Goal: Information Seeking & Learning: Learn about a topic

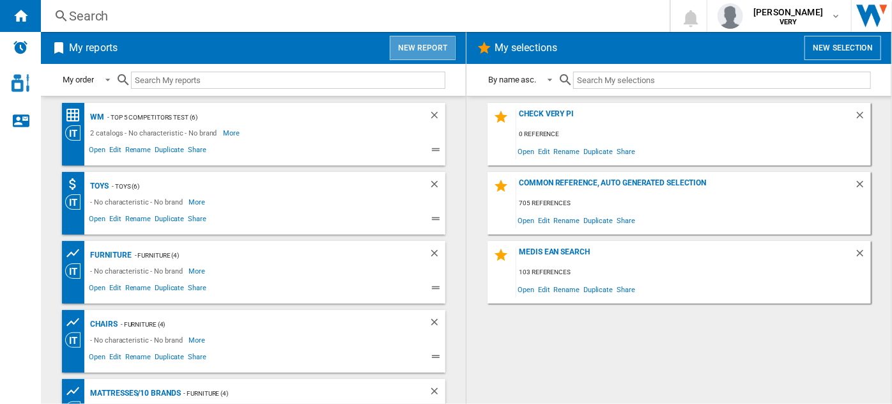
click at [409, 42] on button "New report" at bounding box center [423, 48] width 66 height 24
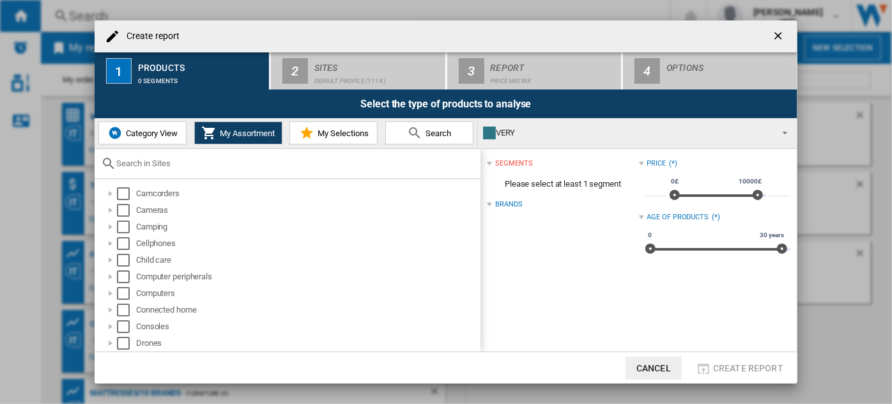
click at [147, 136] on span "Category View" at bounding box center [150, 133] width 55 height 10
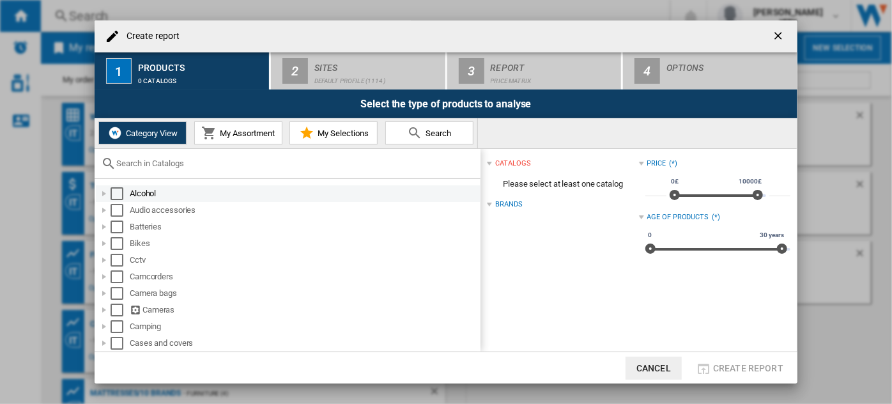
click at [102, 194] on div at bounding box center [104, 193] width 13 height 13
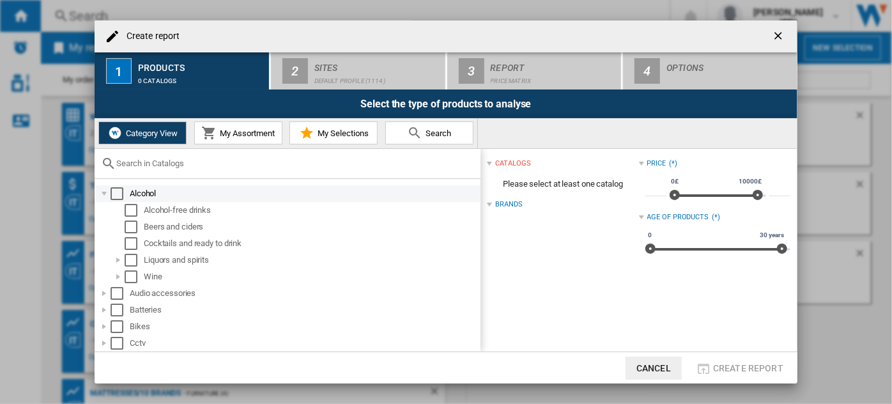
click at [102, 194] on div at bounding box center [104, 193] width 13 height 13
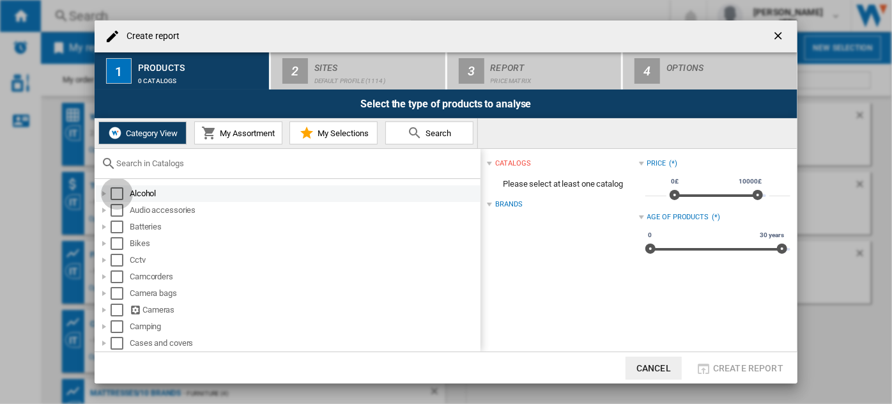
click at [115, 193] on div "Select" at bounding box center [116, 193] width 13 height 13
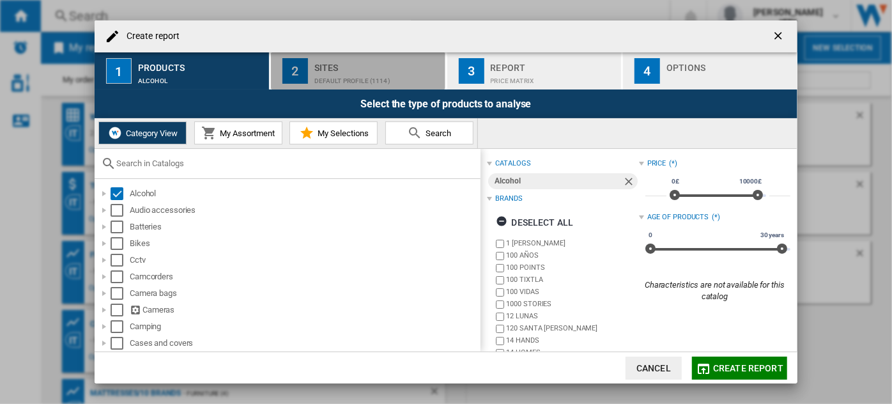
click at [341, 70] on div "Sites" at bounding box center [377, 63] width 126 height 13
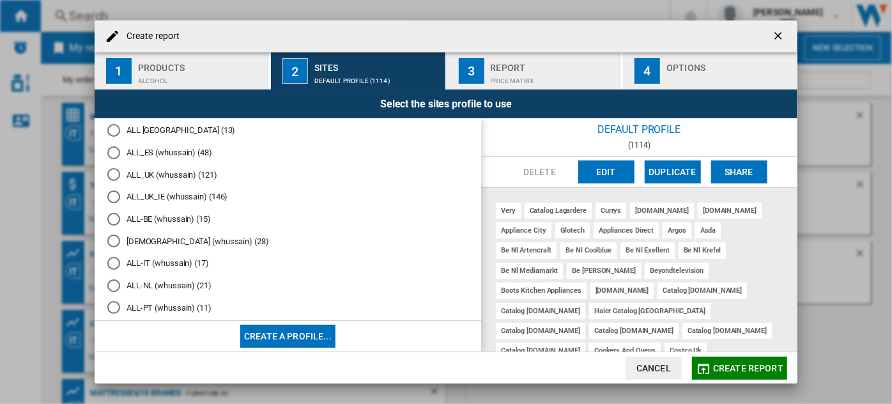
scroll to position [528, 0]
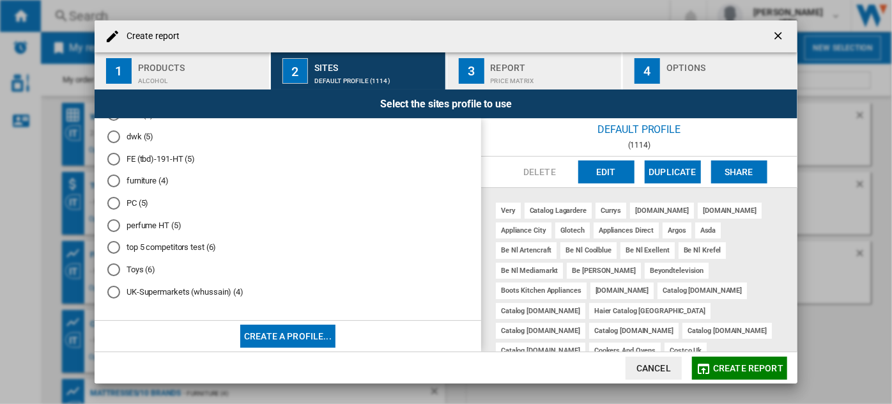
click at [139, 199] on md-radio-button "PC (5)" at bounding box center [287, 203] width 361 height 12
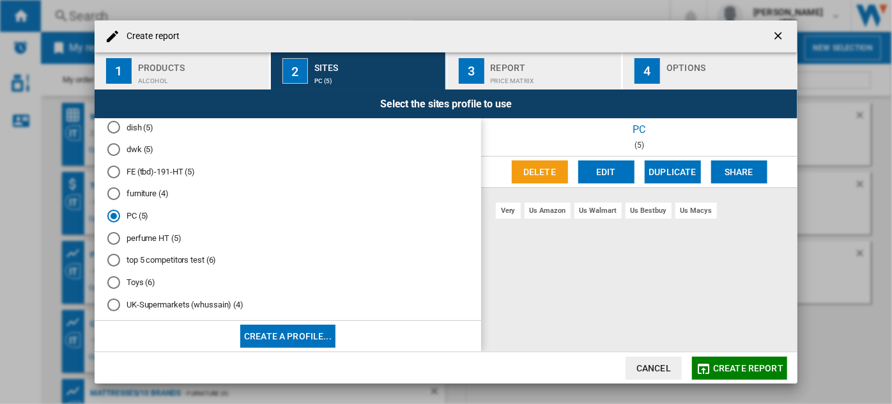
scroll to position [496, 0]
click at [142, 156] on md-radio-button "dwk (5)" at bounding box center [287, 150] width 361 height 12
click at [556, 169] on button "Delete" at bounding box center [540, 171] width 56 height 23
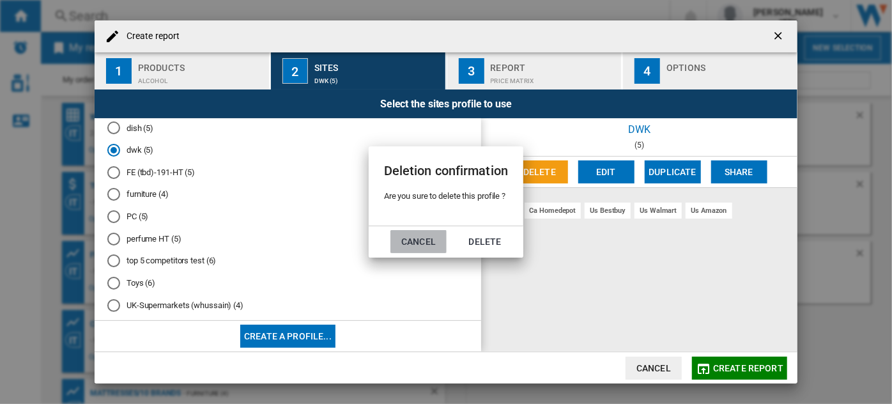
click at [425, 239] on button "Cancel" at bounding box center [418, 241] width 56 height 23
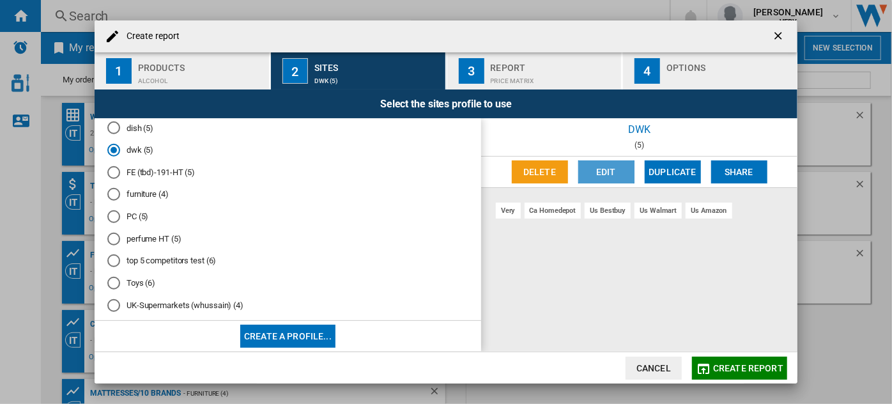
click at [607, 167] on button "Edit" at bounding box center [606, 171] width 56 height 23
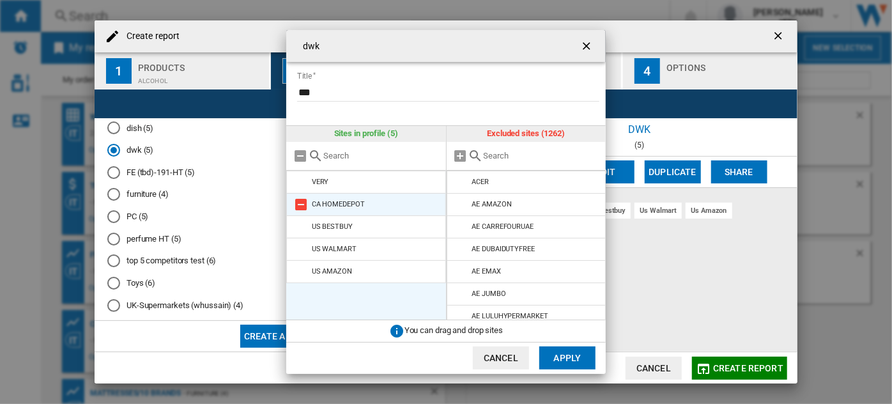
click at [300, 201] on md-icon at bounding box center [300, 204] width 15 height 15
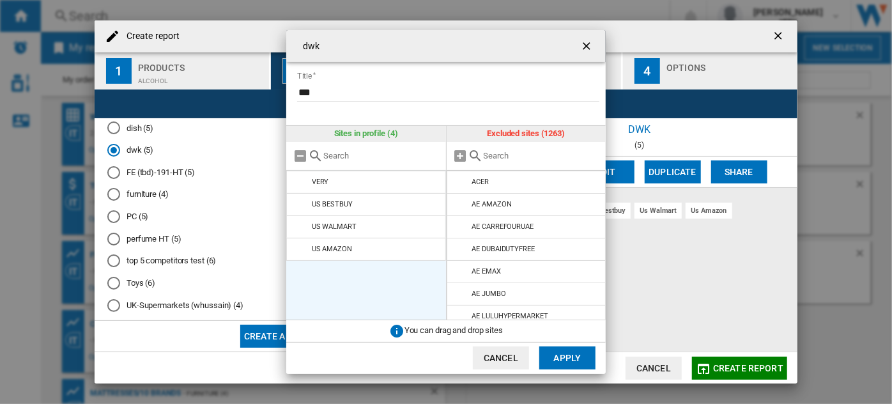
click at [300, 201] on md-icon at bounding box center [300, 204] width 15 height 15
click at [300, 219] on md-icon at bounding box center [300, 226] width 15 height 15
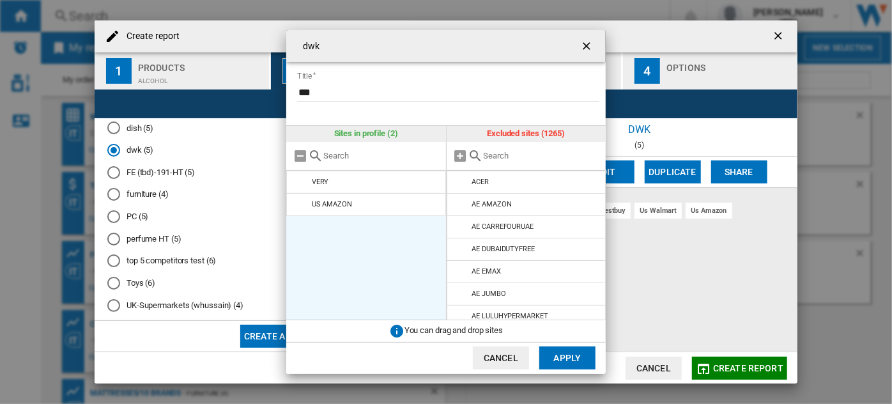
click at [300, 201] on md-icon at bounding box center [300, 204] width 15 height 15
click at [300, 201] on ul "VERY" at bounding box center [366, 245] width 160 height 149
click at [524, 160] on input "text" at bounding box center [541, 156] width 116 height 10
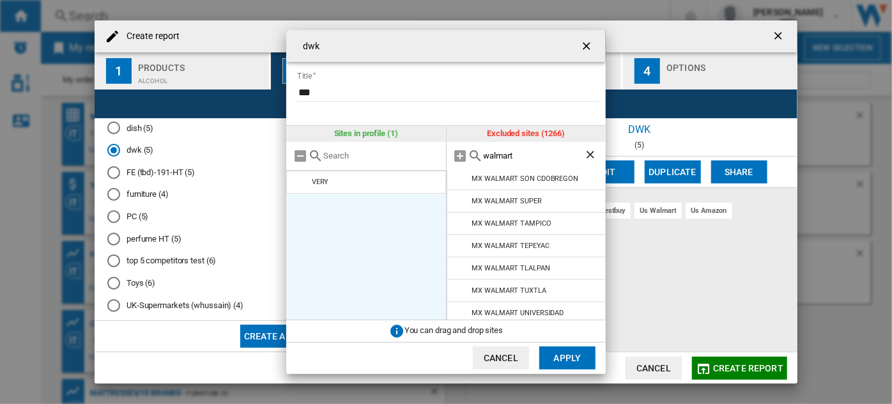
scroll to position [1117, 0]
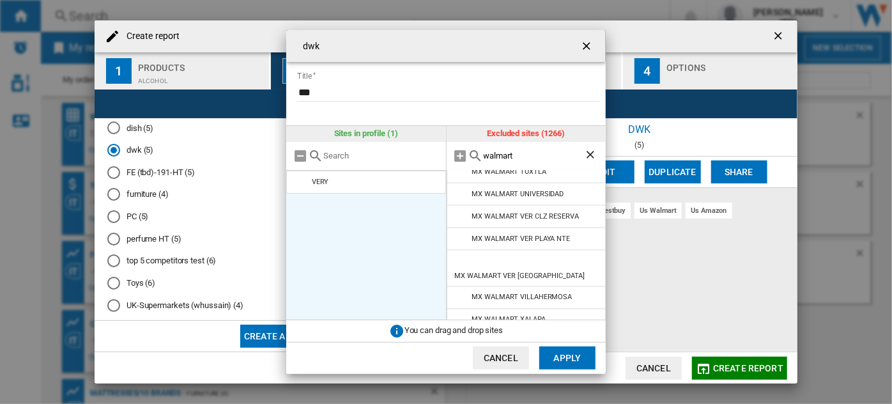
click at [460, 357] on md-icon at bounding box center [460, 364] width 15 height 15
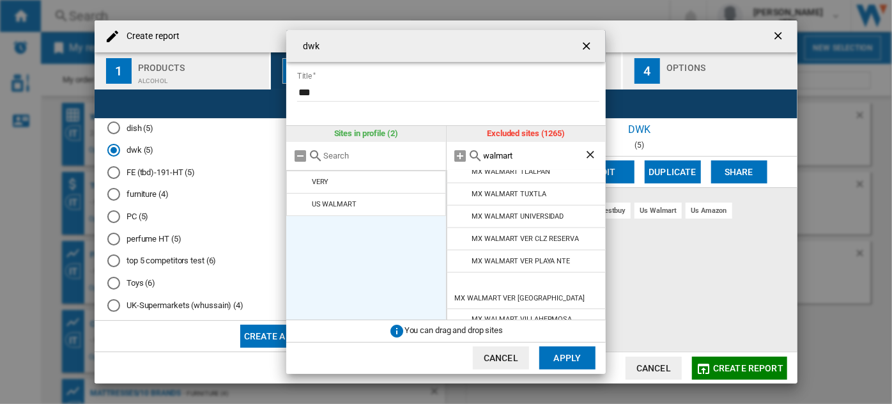
click at [510, 155] on input "walmart" at bounding box center [533, 156] width 101 height 10
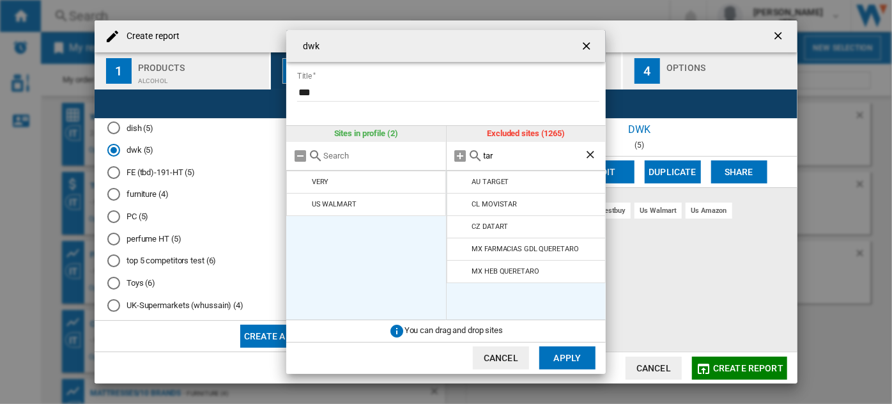
scroll to position [0, 0]
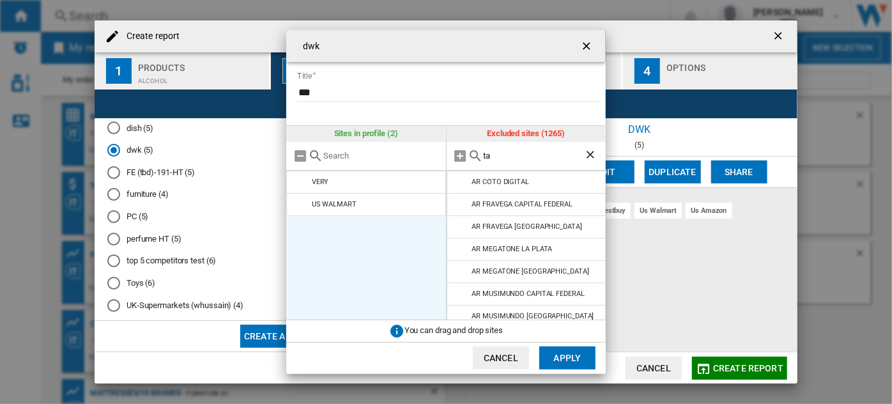
type input "t"
type input "w"
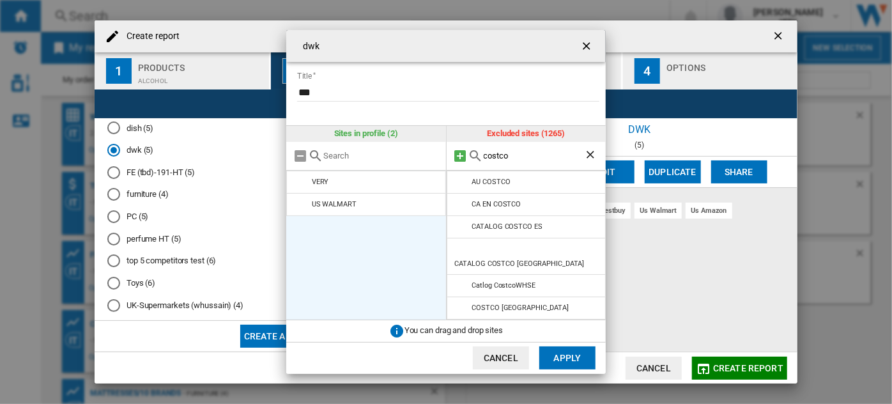
drag, startPoint x: 522, startPoint y: 158, endPoint x: 466, endPoint y: 156, distance: 56.3
click at [466, 156] on div "costco" at bounding box center [526, 156] width 160 height 29
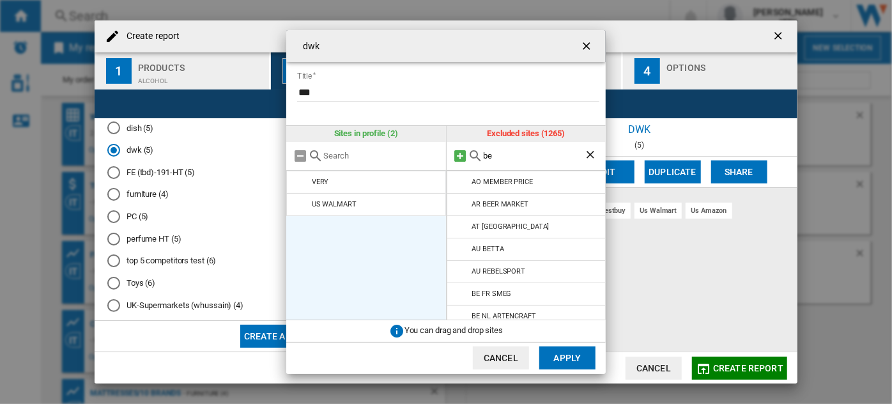
type input "b"
type input "k"
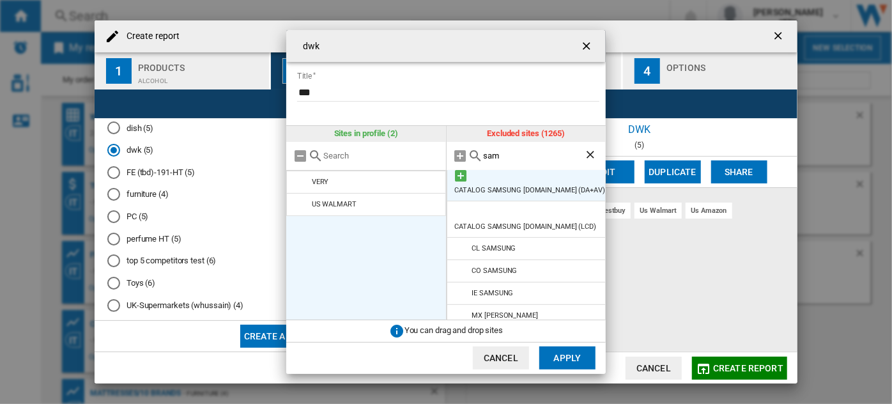
scroll to position [186, 0]
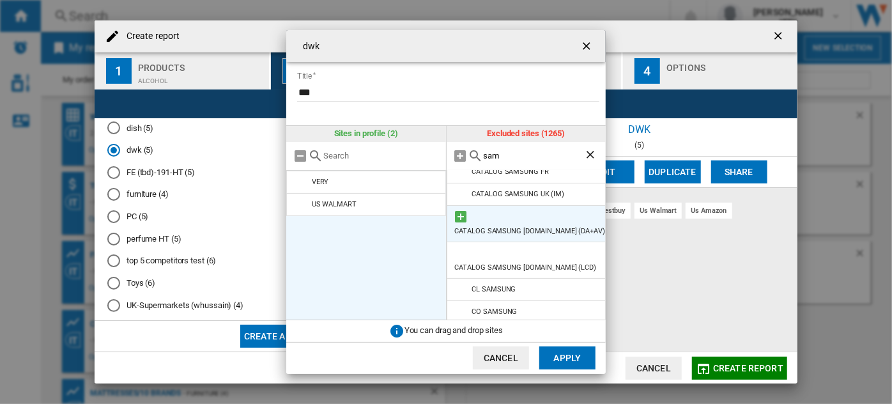
click at [545, 323] on li "IE SAMSUNG" at bounding box center [526, 334] width 160 height 23
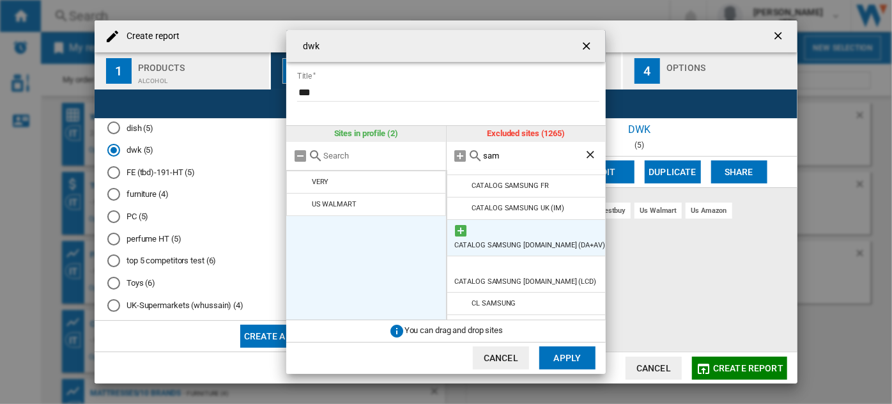
scroll to position [0, 0]
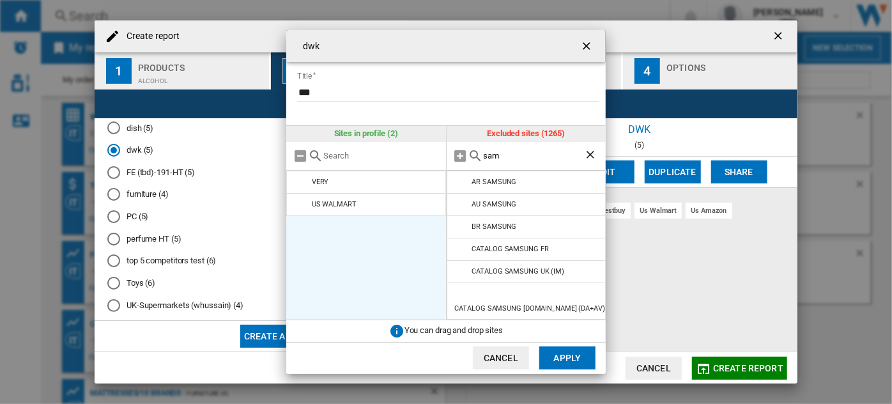
click at [546, 158] on input "sam" at bounding box center [533, 156] width 101 height 10
type input "s"
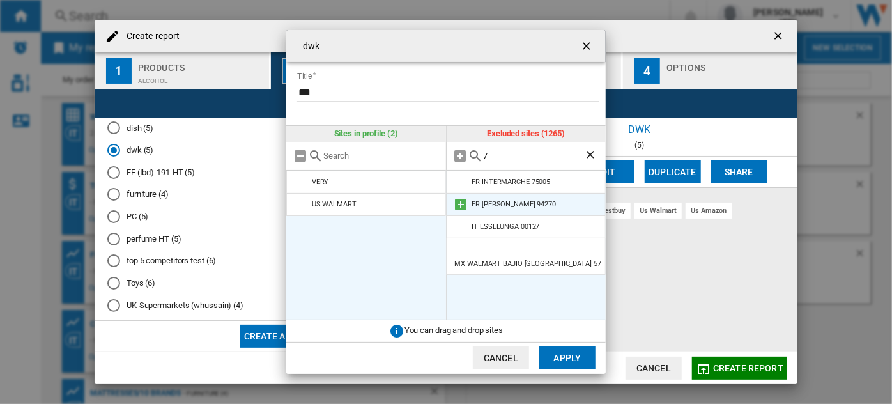
type input "7"
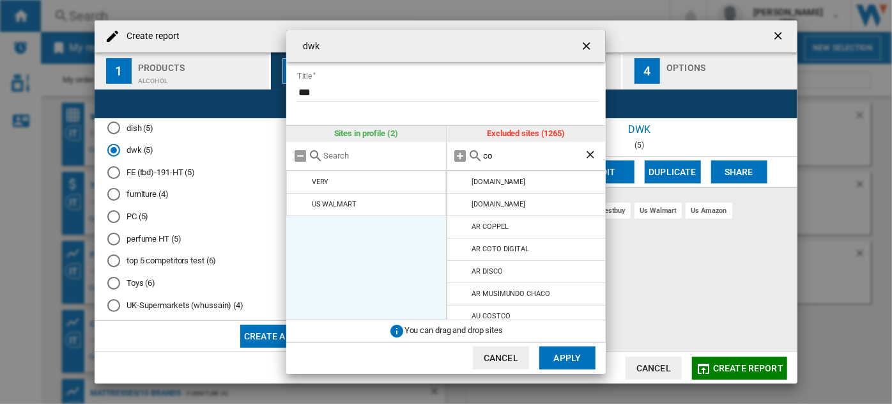
type input "c"
click at [545, 227] on li "US BESTBUY" at bounding box center [526, 226] width 160 height 23
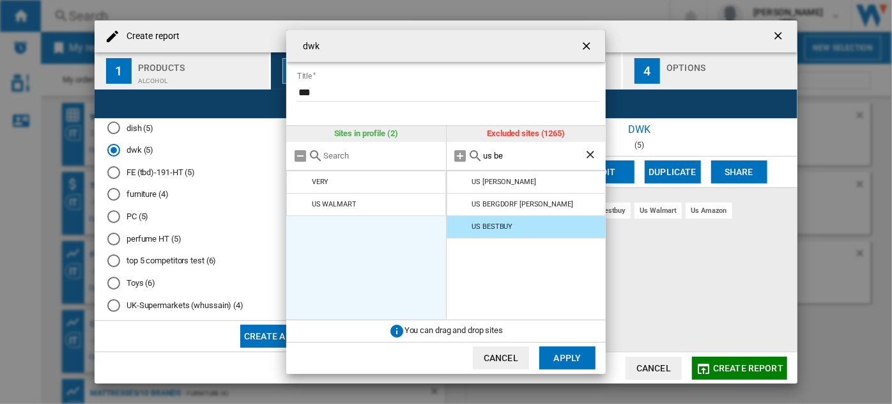
click at [538, 163] on div "us be" at bounding box center [526, 156] width 160 height 29
click at [533, 156] on input "us be" at bounding box center [533, 156] width 101 height 10
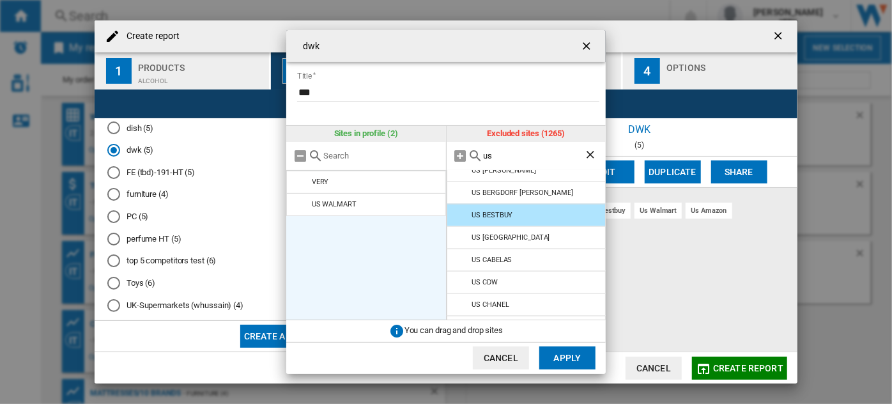
type input "us"
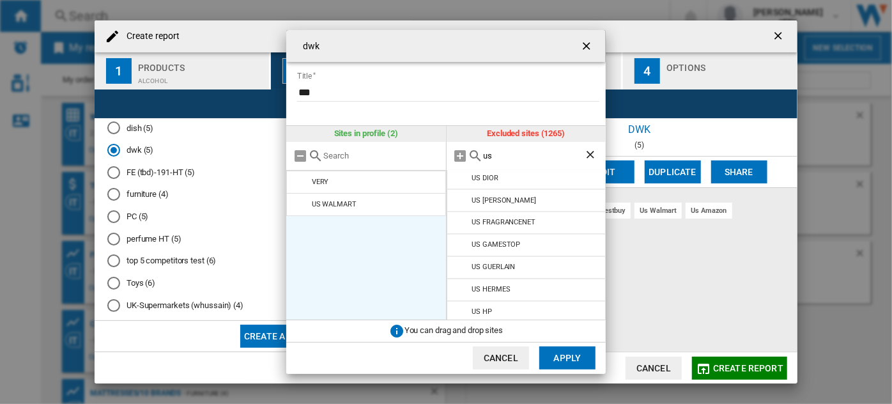
scroll to position [1182, 0]
click at [586, 45] on ng-md-icon "getI18NText('BUTTONS.CLOSE_DIALOG')" at bounding box center [587, 47] width 15 height 15
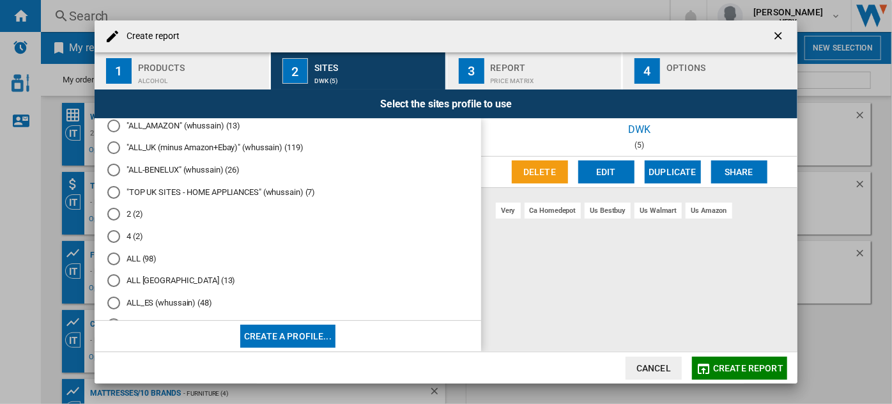
scroll to position [0, 0]
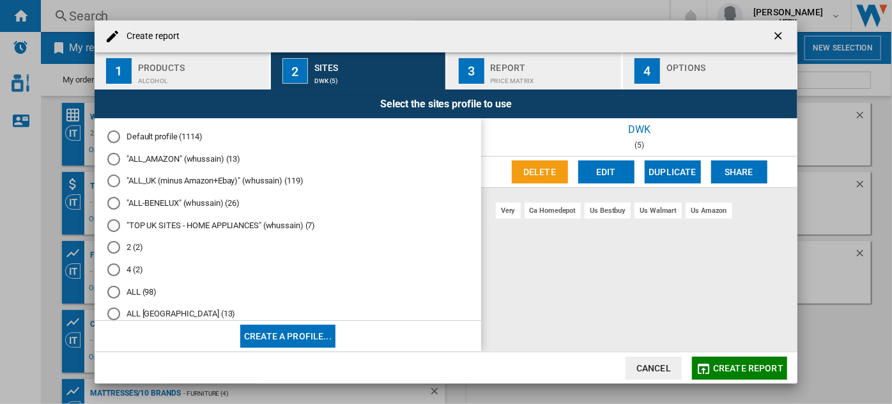
click at [163, 137] on md-radio-button "Default profile (1114)" at bounding box center [287, 137] width 361 height 12
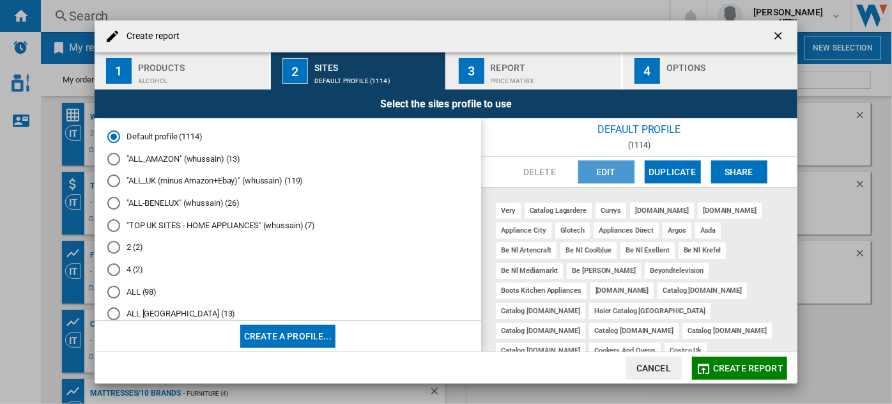
click at [609, 171] on button "Edit" at bounding box center [606, 171] width 56 height 23
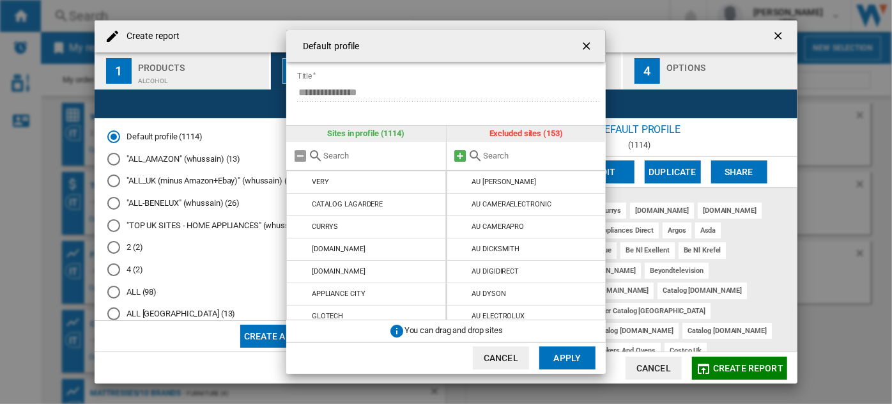
click at [460, 158] on md-icon "{{::title}} {{::getI18NText('BUTTONS.CANCEL')}} ..." at bounding box center [460, 155] width 15 height 15
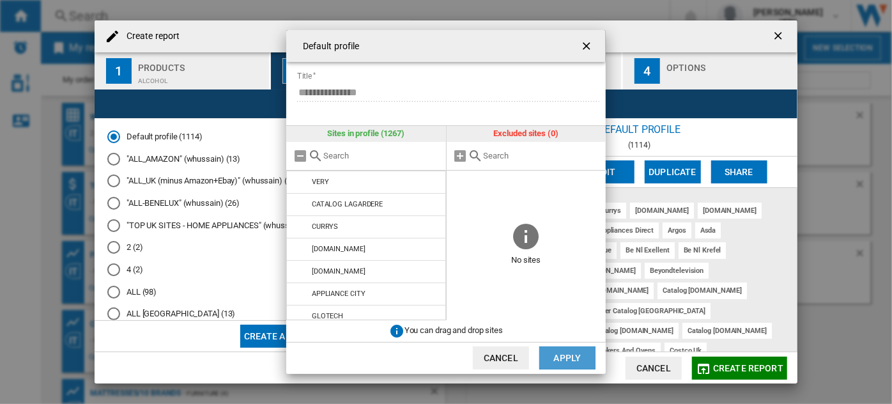
click at [560, 365] on button "Apply" at bounding box center [567, 357] width 56 height 23
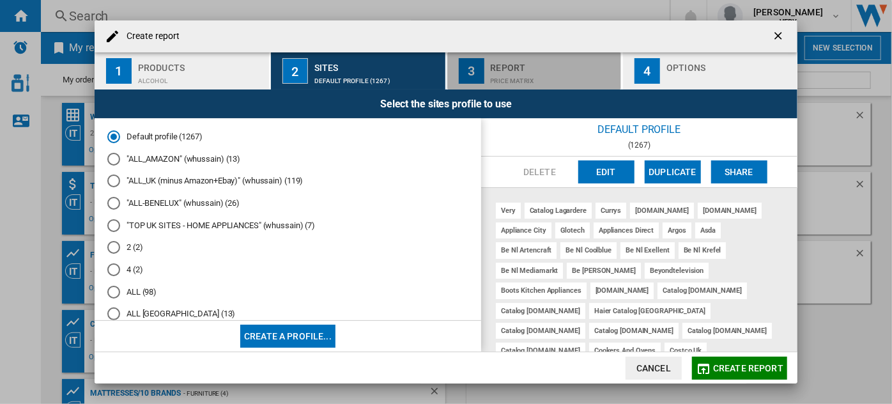
click at [564, 63] on div "Report" at bounding box center [553, 63] width 126 height 13
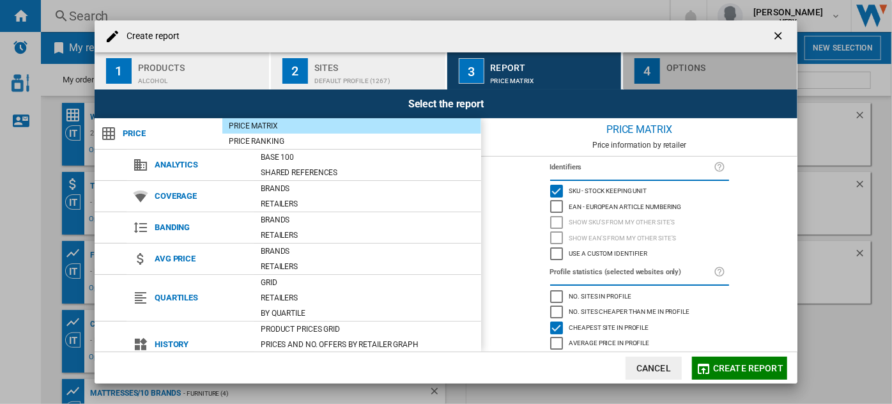
click at [698, 79] on div "button" at bounding box center [729, 77] width 126 height 13
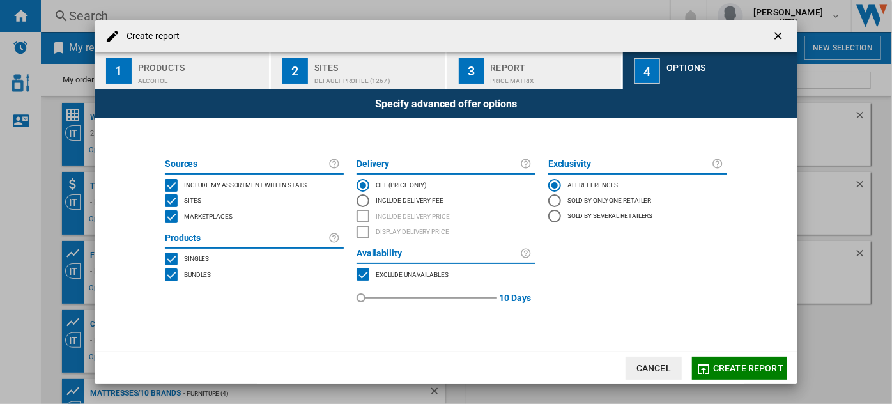
click at [207, 180] on span "Include my assortment within stats" at bounding box center [245, 183] width 123 height 9
click at [208, 218] on span "Marketplaces" at bounding box center [208, 215] width 49 height 9
click at [209, 273] on span "Bundles" at bounding box center [197, 273] width 27 height 9
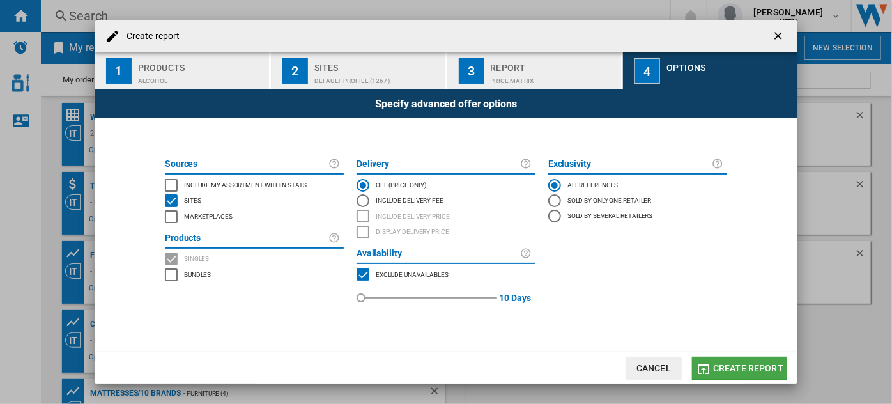
click at [739, 365] on span "Create report" at bounding box center [748, 368] width 70 height 10
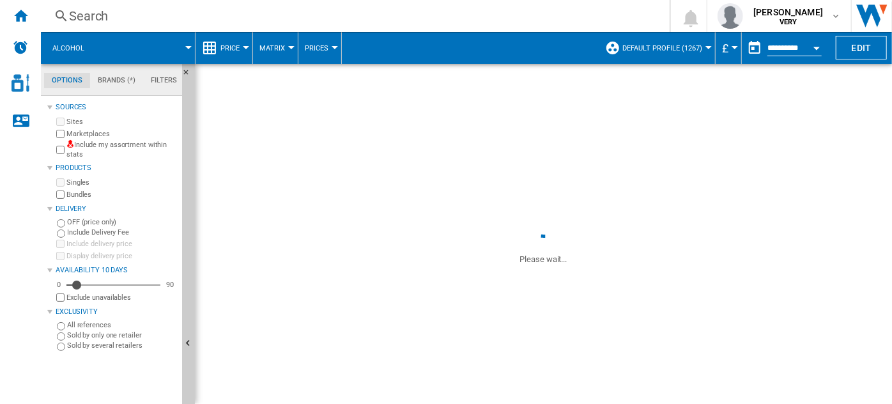
click at [241, 37] on button "Price" at bounding box center [233, 48] width 26 height 32
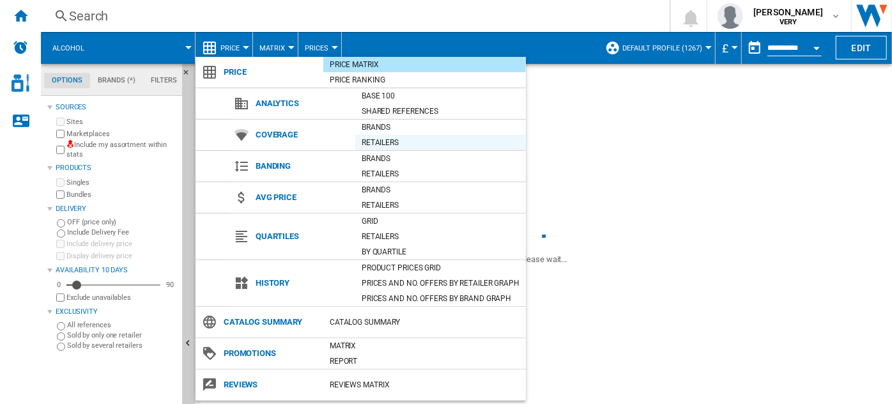
click at [391, 139] on div "Retailers" at bounding box center [440, 142] width 171 height 13
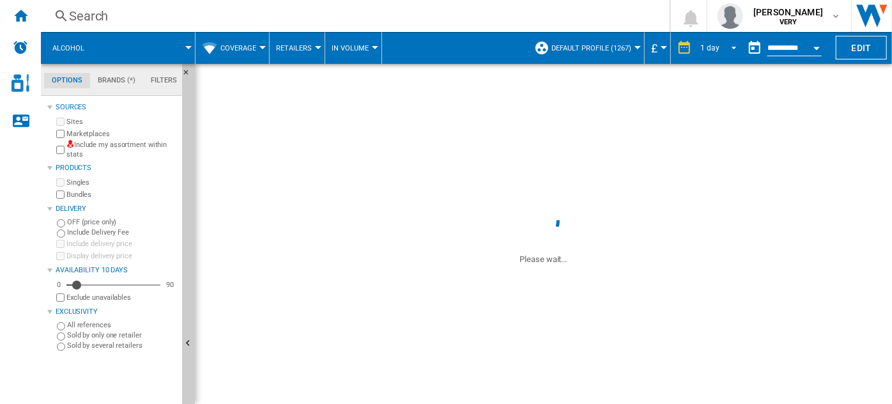
click at [711, 49] on div "1 day" at bounding box center [709, 47] width 19 height 9
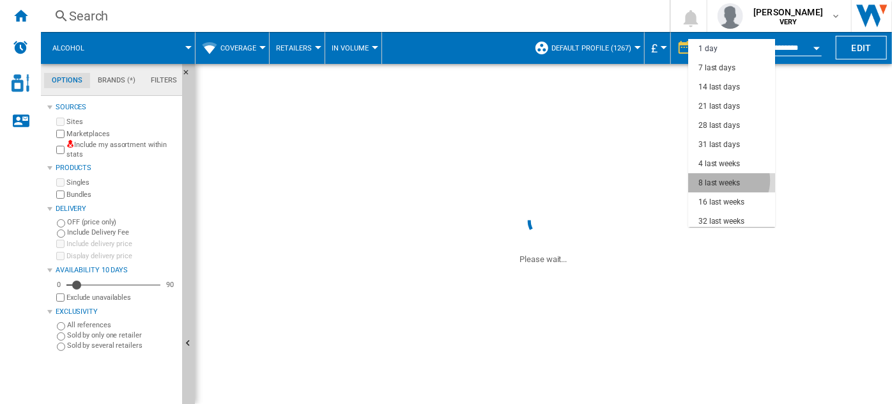
click at [727, 180] on div "8 last weeks" at bounding box center [719, 183] width 42 height 11
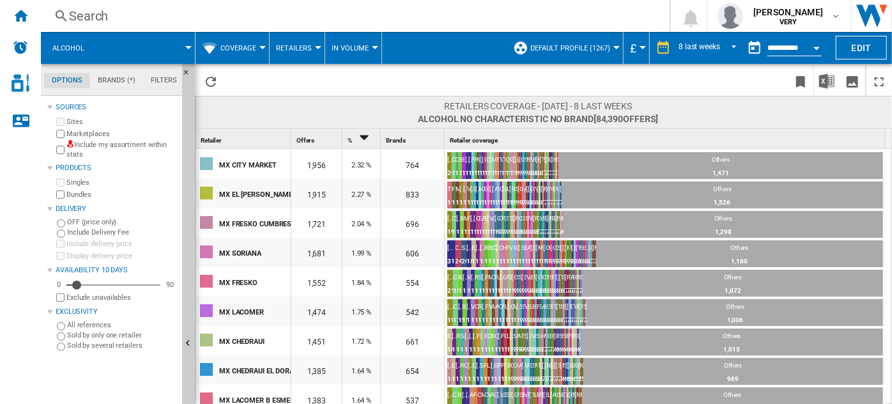
click at [576, 38] on button "Default profile (1267)" at bounding box center [573, 48] width 86 height 32
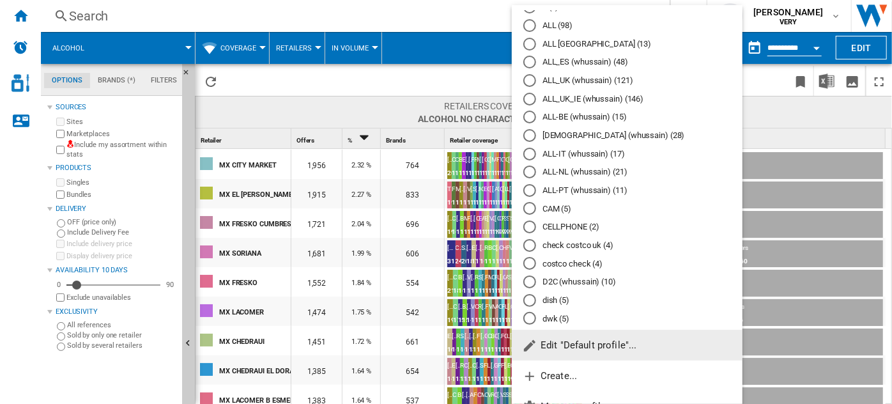
scroll to position [22, 0]
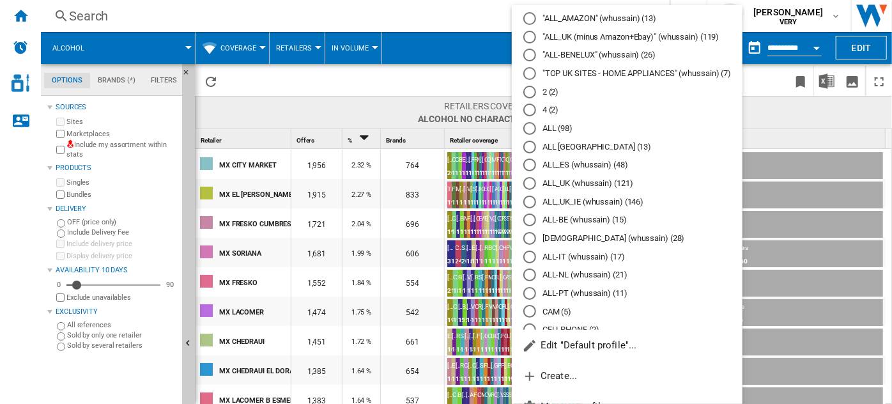
click at [560, 132] on md-radio-button "ALL (98)" at bounding box center [627, 129] width 208 height 12
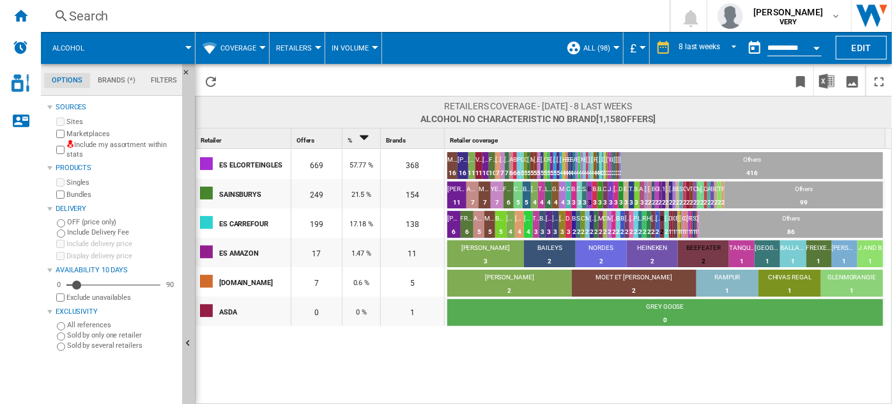
click at [596, 47] on span "ALL (98)" at bounding box center [596, 48] width 27 height 8
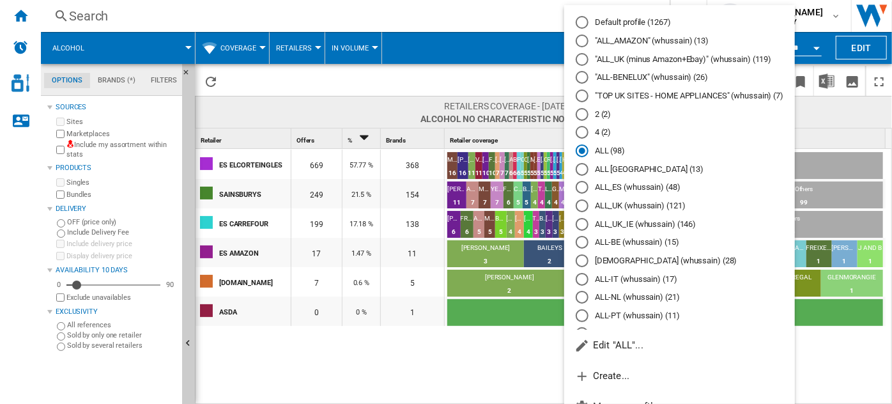
click at [640, 210] on md-radio-button "ALL_UK (whussain) (121)" at bounding box center [679, 206] width 208 height 12
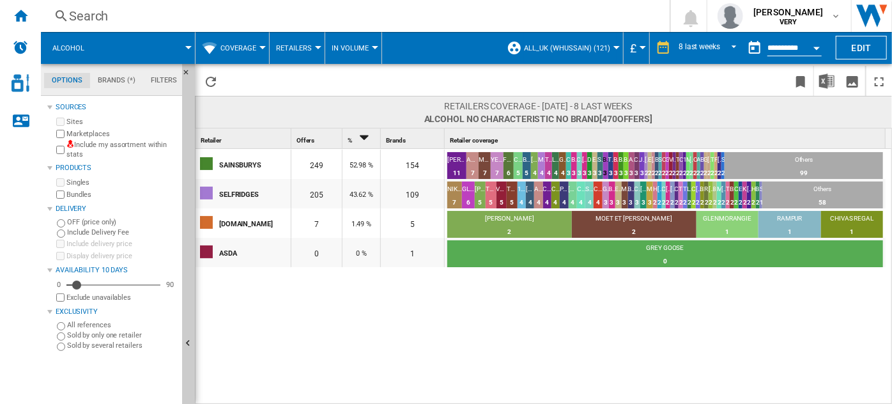
click at [591, 44] on span "ALL_UK (whussain) (121)" at bounding box center [567, 48] width 86 height 8
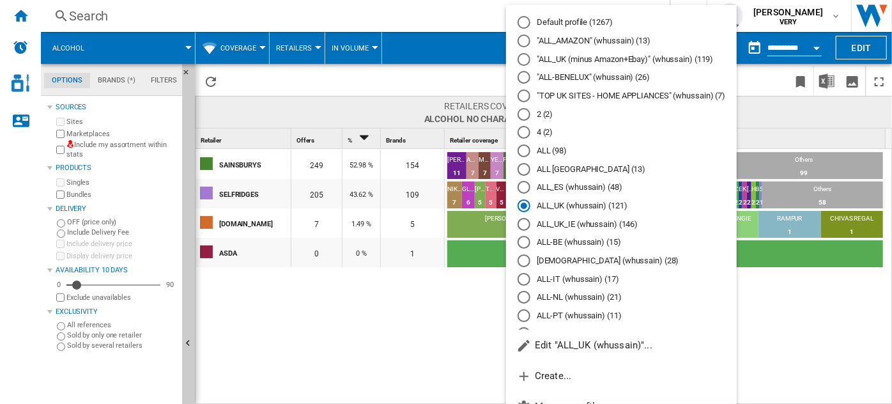
click at [536, 120] on md-radio-button "2 (2)" at bounding box center [621, 114] width 208 height 12
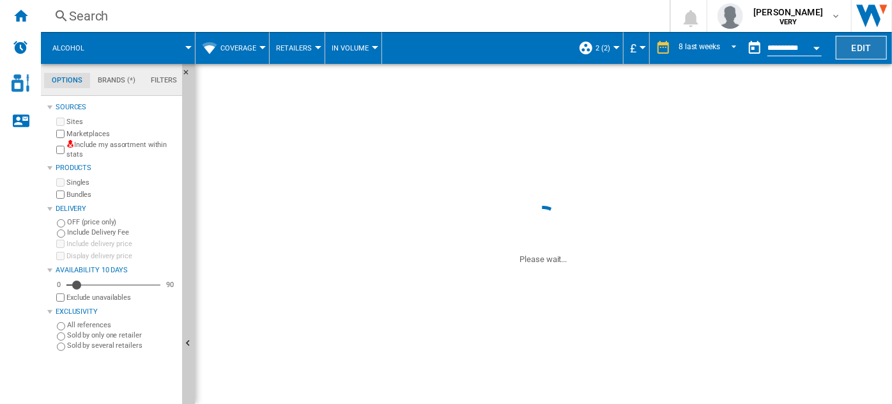
click at [853, 52] on button "Edit" at bounding box center [860, 48] width 51 height 24
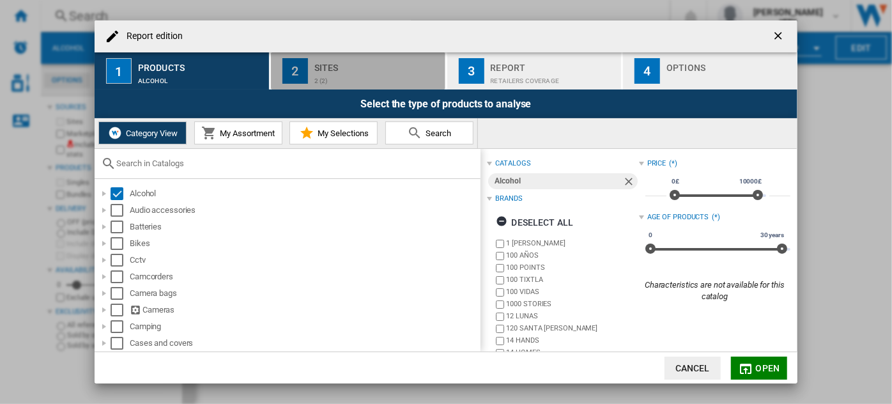
click at [366, 81] on div "2 (2)" at bounding box center [377, 77] width 126 height 13
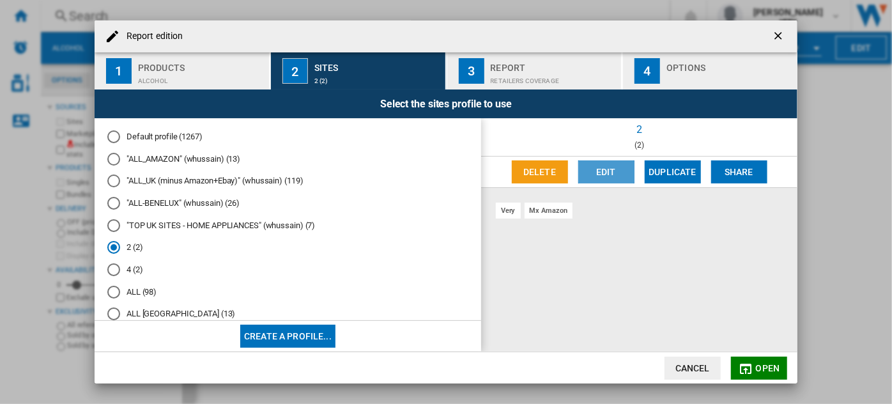
click at [597, 171] on button "Edit" at bounding box center [606, 171] width 56 height 23
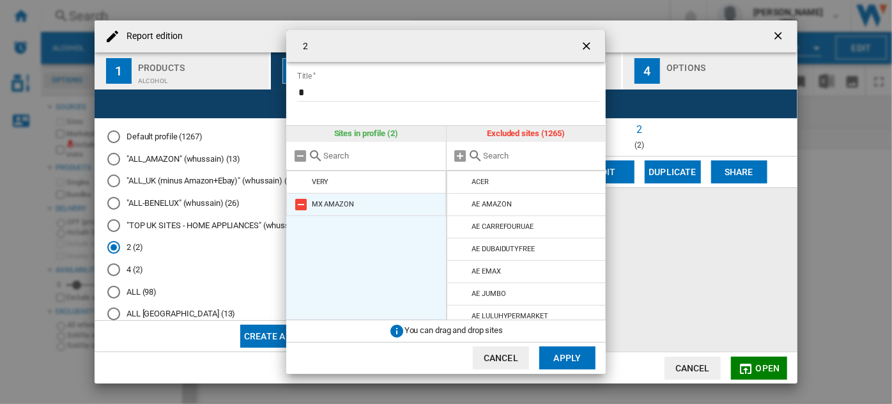
click at [300, 202] on md-icon "2 Title ..." at bounding box center [300, 204] width 15 height 15
click at [515, 156] on input "2 Title ..." at bounding box center [541, 156] width 116 height 10
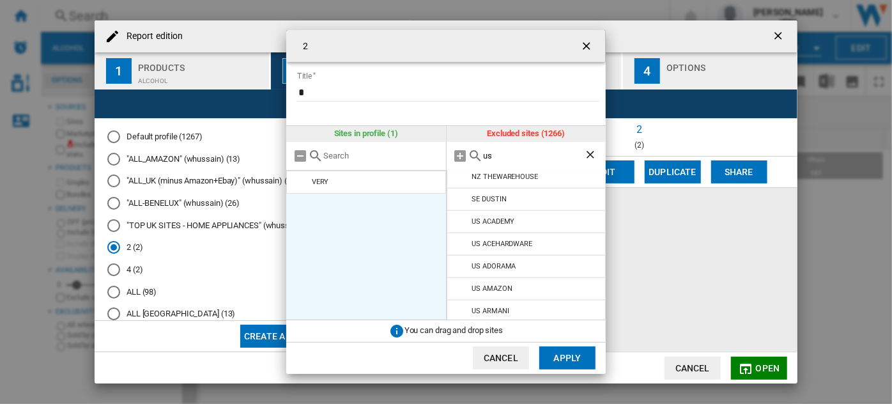
scroll to position [687, 0]
type input "us"
click at [456, 216] on md-icon "2 Title ..." at bounding box center [460, 223] width 15 height 15
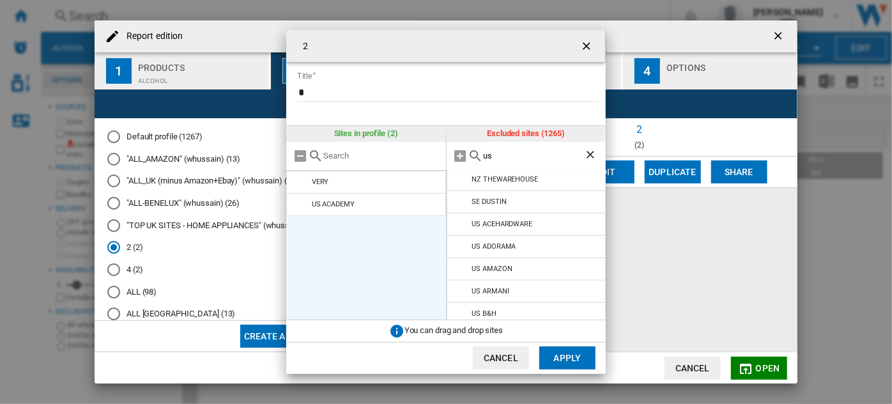
click at [456, 216] on md-icon "2 Title ..." at bounding box center [460, 223] width 15 height 15
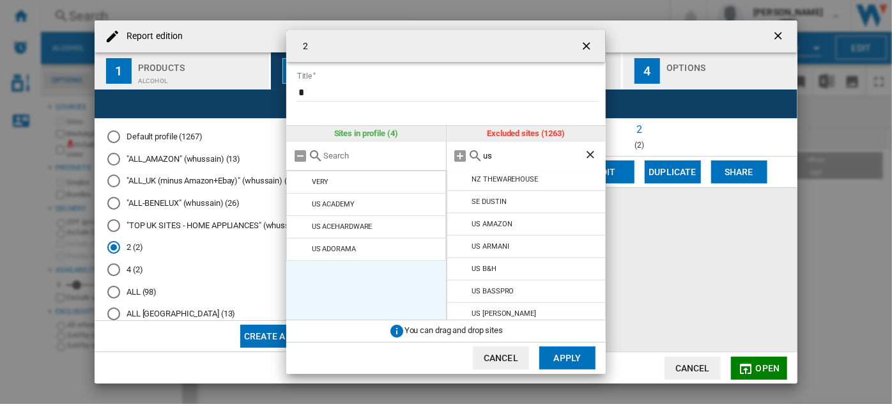
click at [456, 216] on md-icon "2 Title ..." at bounding box center [460, 223] width 15 height 15
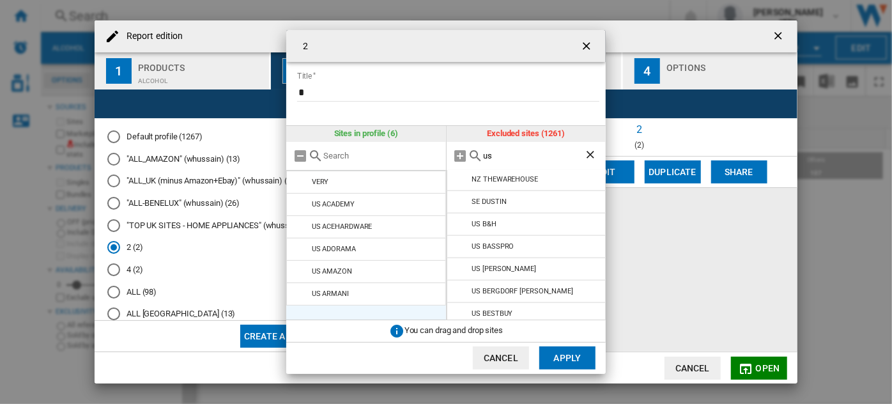
click at [456, 216] on md-icon "2 Title ..." at bounding box center [460, 223] width 15 height 15
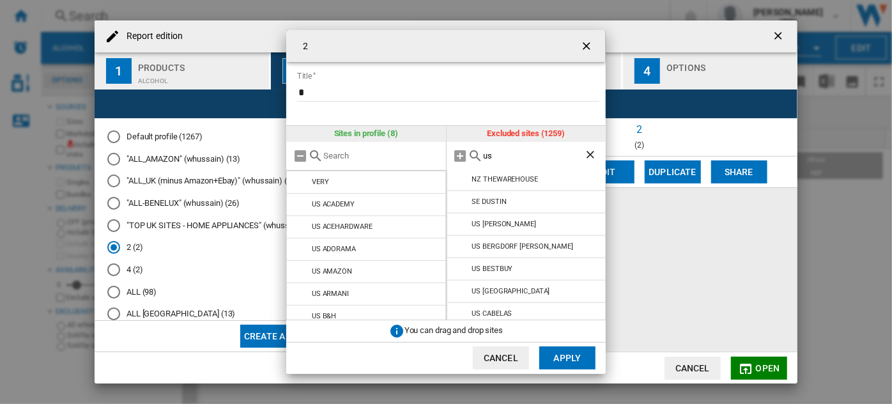
click at [456, 209] on ul "APPLIANCE HOUSE AR FARMAPLUS AR MUSIMUNDO CAPITAL FEDERAL AR MUSIMUNDO CHACO AR…" at bounding box center [526, 245] width 160 height 149
click at [456, 216] on md-icon "2 Title ..." at bounding box center [460, 223] width 15 height 15
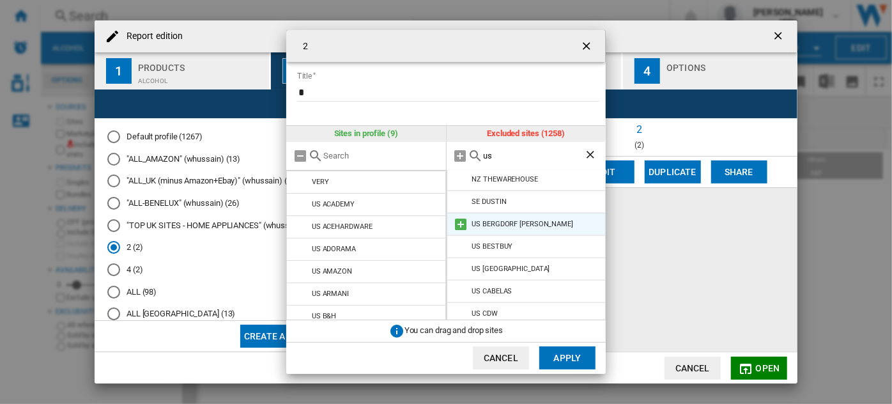
click at [456, 216] on md-icon "2 Title ..." at bounding box center [460, 223] width 15 height 15
click at [456, 209] on ul "APPLIANCE HOUSE AR FARMAPLUS AR MUSIMUNDO CAPITAL FEDERAL AR MUSIMUNDO CHACO AR…" at bounding box center [526, 245] width 160 height 149
click at [456, 216] on md-icon "2 Title ..." at bounding box center [460, 223] width 15 height 15
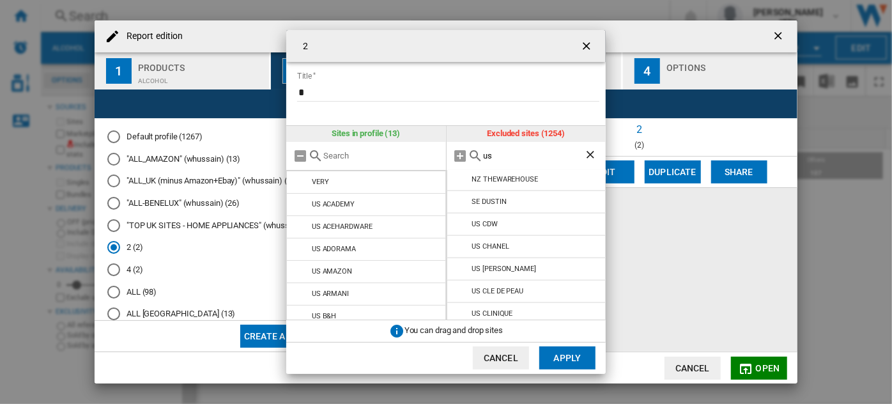
click at [456, 216] on md-icon "2 Title ..." at bounding box center [460, 223] width 15 height 15
click at [456, 209] on ul "APPLIANCE HOUSE AR FARMAPLUS AR MUSIMUNDO CAPITAL FEDERAL AR MUSIMUNDO CHACO AR…" at bounding box center [526, 245] width 160 height 149
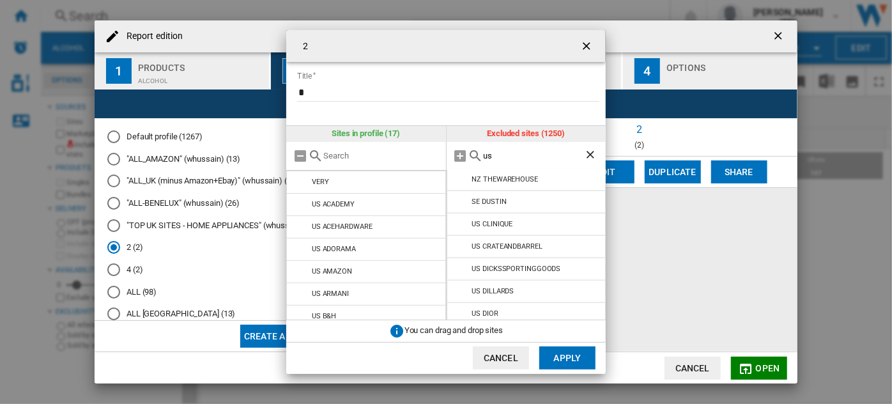
click at [456, 216] on md-icon "2 Title ..." at bounding box center [460, 223] width 15 height 15
click at [456, 209] on ul "APPLIANCE HOUSE AR FARMAPLUS AR MUSIMUNDO CAPITAL FEDERAL AR MUSIMUNDO CHACO AR…" at bounding box center [526, 245] width 160 height 149
click at [456, 216] on md-icon "2 Title ..." at bounding box center [460, 223] width 15 height 15
click at [456, 209] on ul "APPLIANCE HOUSE AR FARMAPLUS AR MUSIMUNDO CAPITAL FEDERAL AR MUSIMUNDO CHACO AR…" at bounding box center [526, 245] width 160 height 149
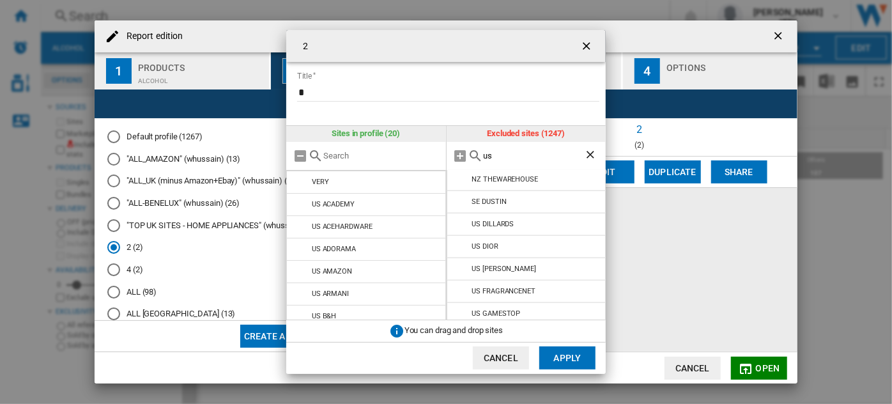
click at [456, 216] on md-icon "2 Title ..." at bounding box center [460, 223] width 15 height 15
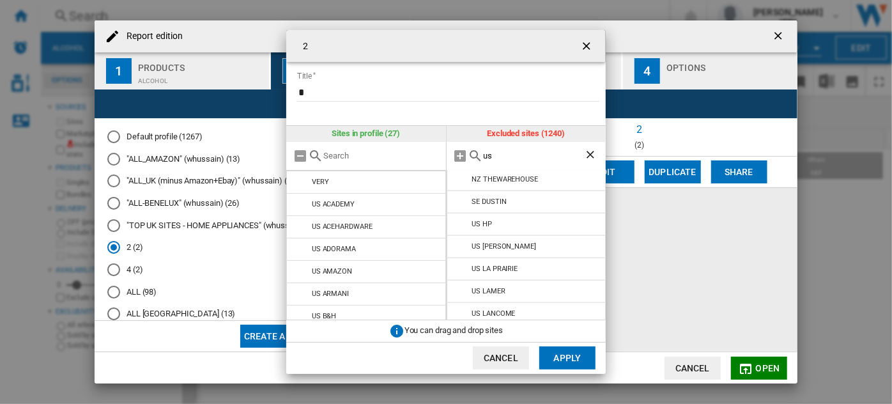
click at [456, 216] on md-icon "2 Title ..." at bounding box center [460, 223] width 15 height 15
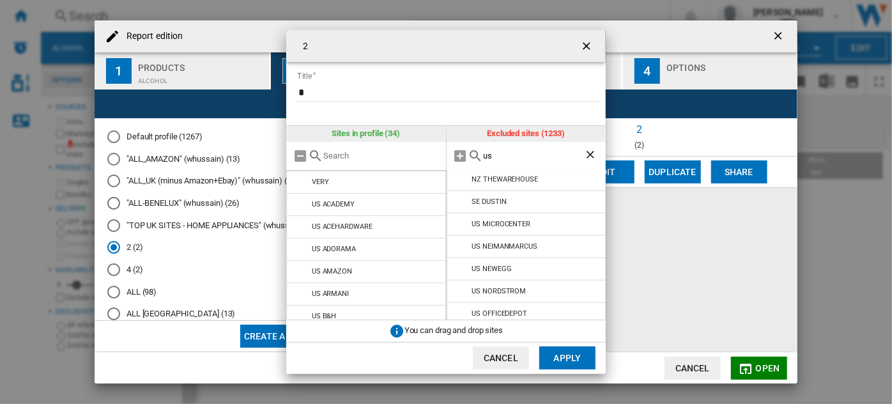
click at [456, 216] on md-icon "2 Title ..." at bounding box center [460, 223] width 15 height 15
click at [456, 209] on ul "APPLIANCE HOUSE AR FARMAPLUS AR MUSIMUNDO CAPITAL FEDERAL AR MUSIMUNDO CHACO AR…" at bounding box center [526, 245] width 160 height 149
click at [456, 216] on md-icon "2 Title ..." at bounding box center [460, 223] width 15 height 15
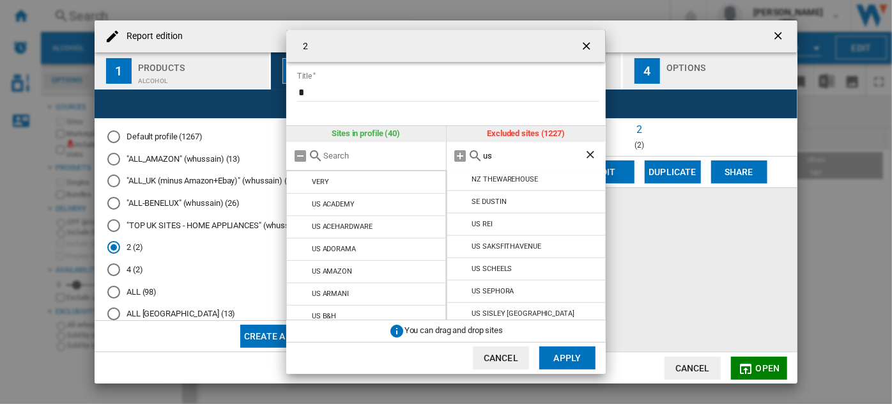
click at [456, 216] on md-icon "2 Title ..." at bounding box center [460, 223] width 15 height 15
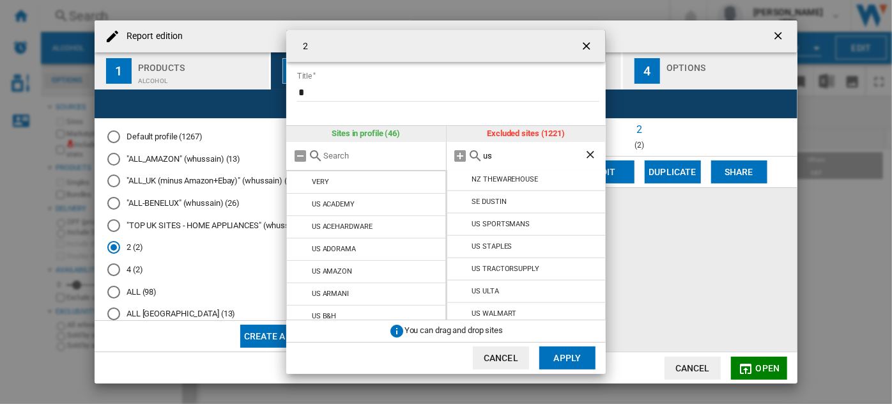
click at [456, 216] on md-icon "2 Title ..." at bounding box center [460, 223] width 15 height 15
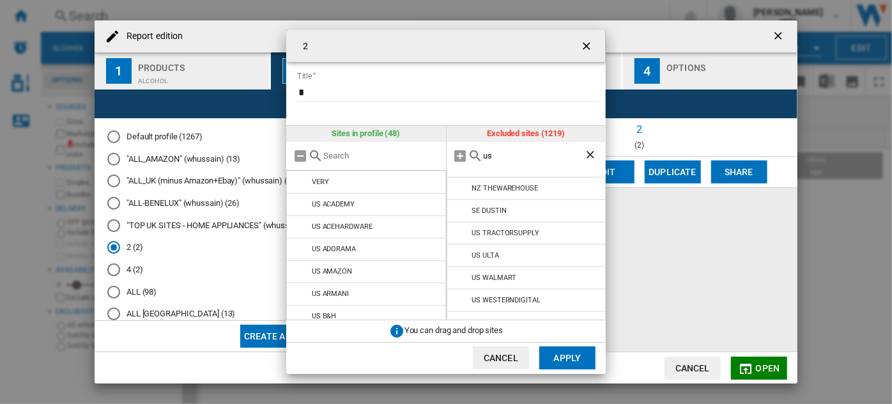
click at [456, 222] on li "US TRACTORSUPPLY" at bounding box center [526, 233] width 160 height 23
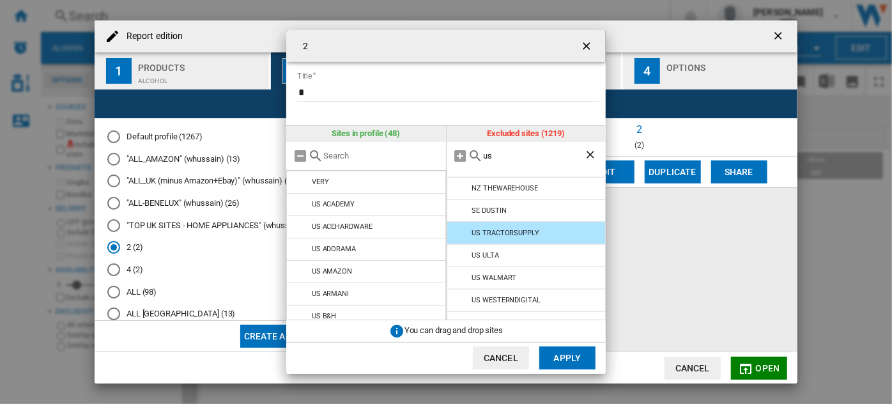
click at [456, 222] on li "US TRACTORSUPPLY" at bounding box center [526, 233] width 160 height 23
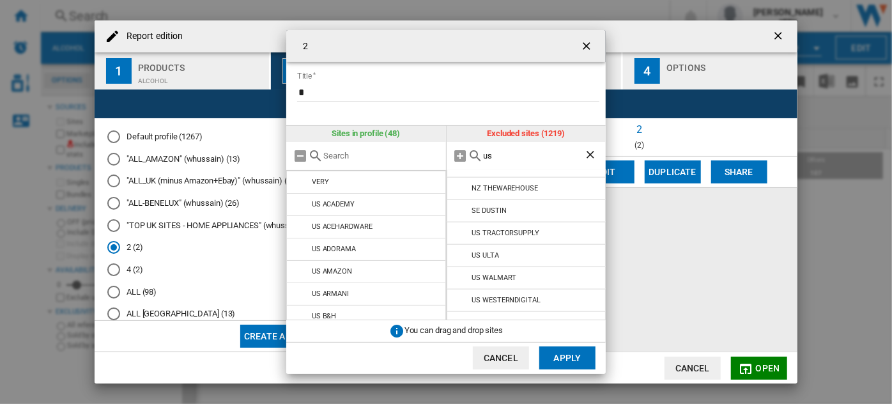
click at [456, 222] on li "US TRACTORSUPPLY" at bounding box center [526, 233] width 160 height 23
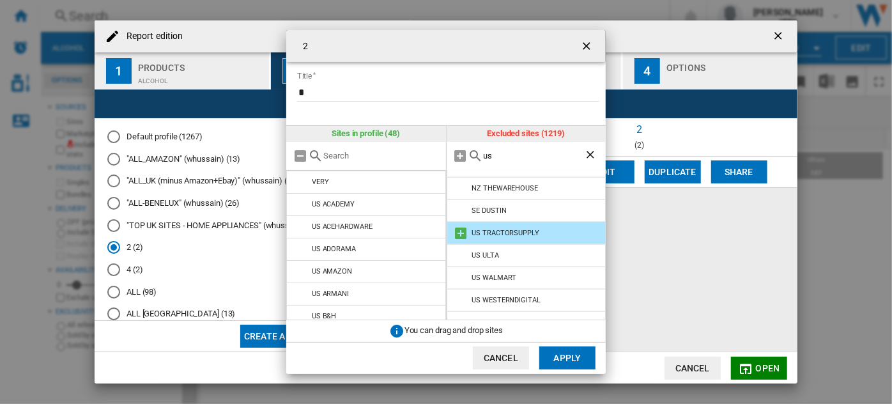
click at [459, 225] on md-icon "2 Title ..." at bounding box center [460, 232] width 15 height 15
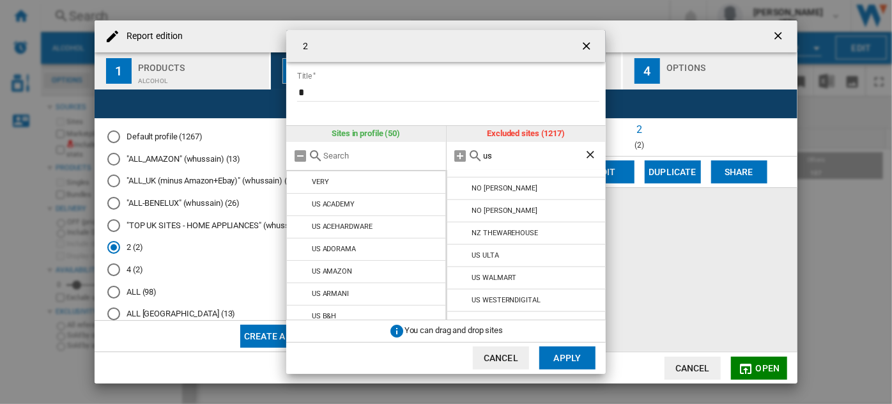
click at [459, 225] on md-icon "2 Title ..." at bounding box center [460, 232] width 15 height 15
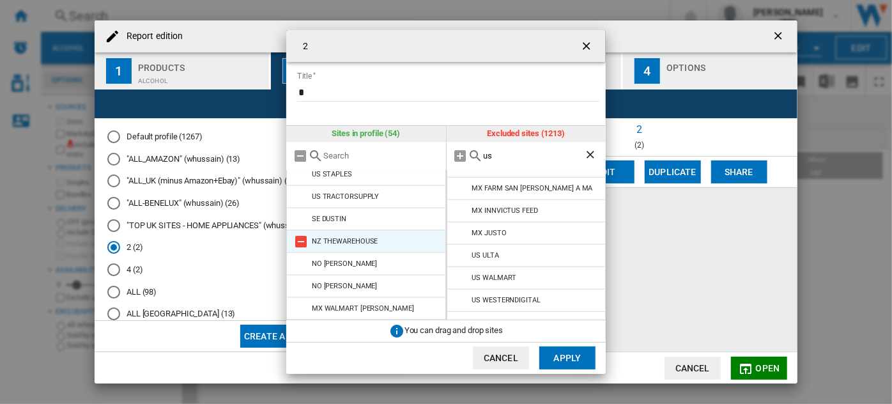
click at [301, 241] on md-icon "2 Title ..." at bounding box center [300, 241] width 15 height 15
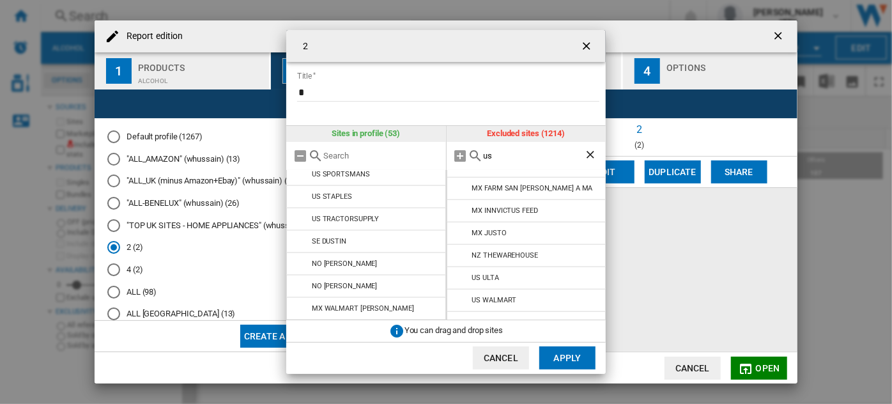
click at [301, 241] on md-icon "2 Title ..." at bounding box center [300, 241] width 15 height 15
click at [301, 262] on md-icon "2 Title ..." at bounding box center [300, 263] width 15 height 15
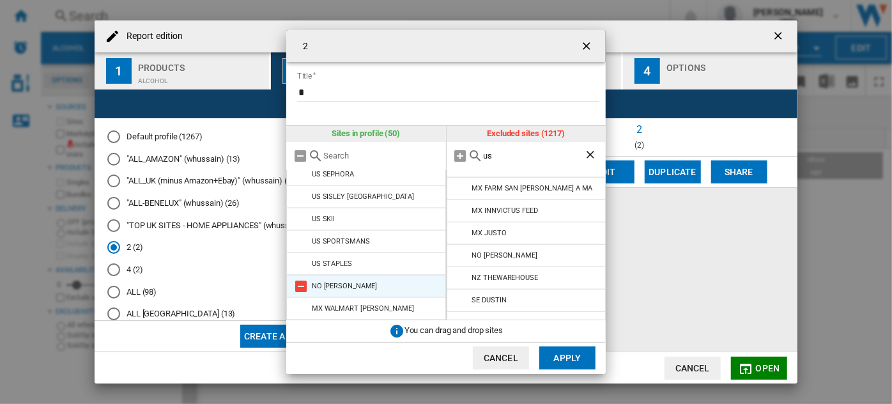
click at [301, 281] on md-icon "2 Title ..." at bounding box center [300, 285] width 15 height 15
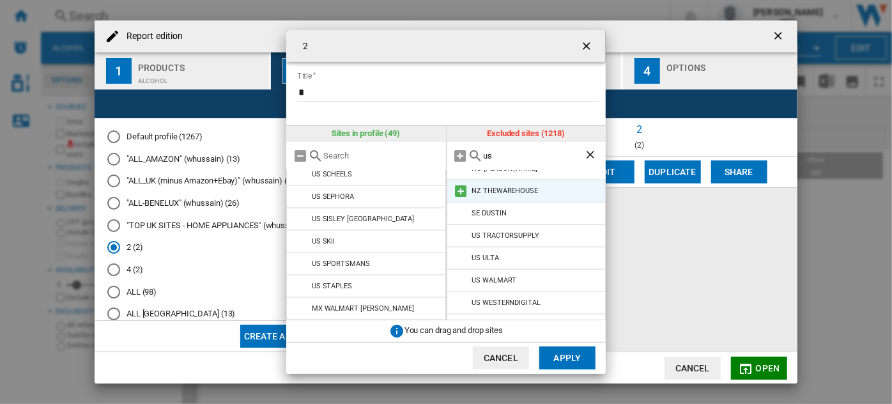
scroll to position [654, 0]
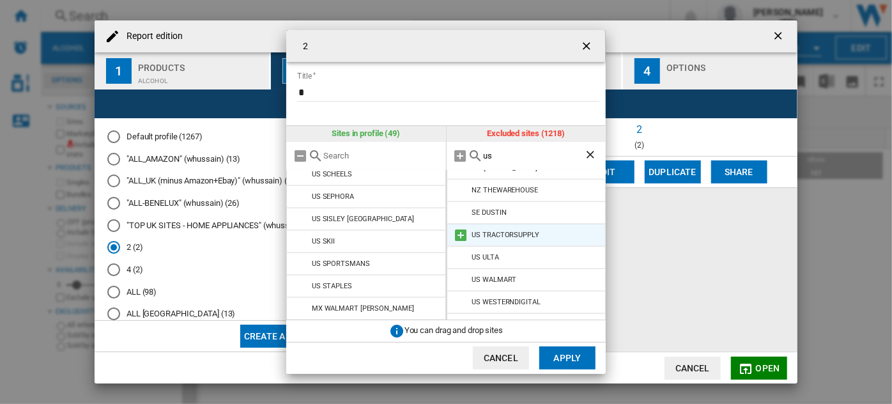
click at [460, 227] on md-icon "2 Title ..." at bounding box center [460, 234] width 15 height 15
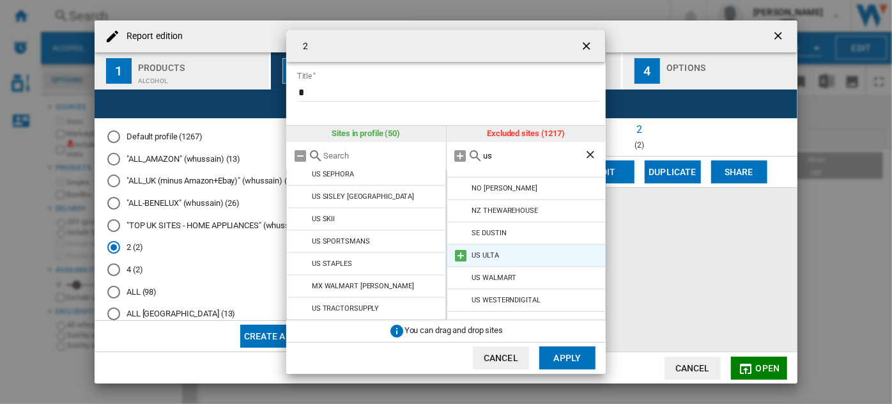
click at [458, 248] on md-icon "2 Title ..." at bounding box center [460, 255] width 15 height 15
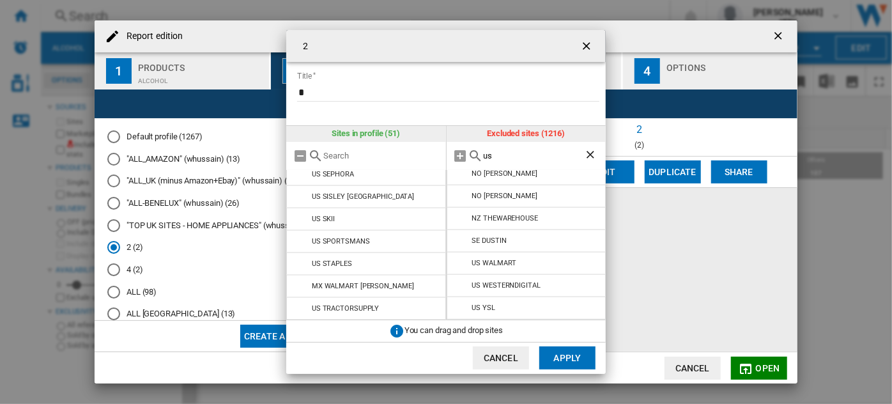
scroll to position [611, 0]
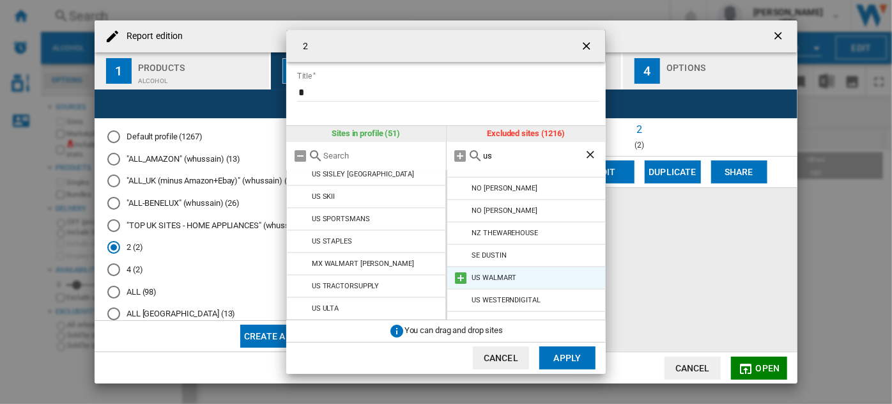
click at [460, 270] on md-icon "2 Title ..." at bounding box center [460, 277] width 15 height 15
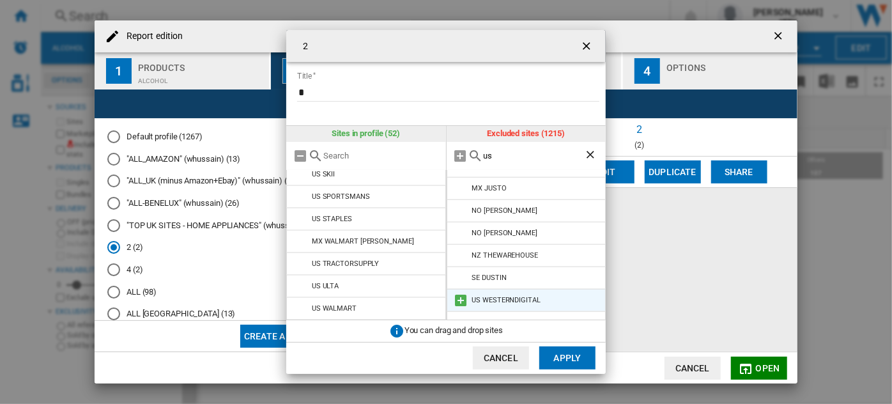
click at [459, 292] on md-icon "2 Title ..." at bounding box center [460, 299] width 15 height 15
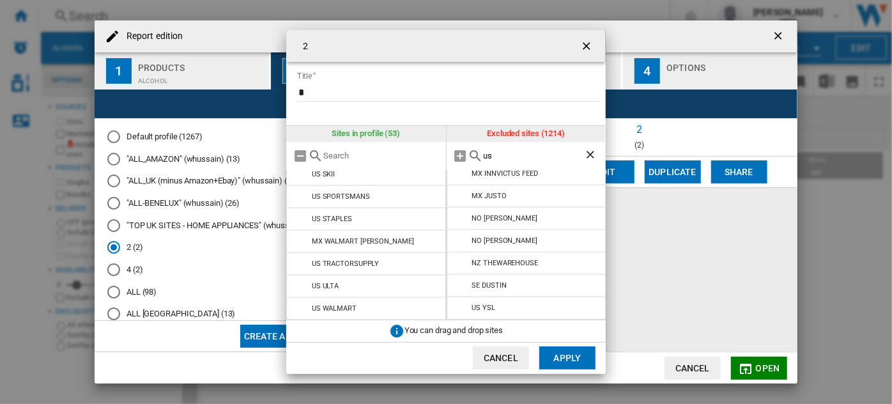
scroll to position [566, 0]
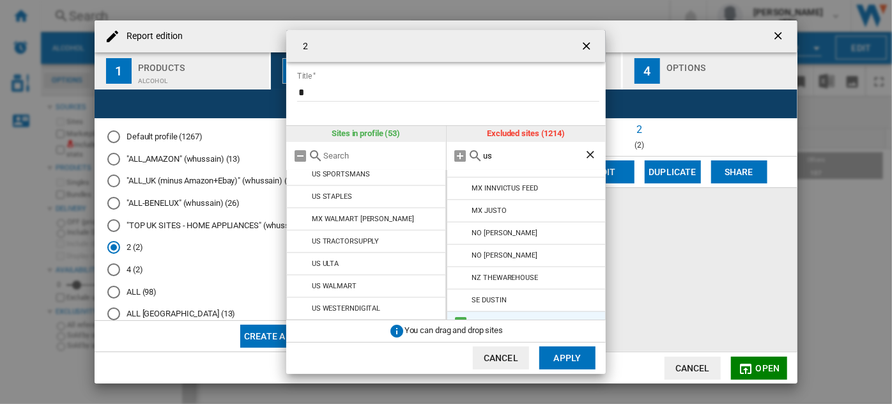
click at [458, 315] on md-icon "2 Title ..." at bounding box center [460, 322] width 15 height 15
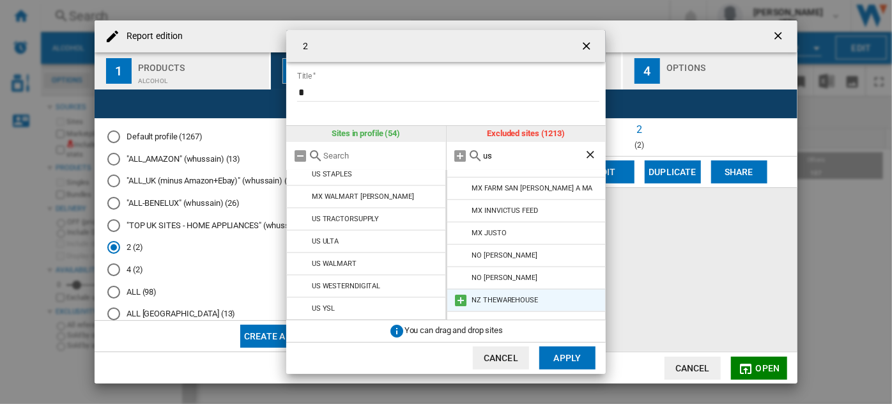
scroll to position [0, 0]
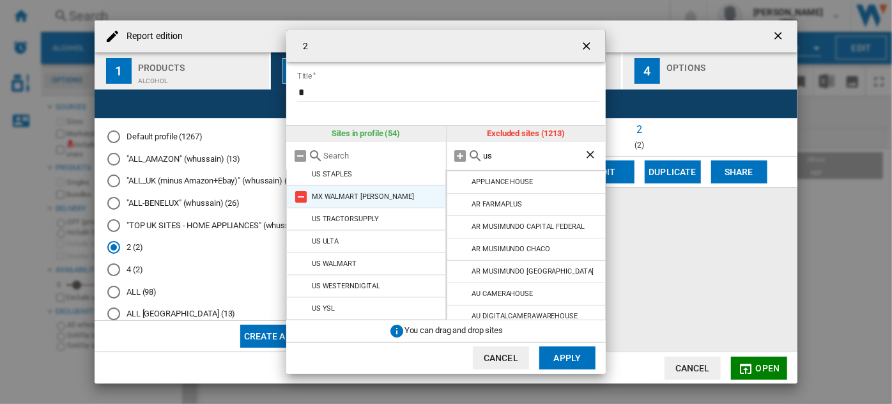
click at [298, 194] on md-icon "2 Title ..." at bounding box center [300, 196] width 15 height 15
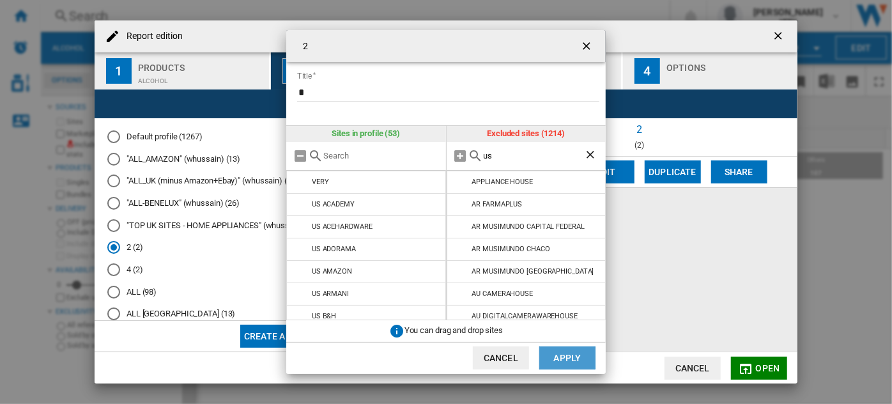
click at [566, 362] on button "Apply" at bounding box center [567, 357] width 56 height 23
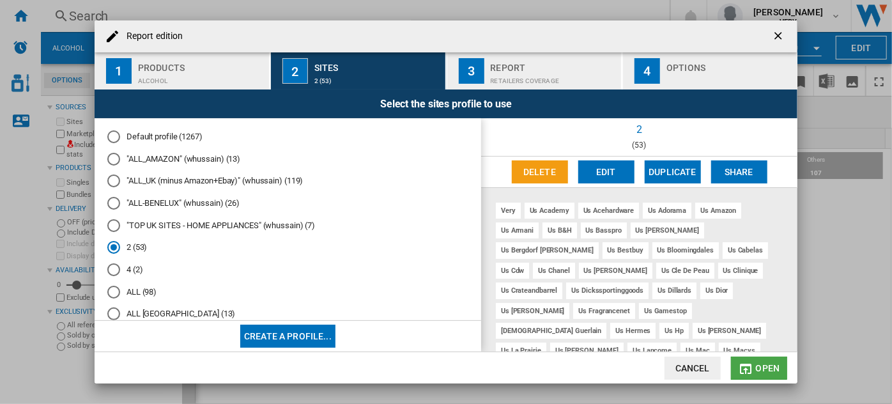
click at [763, 363] on span "Open" at bounding box center [767, 368] width 24 height 10
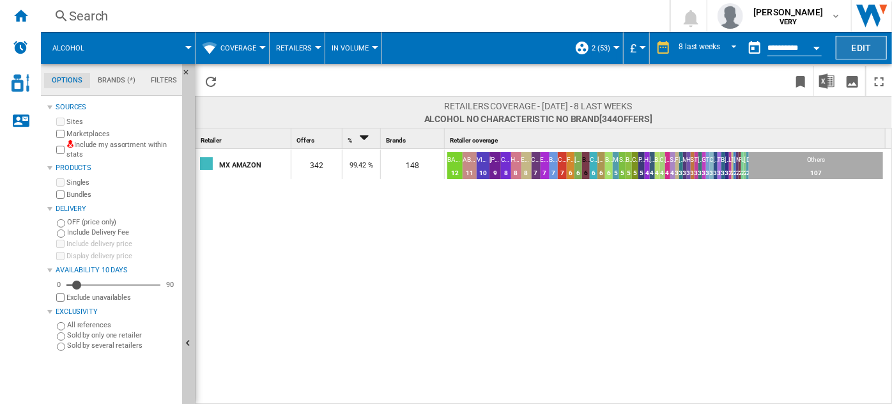
click at [862, 40] on button "Edit" at bounding box center [860, 48] width 51 height 24
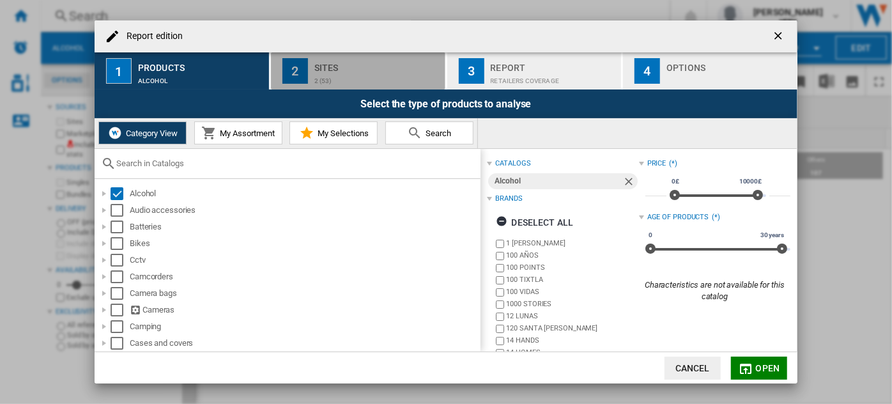
click at [348, 65] on div "Sites" at bounding box center [377, 63] width 126 height 13
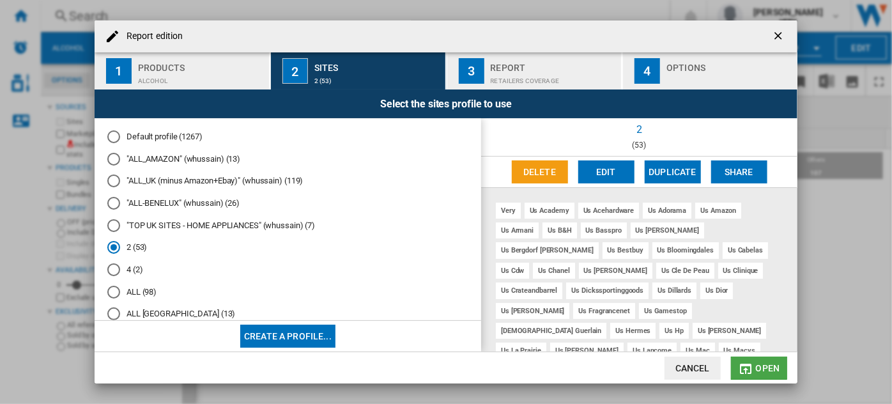
click at [761, 374] on button "Open" at bounding box center [759, 367] width 56 height 23
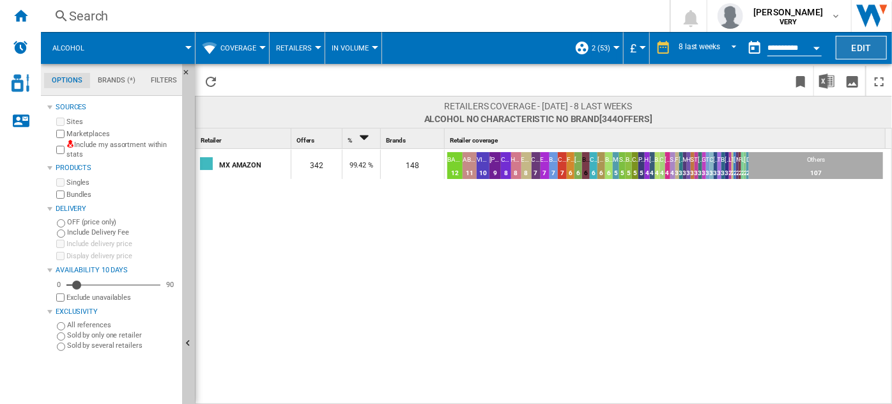
click at [844, 49] on button "Edit" at bounding box center [860, 48] width 51 height 24
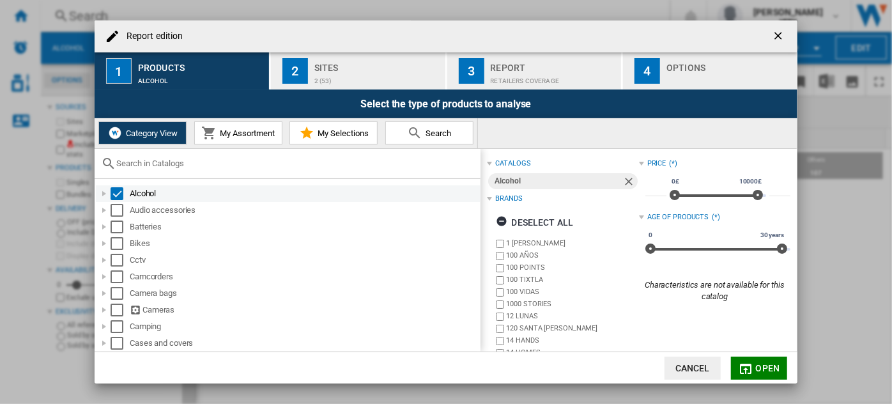
click at [100, 194] on div "Report edition ..." at bounding box center [104, 193] width 13 height 13
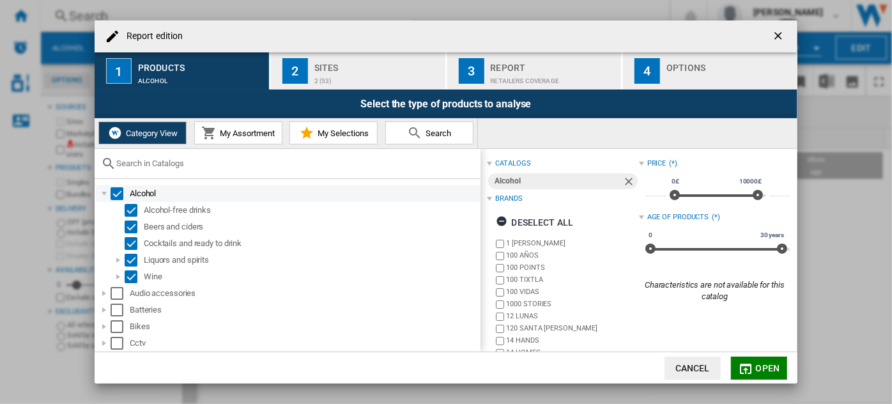
click at [119, 195] on div "Select" at bounding box center [116, 193] width 13 height 13
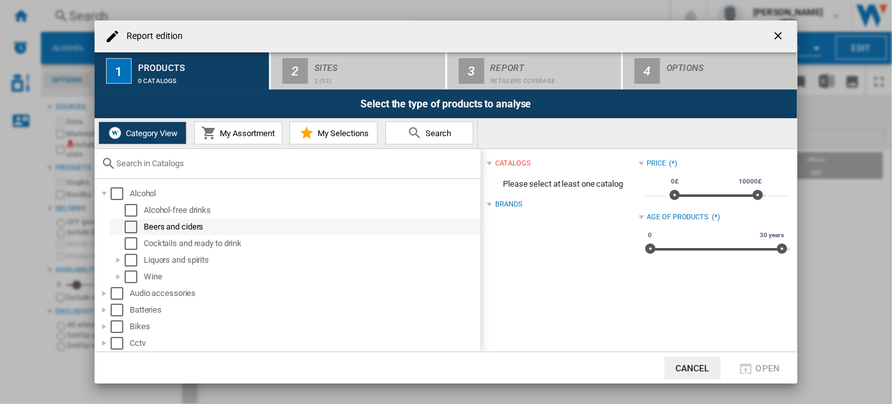
click at [136, 229] on div "Select" at bounding box center [131, 226] width 13 height 13
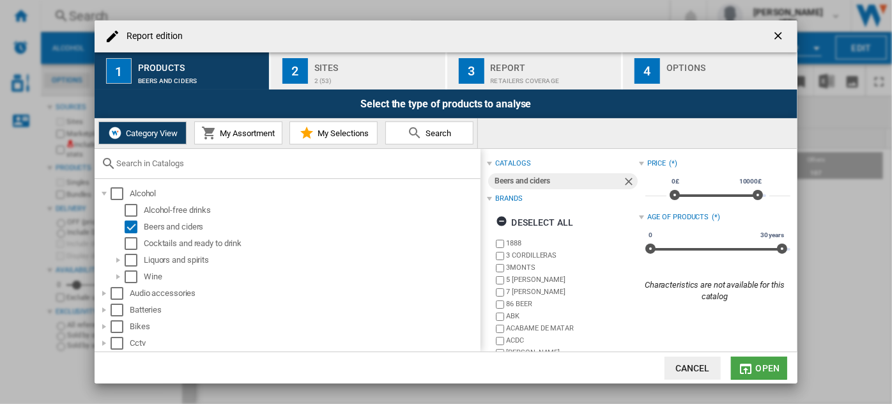
click at [761, 364] on span "Open" at bounding box center [767, 368] width 24 height 10
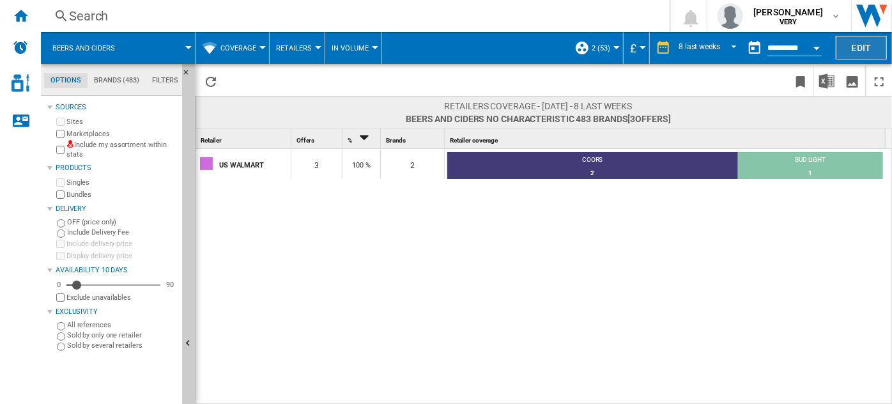
click at [853, 42] on button "Edit" at bounding box center [860, 48] width 51 height 24
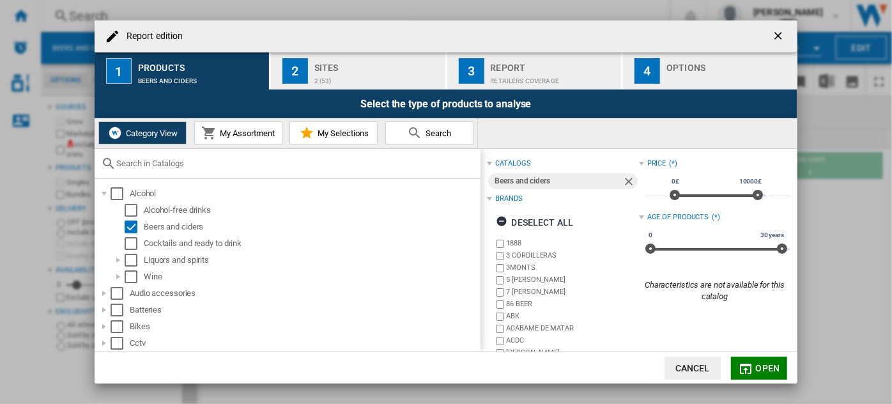
click at [323, 65] on div "Sites" at bounding box center [377, 63] width 126 height 13
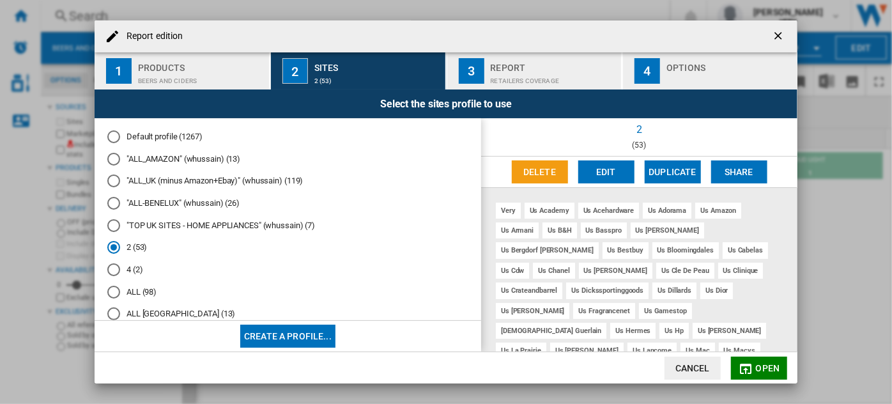
click at [170, 123] on div "Default profile (1267) "ALL_AMAZON" (whussain) (13) "ALL_UK (minus Amazon+Ebay)…" at bounding box center [288, 219] width 386 height 203
click at [174, 135] on md-radio-button "Default profile (1267)" at bounding box center [287, 137] width 361 height 12
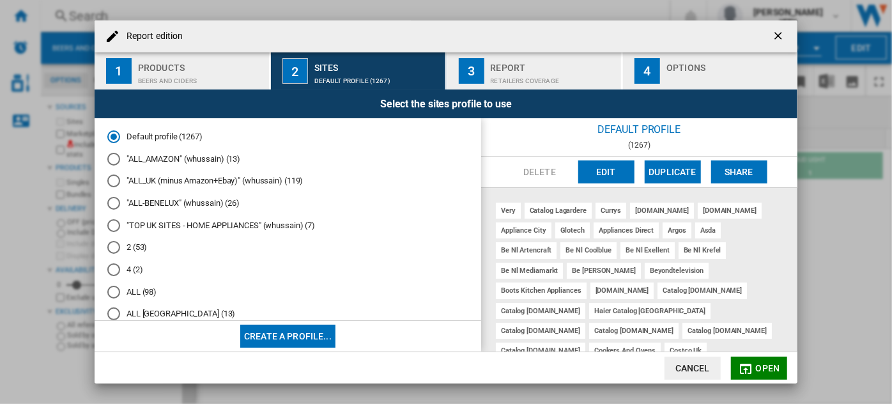
click at [761, 372] on span "Open" at bounding box center [767, 368] width 24 height 10
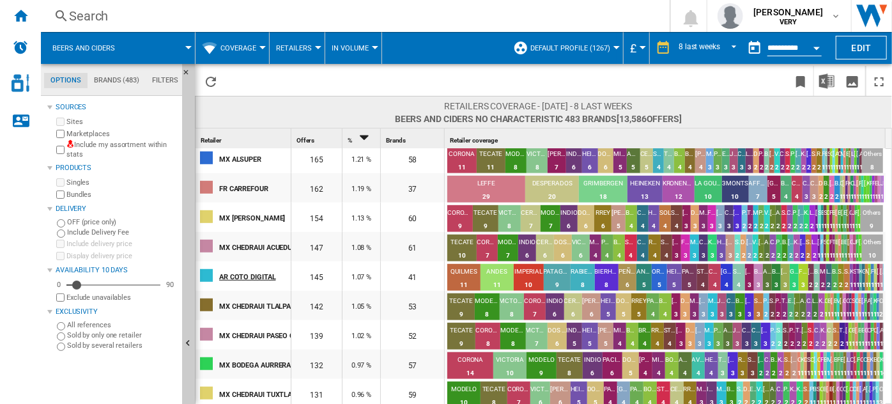
scroll to position [425, 0]
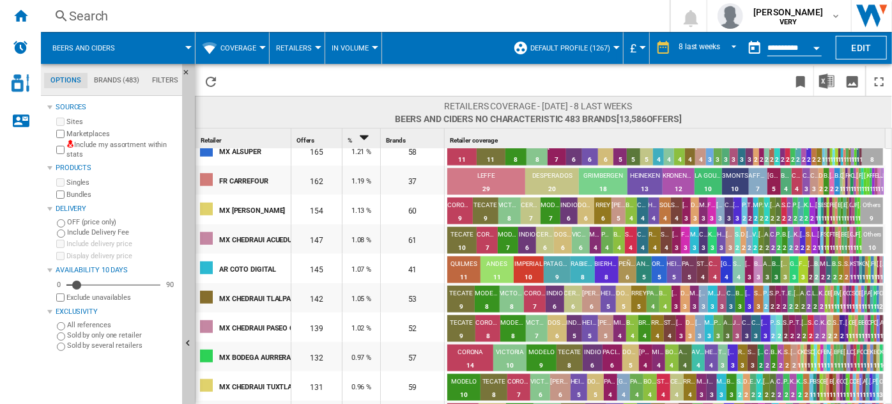
click at [599, 45] on span "Default profile (1267)" at bounding box center [570, 48] width 80 height 8
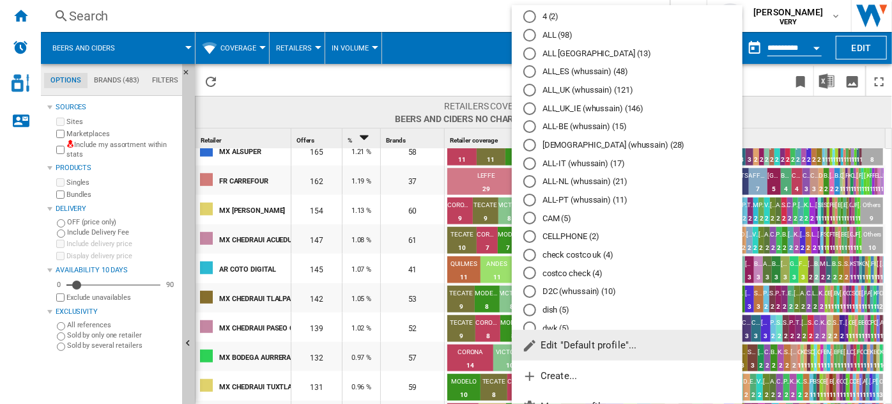
scroll to position [174, 0]
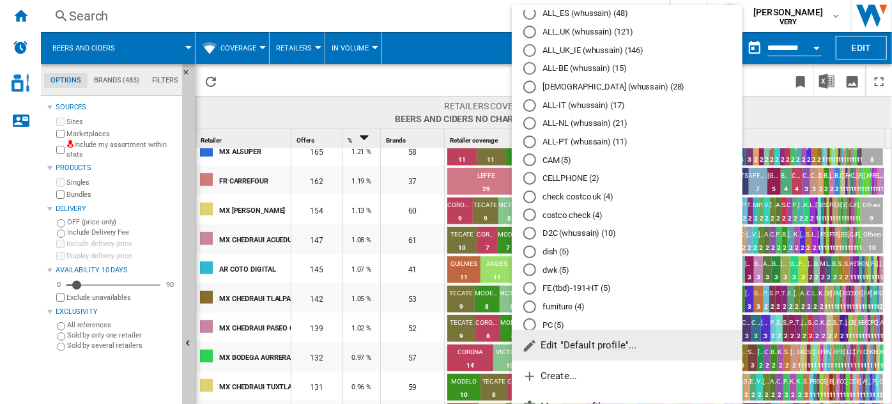
click at [855, 40] on md-backdrop at bounding box center [446, 202] width 892 height 404
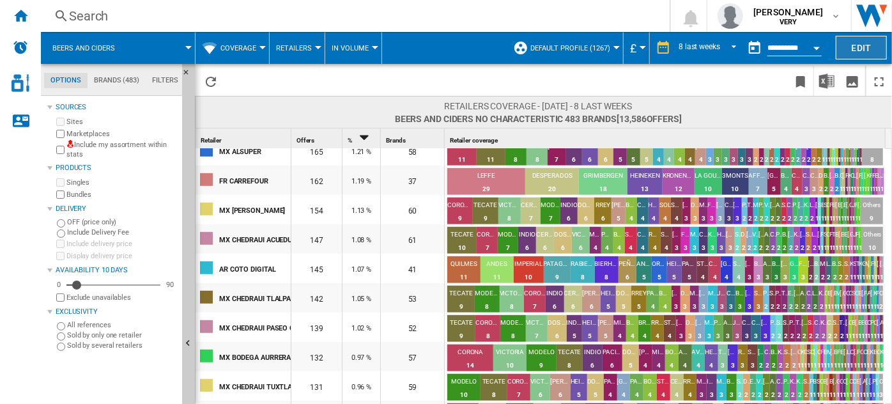
click at [858, 45] on button "Edit" at bounding box center [860, 48] width 51 height 24
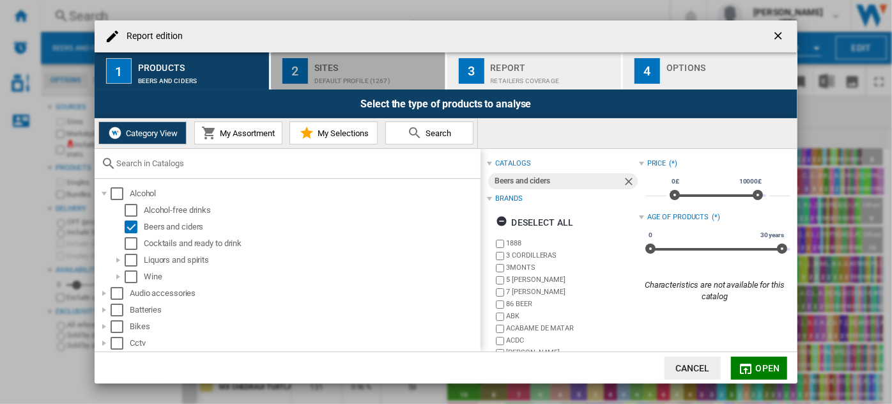
click at [335, 77] on div "Default profile (1267)" at bounding box center [377, 77] width 126 height 13
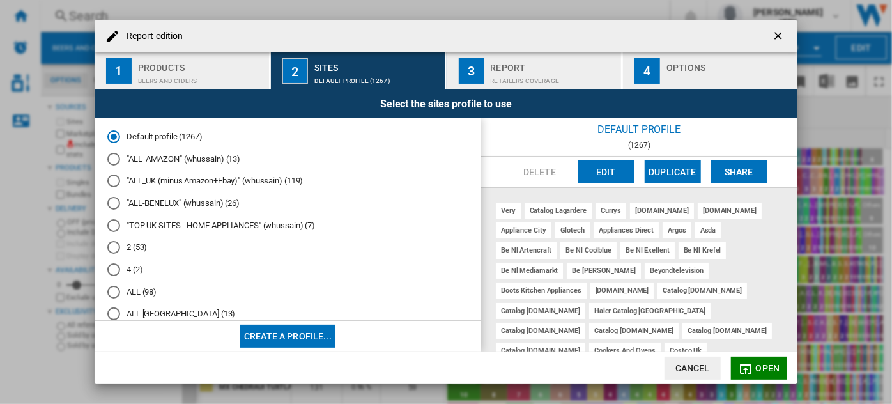
click at [136, 253] on md-radio-button "2 (53)" at bounding box center [287, 247] width 361 height 12
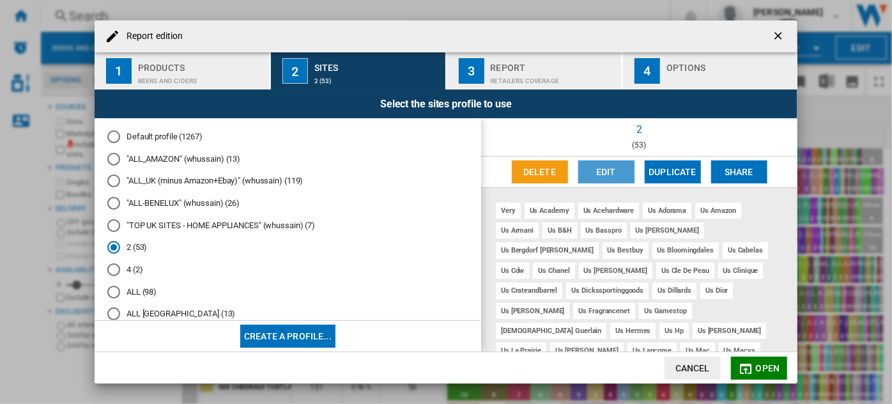
click at [602, 171] on button "Edit" at bounding box center [606, 171] width 56 height 23
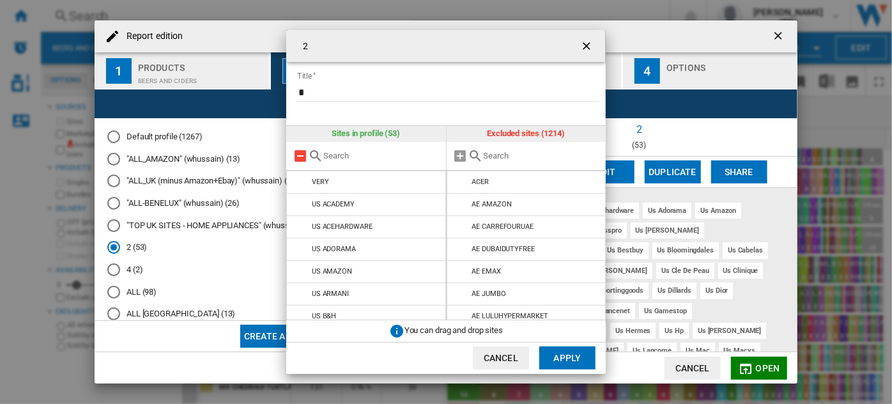
click at [298, 158] on md-icon "2 Title ..." at bounding box center [299, 155] width 15 height 15
click at [499, 158] on input "2 Title ..." at bounding box center [541, 156] width 116 height 10
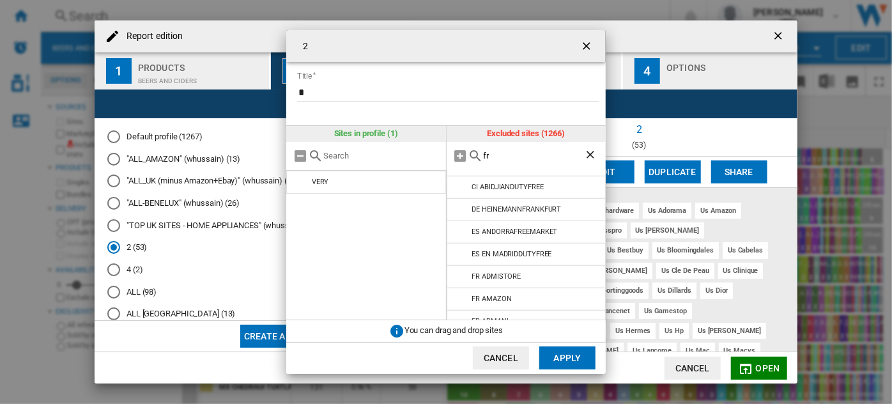
scroll to position [522, 0]
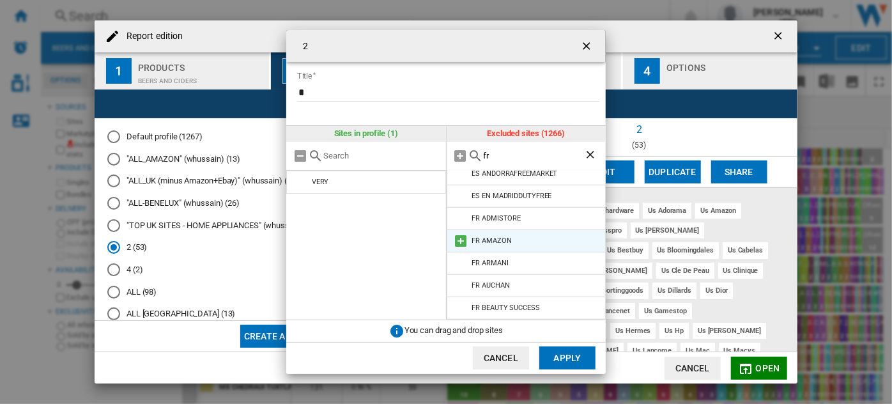
type input "fr"
click at [458, 239] on md-icon "2 Title ..." at bounding box center [460, 240] width 15 height 15
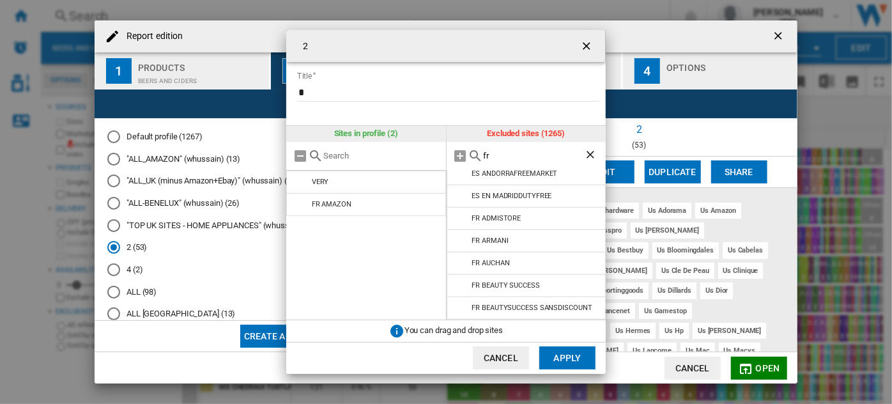
click at [458, 239] on md-icon "2 Title ..." at bounding box center [460, 240] width 15 height 15
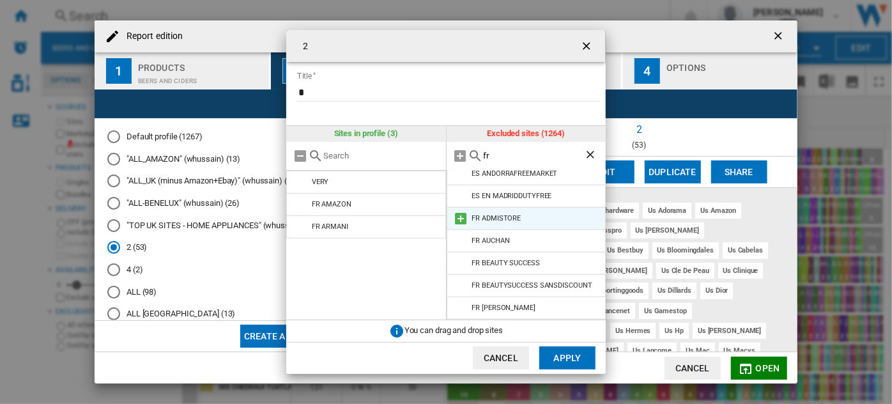
click at [459, 220] on md-icon "2 Title ..." at bounding box center [460, 218] width 15 height 15
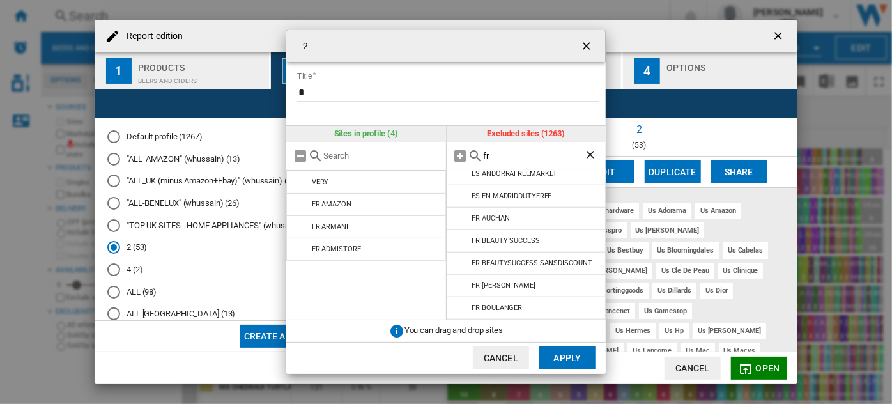
click at [459, 220] on md-icon "2 Title ..." at bounding box center [460, 218] width 15 height 15
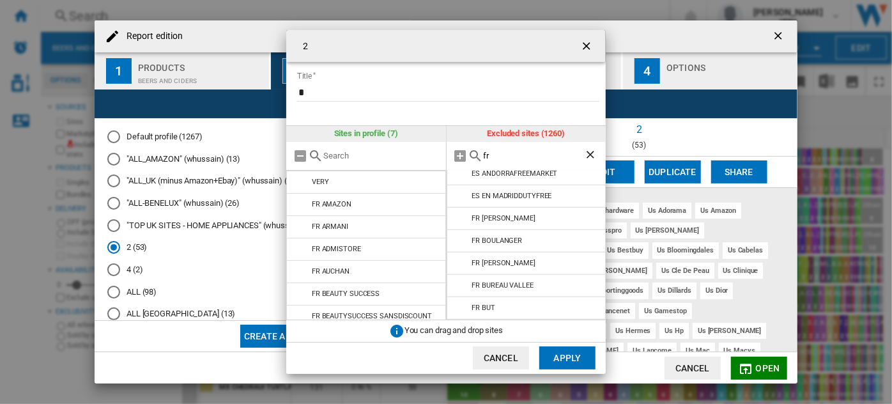
click at [459, 220] on md-icon "2 Title ..." at bounding box center [460, 218] width 15 height 15
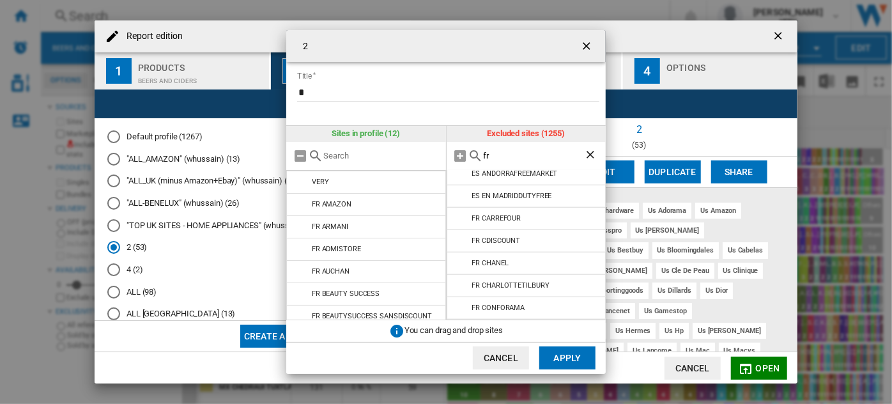
click at [459, 220] on md-icon "2 Title ..." at bounding box center [460, 218] width 15 height 15
click at [459, 219] on md-icon "2 Title ..." at bounding box center [460, 218] width 15 height 15
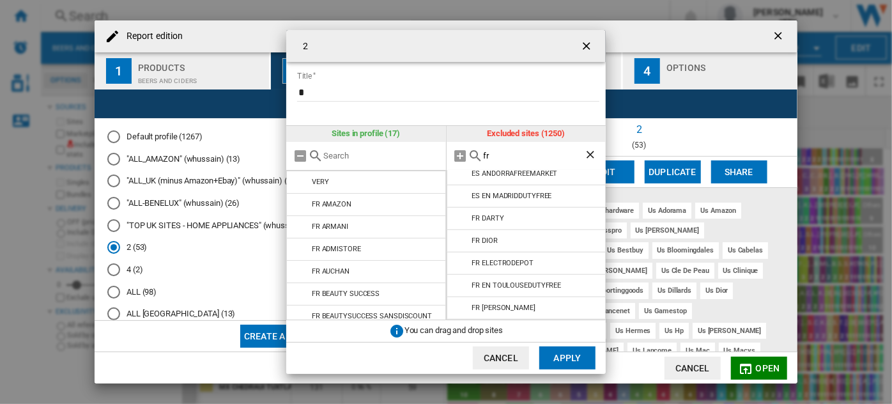
click at [459, 219] on md-icon "2 Title ..." at bounding box center [460, 218] width 15 height 15
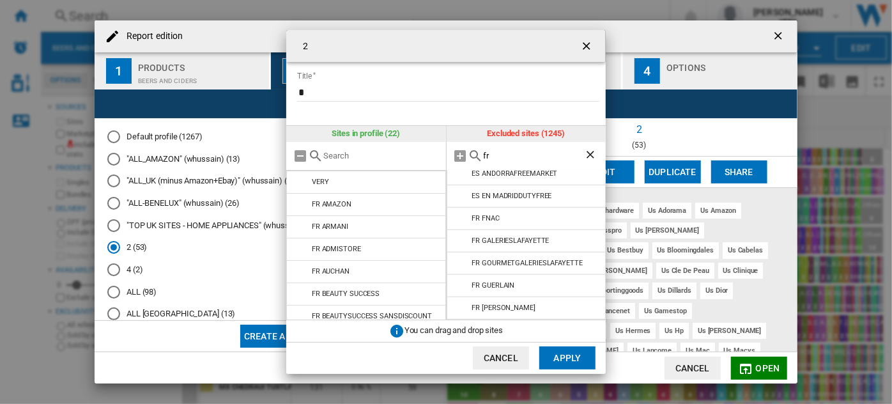
click at [459, 219] on md-icon "2 Title ..." at bounding box center [460, 218] width 15 height 15
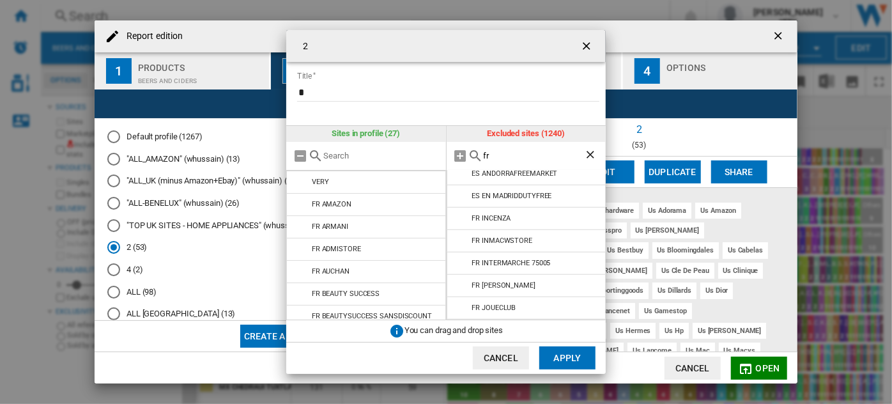
click at [459, 219] on md-icon "2 Title ..." at bounding box center [460, 218] width 15 height 15
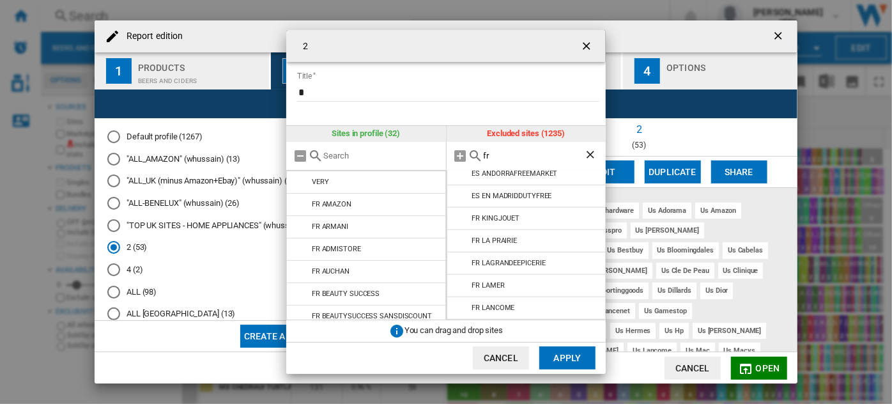
click at [459, 219] on md-icon "2 Title ..." at bounding box center [460, 218] width 15 height 15
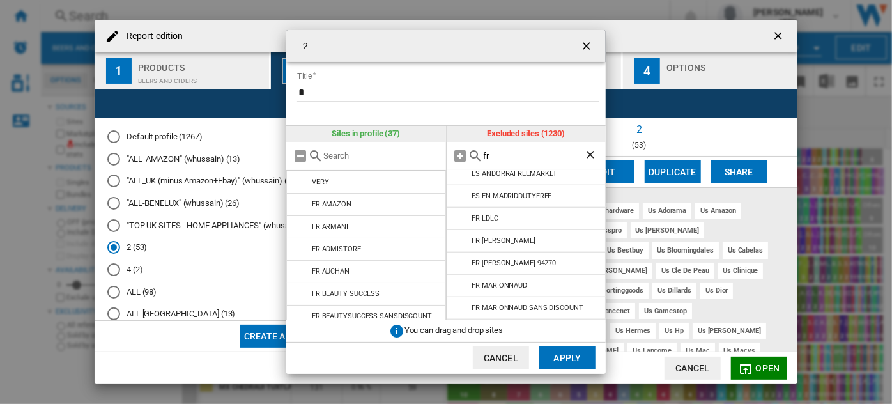
click at [459, 219] on md-icon "2 Title ..." at bounding box center [460, 218] width 15 height 15
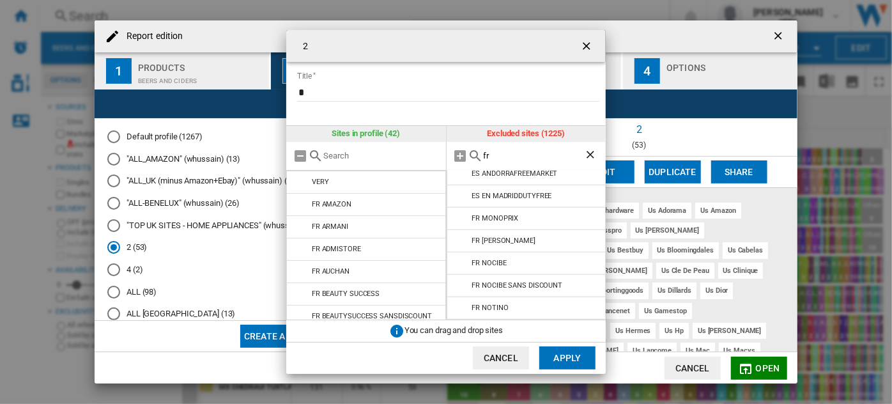
click at [459, 219] on md-icon "2 Title ..." at bounding box center [460, 218] width 15 height 15
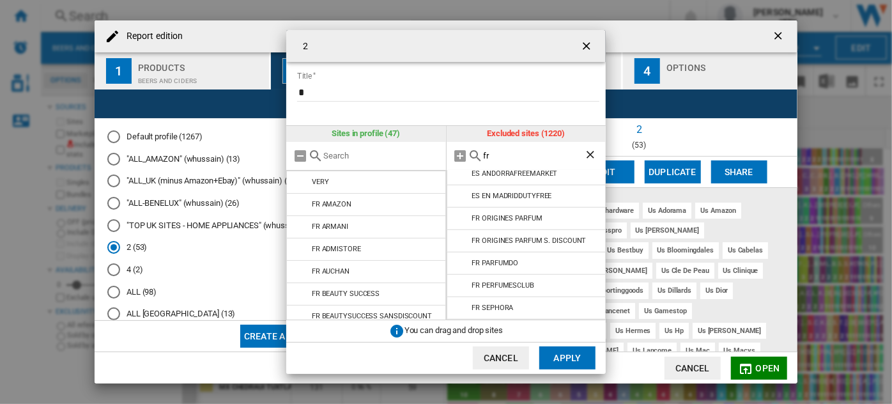
click at [459, 219] on md-icon "2 Title ..." at bounding box center [460, 218] width 15 height 15
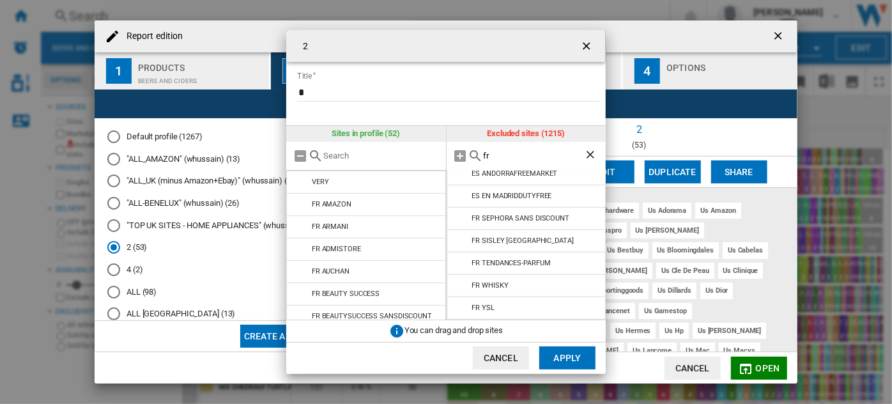
click at [459, 219] on md-icon "2 Title ..." at bounding box center [460, 218] width 15 height 15
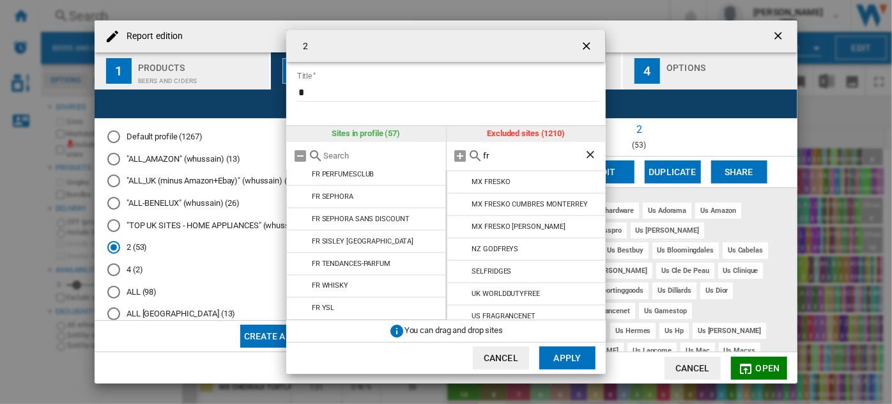
scroll to position [656, 0]
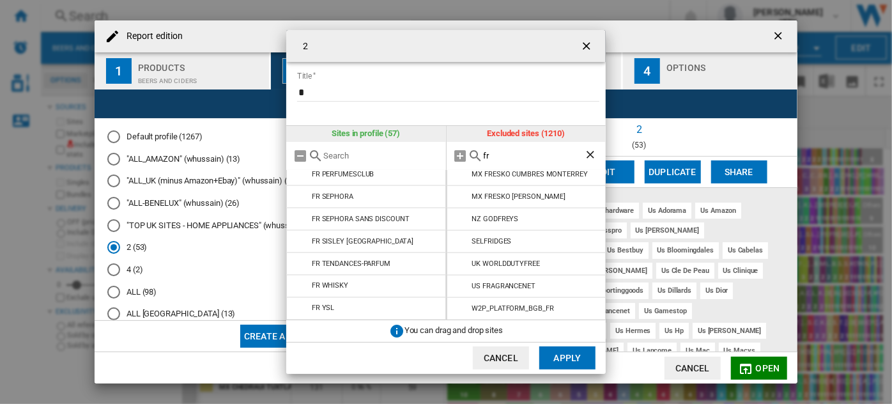
click at [566, 358] on button "Apply" at bounding box center [567, 357] width 56 height 23
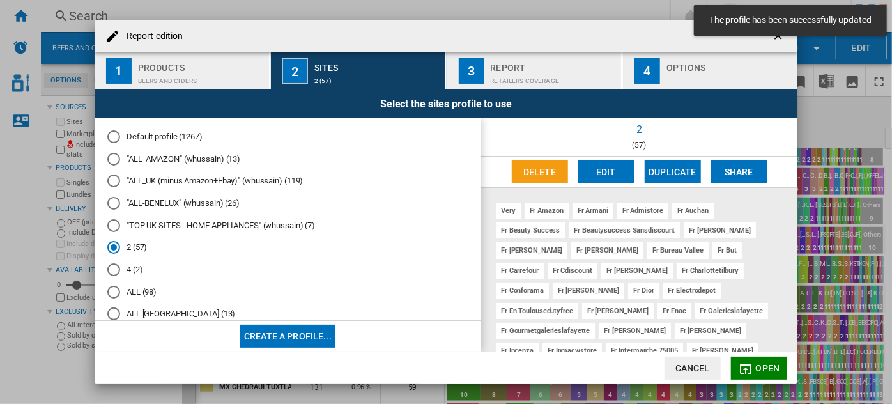
click at [757, 364] on span "Open" at bounding box center [767, 368] width 24 height 10
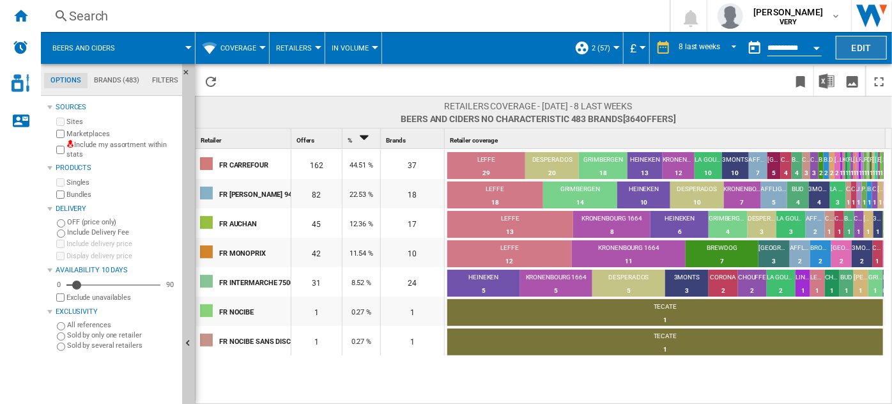
click at [851, 54] on button "Edit" at bounding box center [860, 48] width 51 height 24
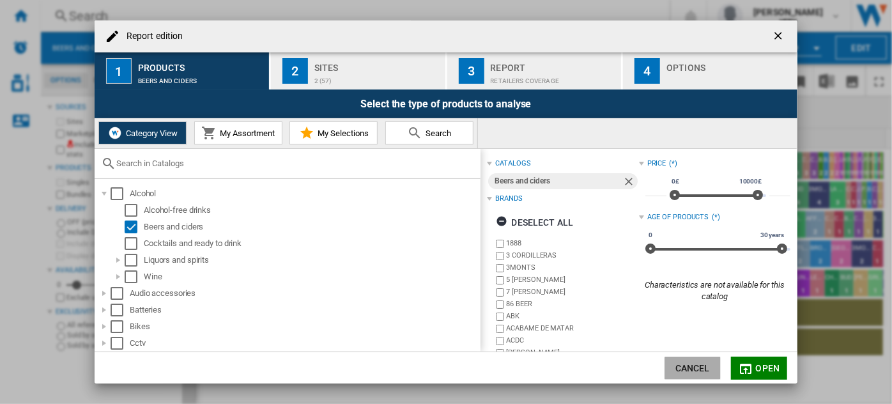
click at [702, 365] on button "Cancel" at bounding box center [692, 367] width 56 height 23
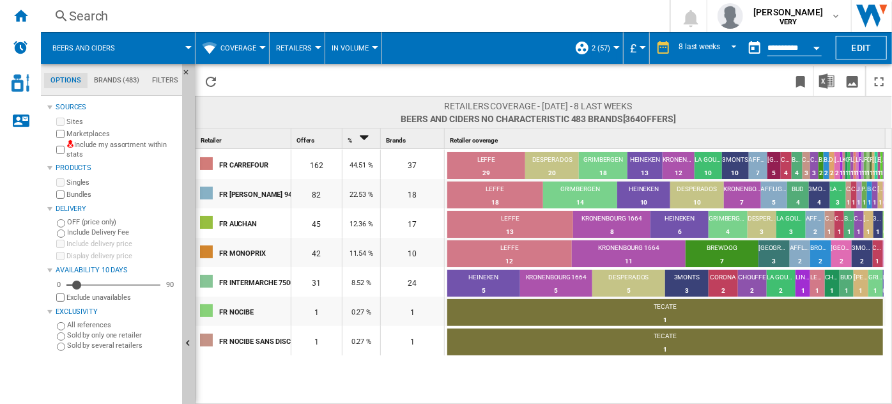
click at [121, 78] on md-tab-item "Brands (483)" at bounding box center [116, 80] width 58 height 15
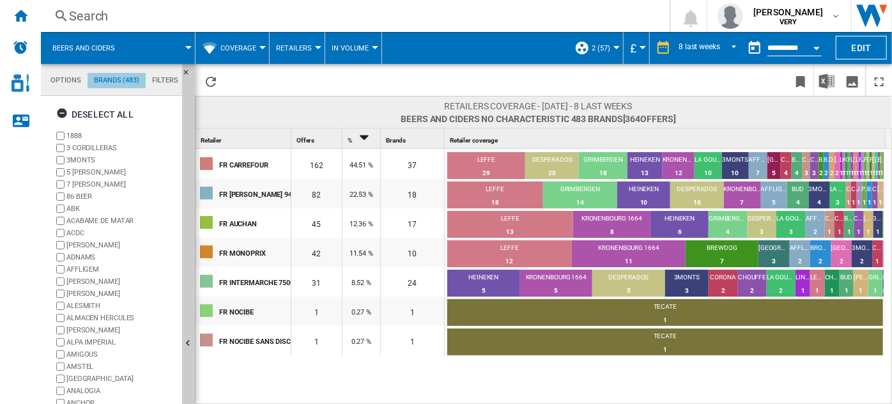
scroll to position [48, 0]
click at [105, 111] on div "Deselect all" at bounding box center [94, 114] width 77 height 23
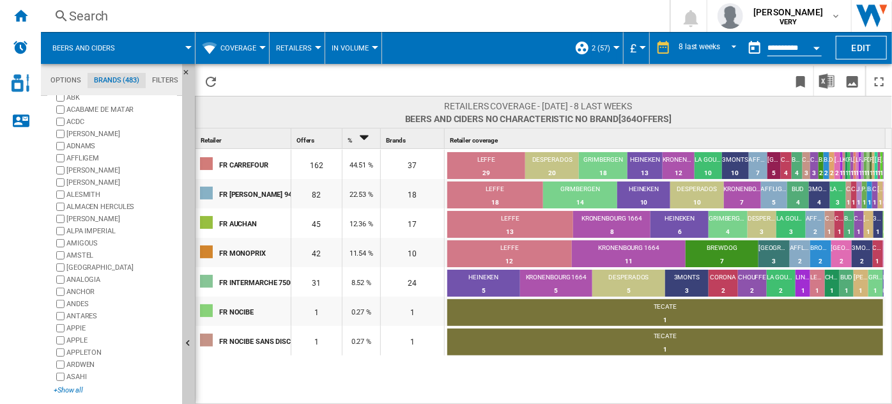
click at [75, 389] on div "+Show all" at bounding box center [115, 390] width 123 height 10
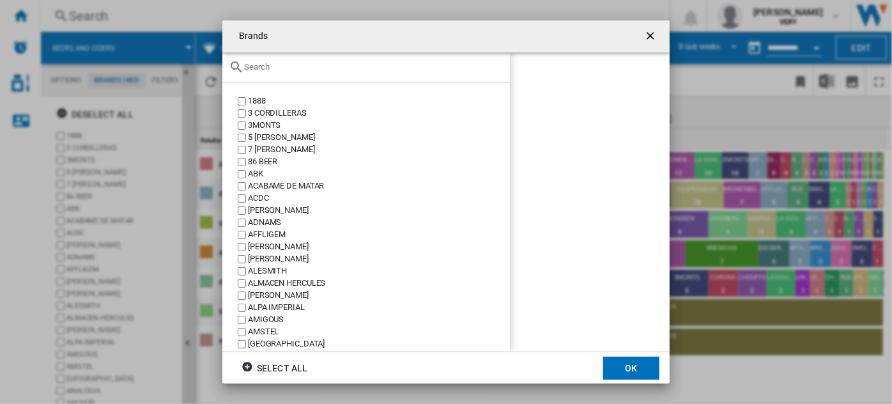
scroll to position [111, 0]
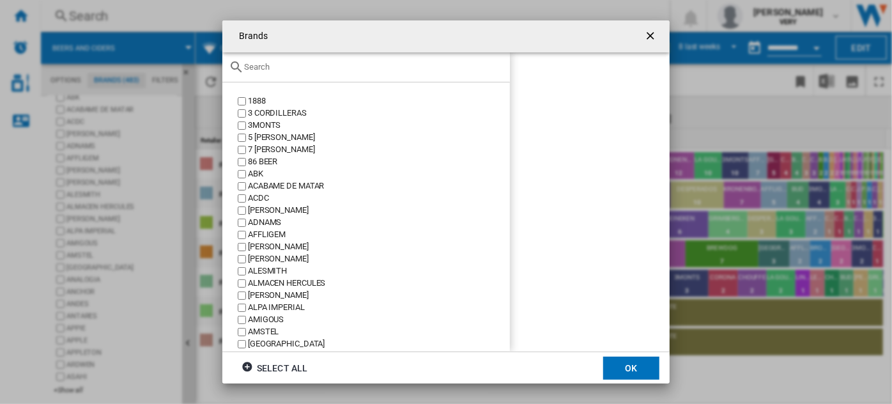
click at [323, 64] on input "text" at bounding box center [373, 67] width 259 height 10
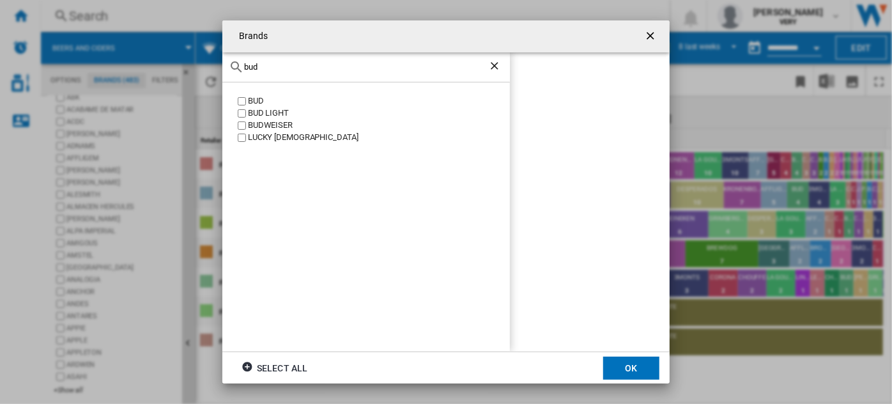
type input "bud"
click at [280, 128] on div "BUDWEISER" at bounding box center [379, 125] width 262 height 12
click at [261, 116] on div "BUD LIGHT" at bounding box center [379, 113] width 262 height 12
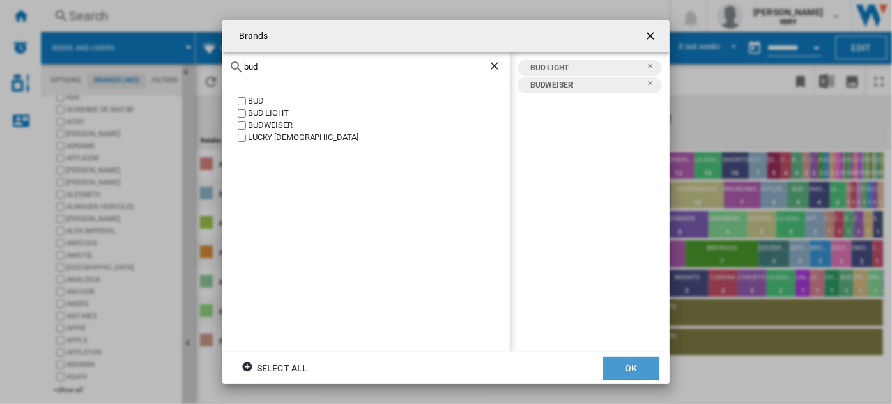
click at [624, 369] on button "OK" at bounding box center [631, 367] width 56 height 23
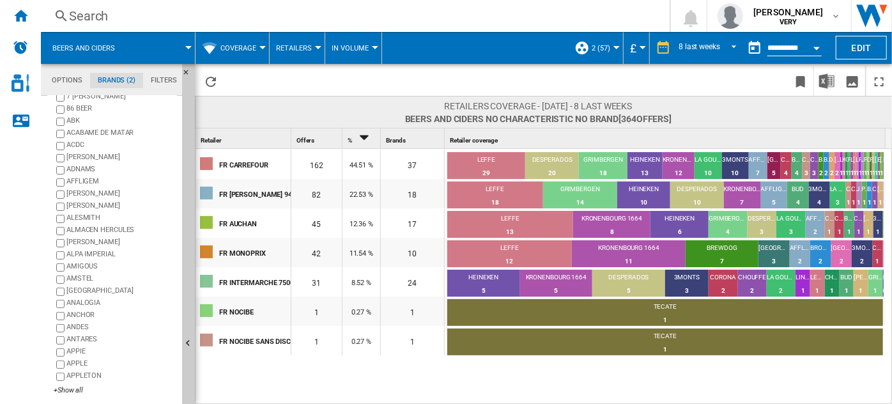
scroll to position [0, 0]
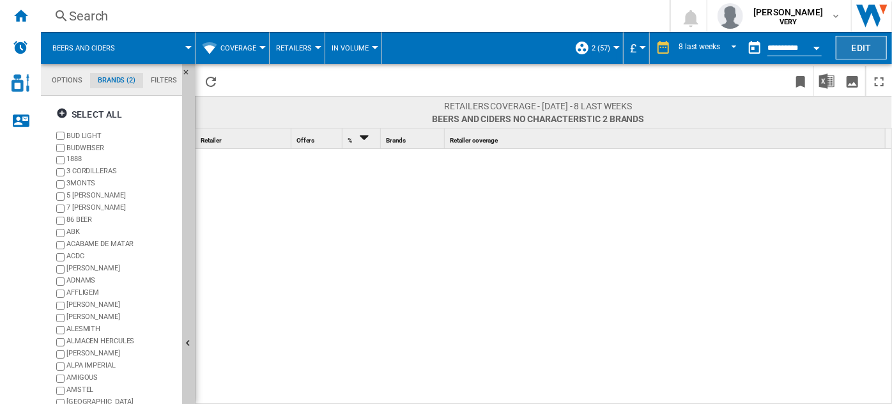
click at [857, 48] on button "Edit" at bounding box center [860, 48] width 51 height 24
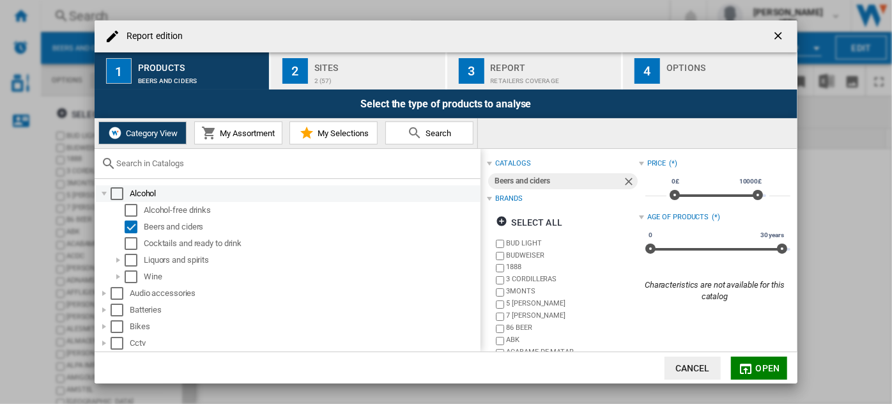
click at [103, 196] on div "Report edition ..." at bounding box center [104, 193] width 13 height 13
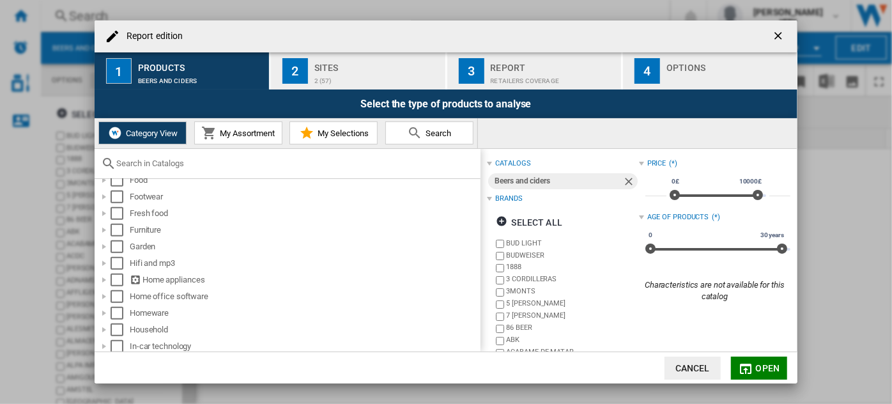
scroll to position [478, 0]
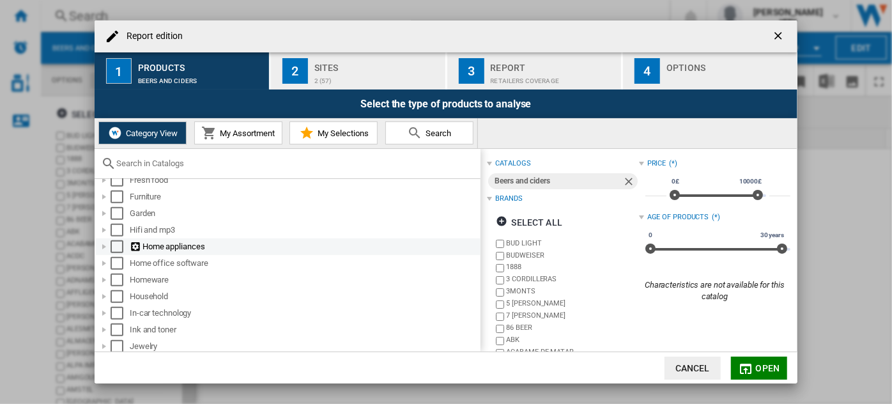
click at [100, 249] on div "Report edition ..." at bounding box center [104, 246] width 13 height 13
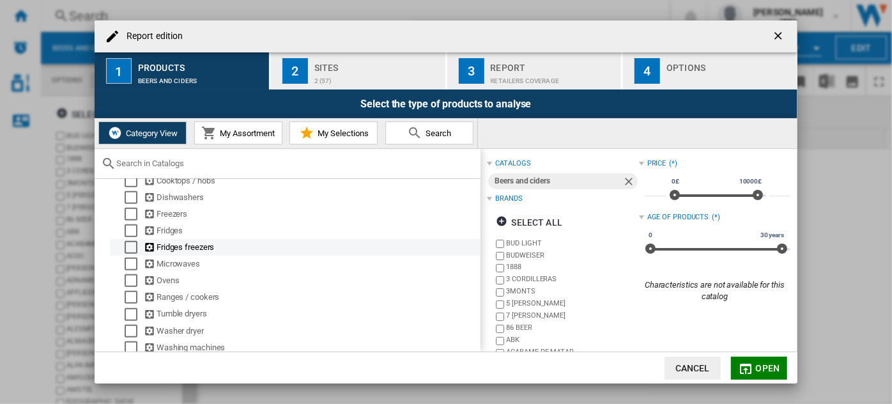
scroll to position [536, 0]
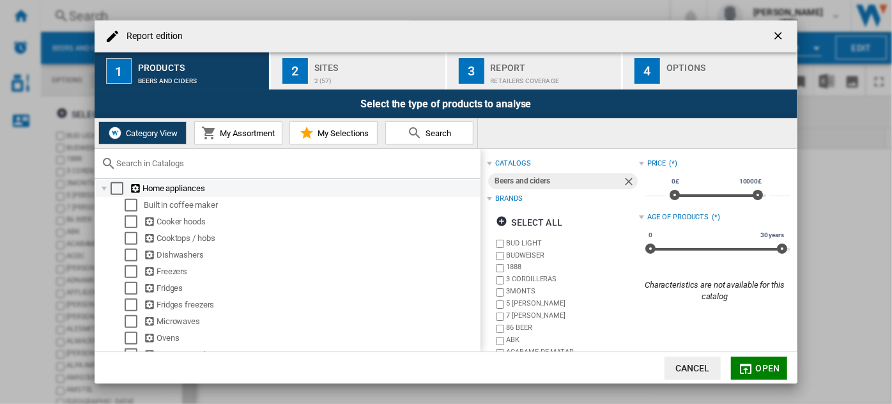
click at [121, 192] on div "Select" at bounding box center [116, 188] width 13 height 13
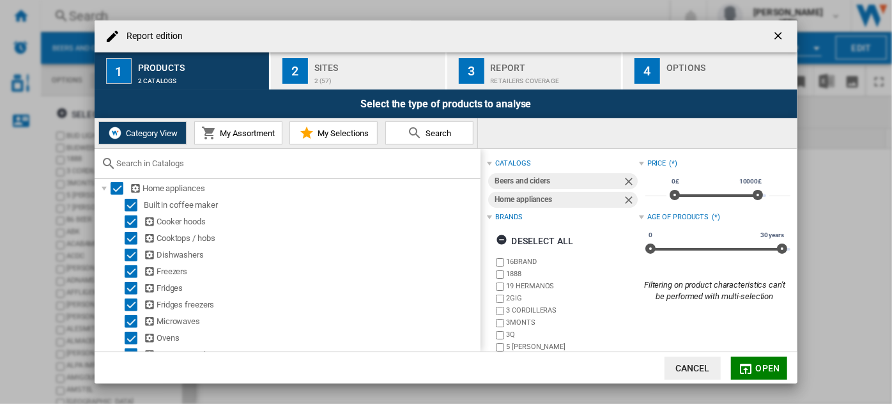
click at [340, 80] on div "2 (57)" at bounding box center [377, 77] width 126 height 13
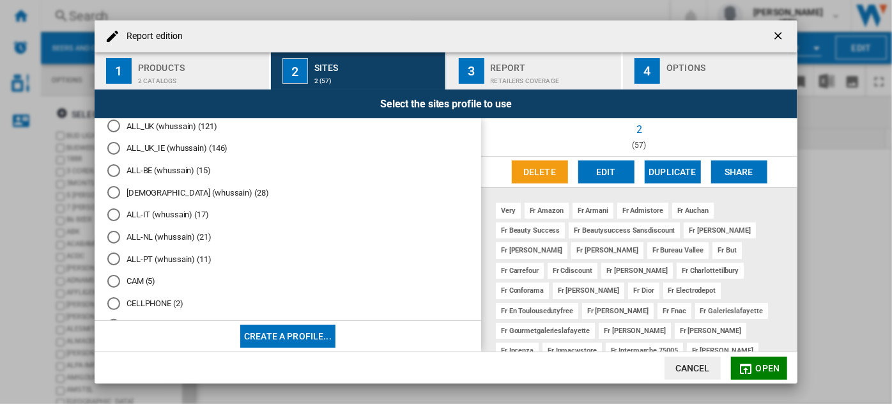
scroll to position [290, 0]
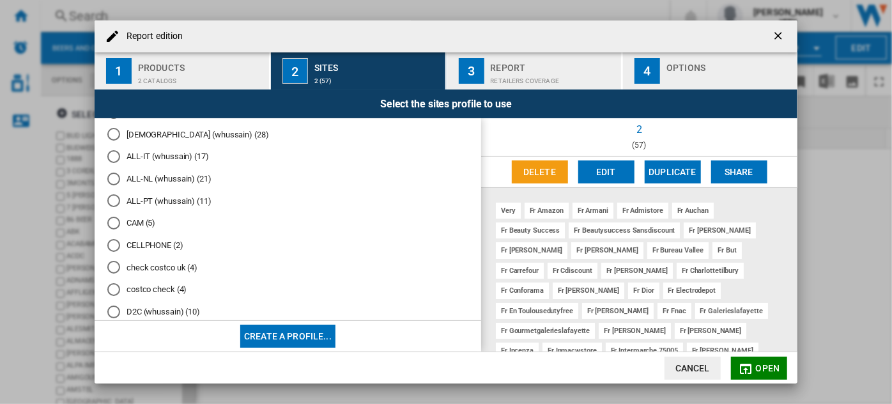
click at [144, 229] on md-radio-button "CAM (5)" at bounding box center [287, 223] width 361 height 12
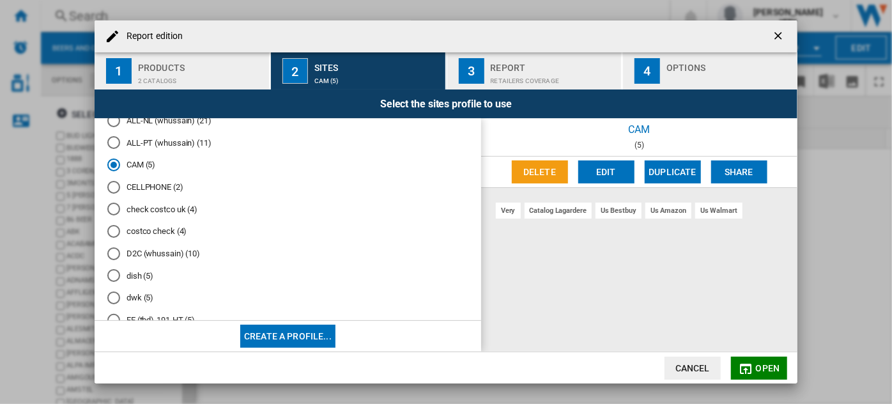
scroll to position [406, 0]
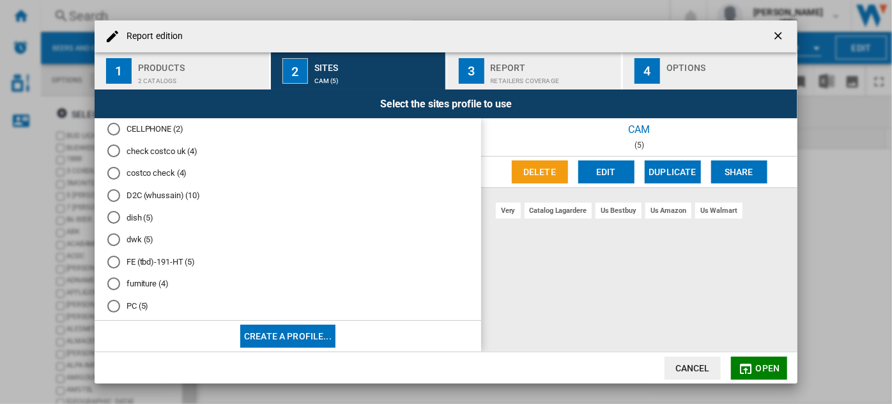
click at [144, 224] on md-radio-button "dish (5)" at bounding box center [287, 217] width 361 height 12
click at [135, 246] on md-radio-button "dwk (5)" at bounding box center [287, 240] width 361 height 12
click at [142, 224] on md-radio-button "dish (5)" at bounding box center [287, 217] width 361 height 12
click at [596, 176] on button "Edit" at bounding box center [606, 171] width 56 height 23
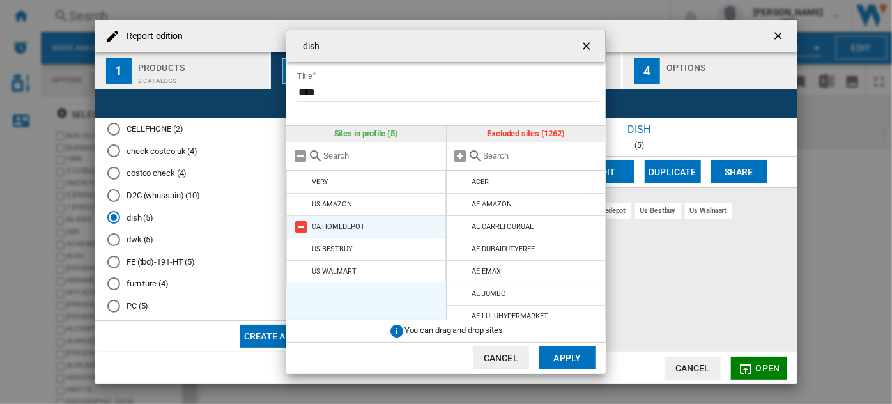
click at [301, 225] on md-icon "dish Title ..." at bounding box center [300, 226] width 15 height 15
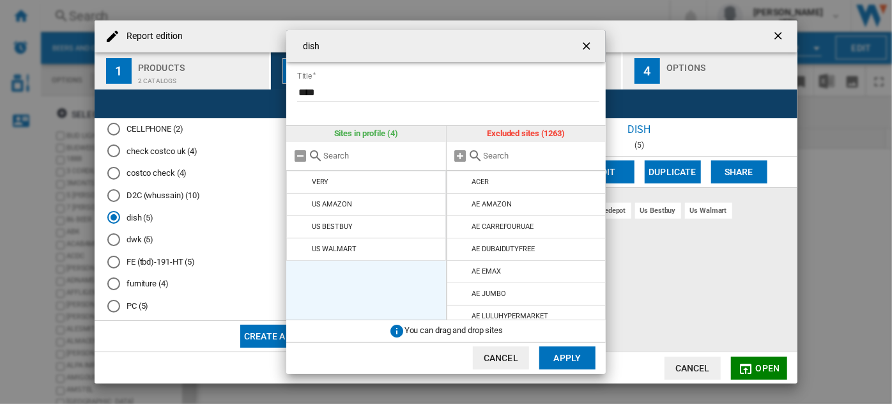
click at [531, 159] on input "dish Title ..." at bounding box center [541, 156] width 116 height 10
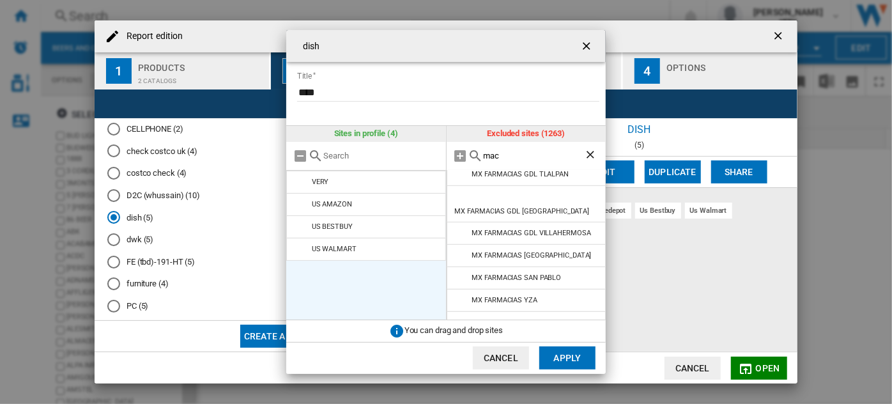
scroll to position [335, 0]
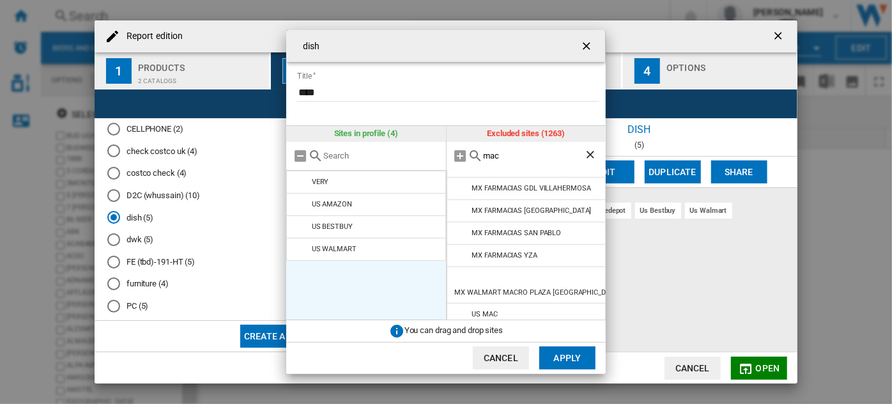
type input "mac"
click at [459, 329] on md-icon "dish Title ..." at bounding box center [460, 336] width 15 height 15
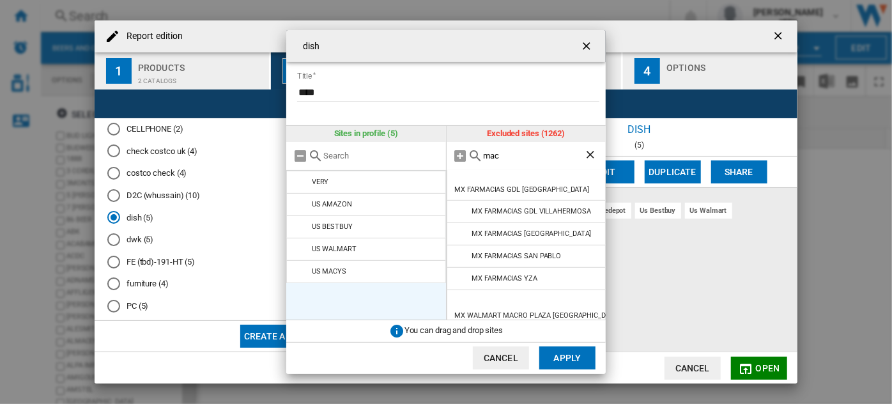
click at [573, 360] on button "Apply" at bounding box center [567, 357] width 56 height 23
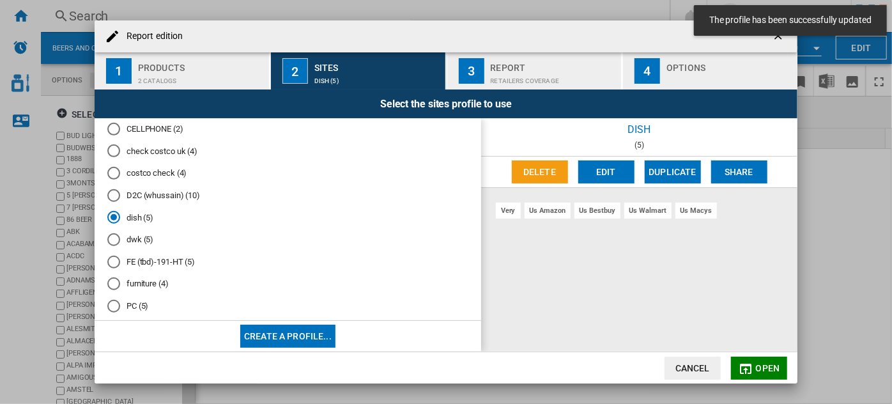
click at [528, 72] on div "Retailers coverage" at bounding box center [553, 77] width 126 height 13
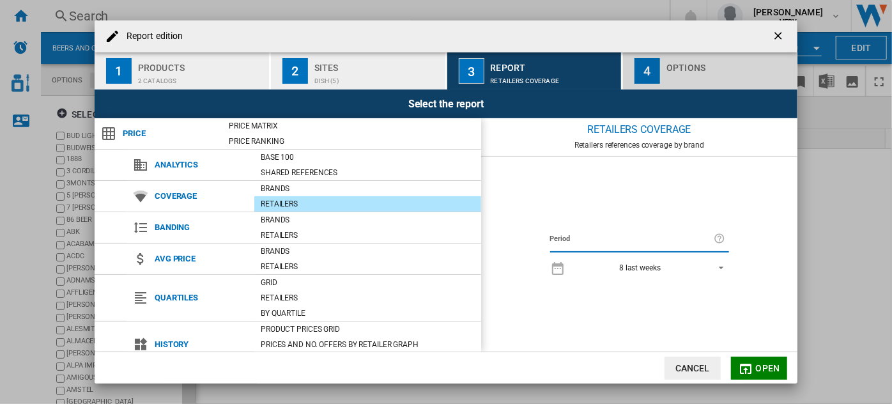
click at [671, 75] on div "Report edition ..." at bounding box center [729, 77] width 126 height 13
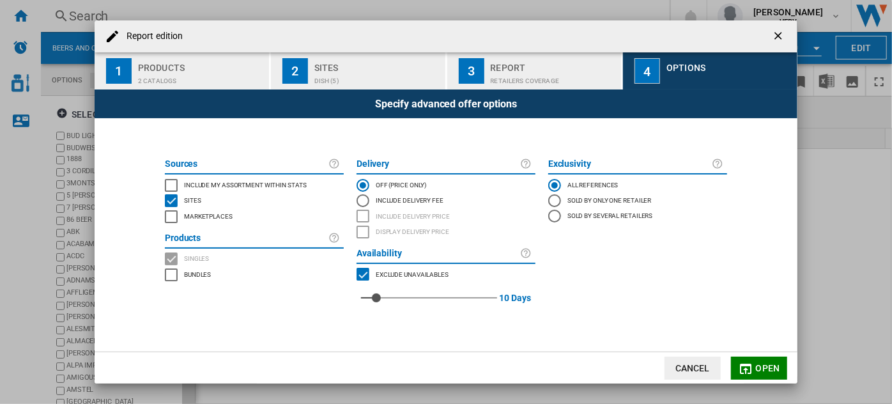
click at [762, 374] on button "Open" at bounding box center [759, 367] width 56 height 23
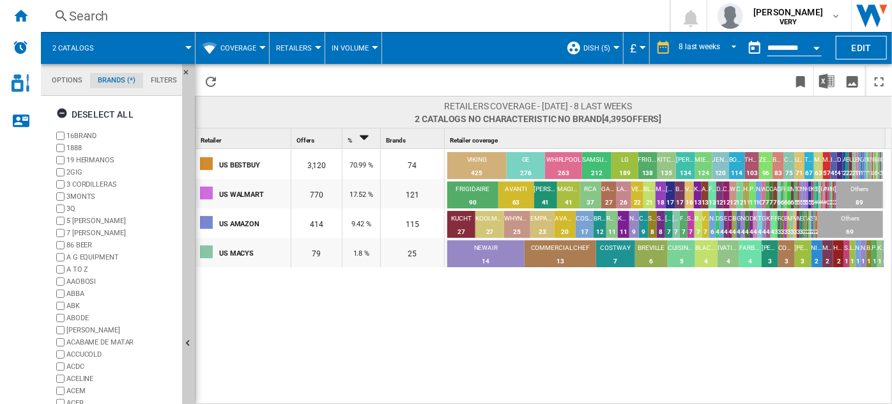
click at [817, 47] on div "Open calendar" at bounding box center [816, 48] width 6 height 3
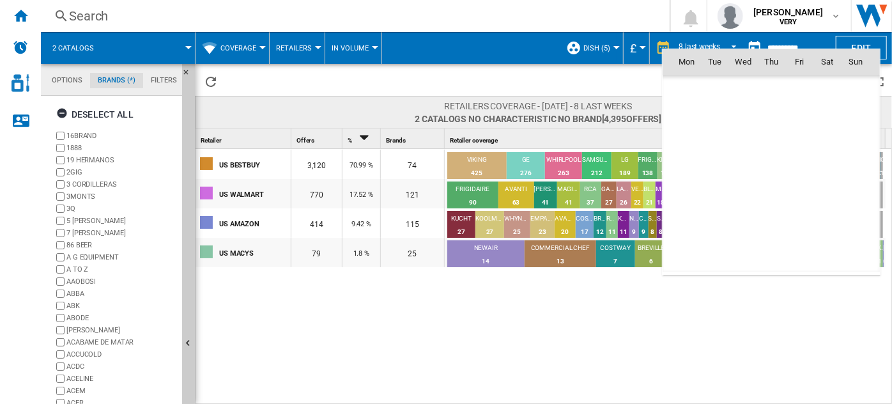
scroll to position [6092, 0]
click at [727, 312] on div at bounding box center [446, 202] width 892 height 404
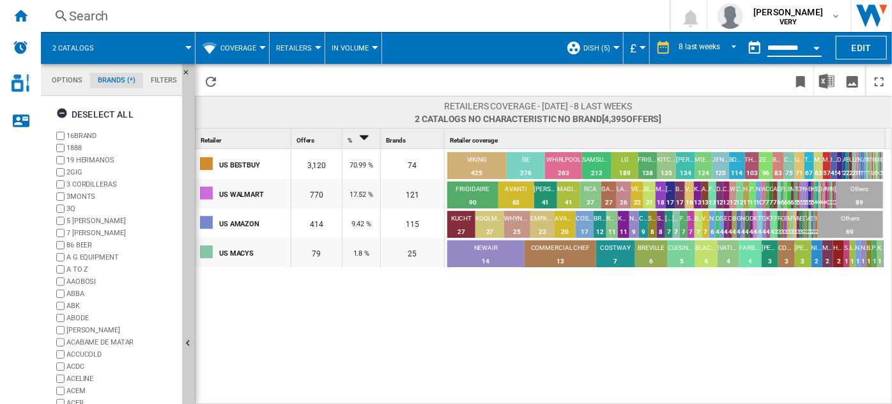
click at [797, 44] on input "**********" at bounding box center [794, 49] width 54 height 11
click at [816, 43] on button "Open calendar" at bounding box center [816, 45] width 23 height 23
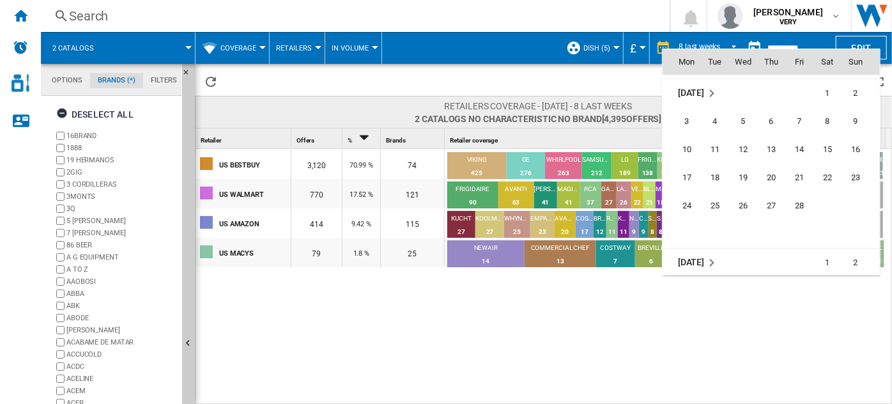
scroll to position [4905, 0]
click at [791, 203] on span "28" at bounding box center [799, 205] width 26 height 26
type input "**********"
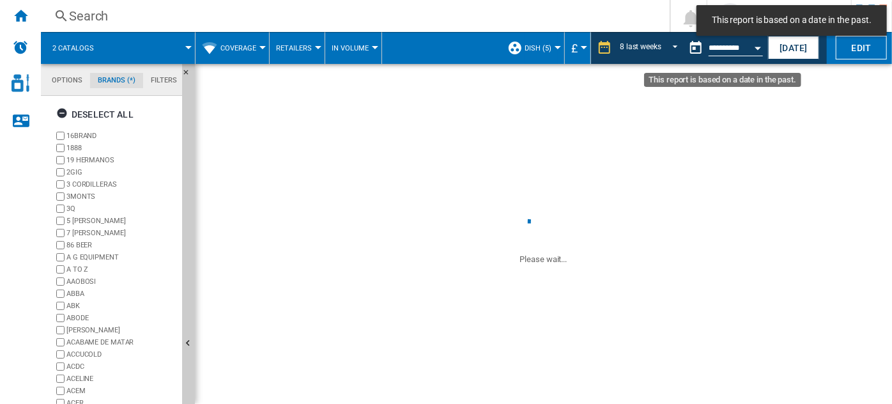
click at [761, 52] on button "Open calendar" at bounding box center [757, 45] width 23 height 23
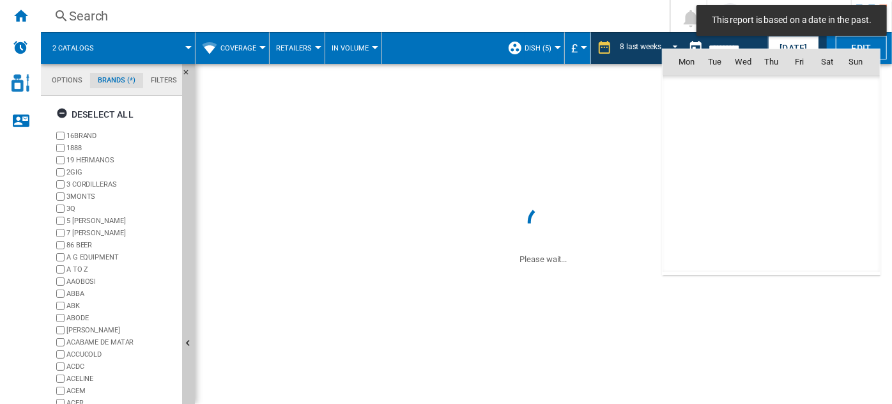
scroll to position [4908, 0]
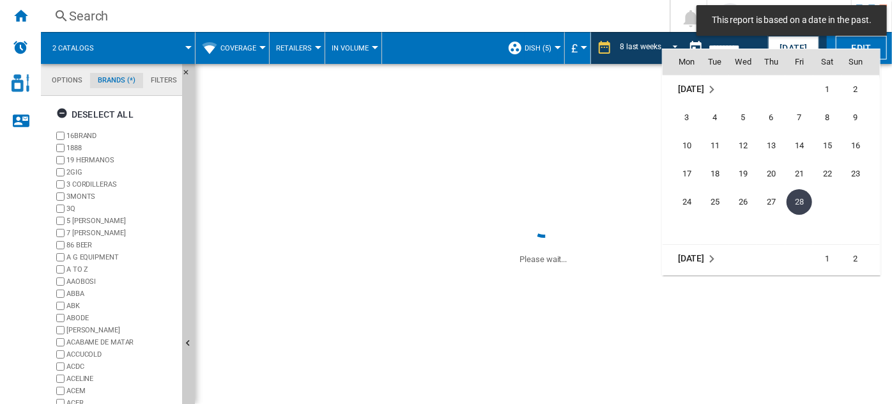
click at [649, 45] on div at bounding box center [446, 202] width 892 height 404
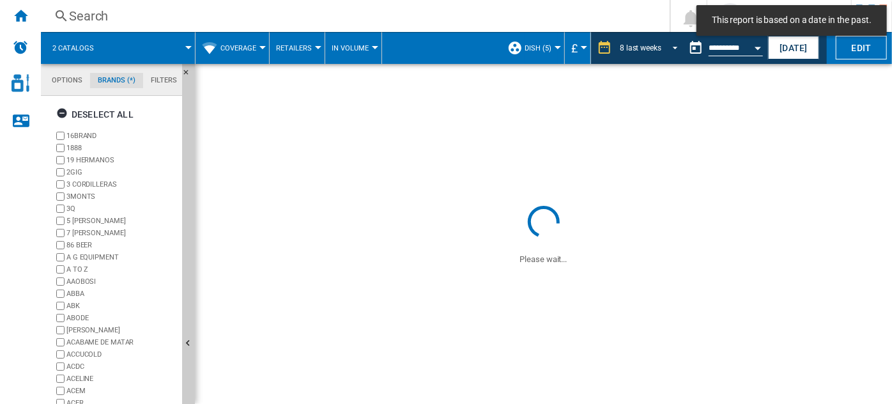
click at [649, 45] on div "8 last weeks" at bounding box center [640, 47] width 42 height 9
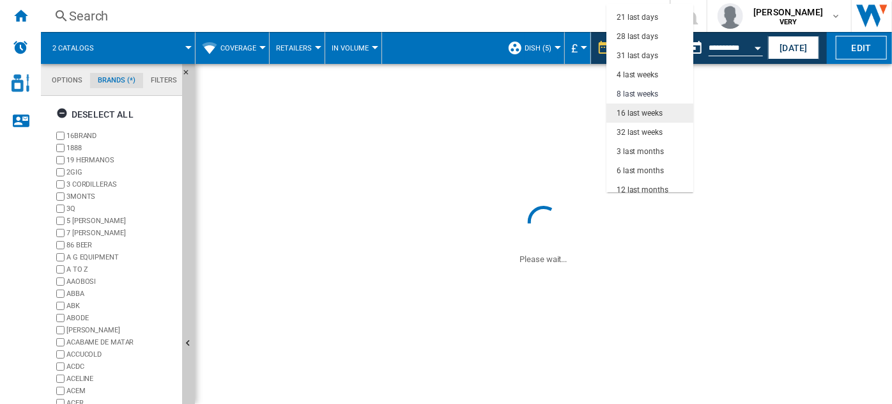
scroll to position [50, 0]
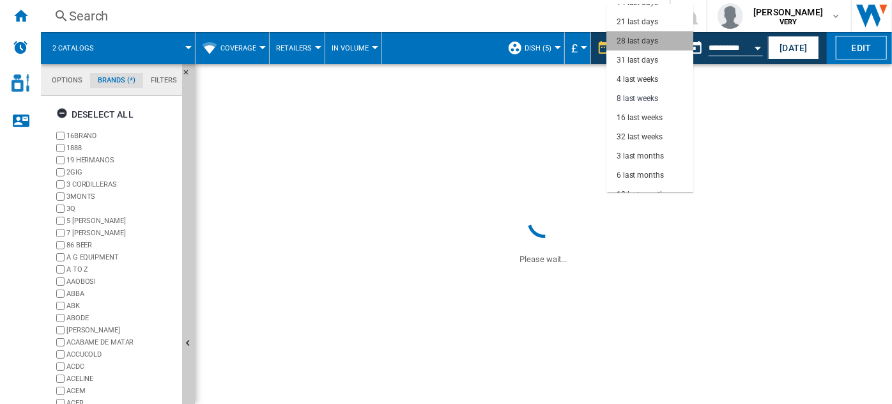
click at [658, 41] on div "28 last days" at bounding box center [637, 41] width 42 height 11
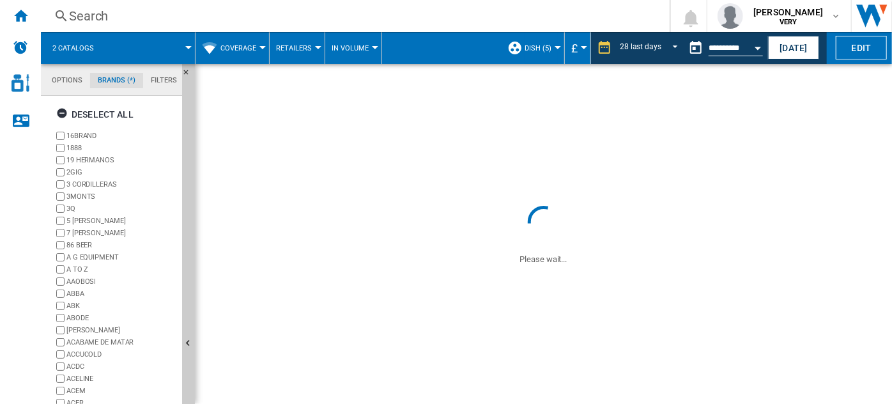
click at [261, 47] on div at bounding box center [262, 47] width 6 height 3
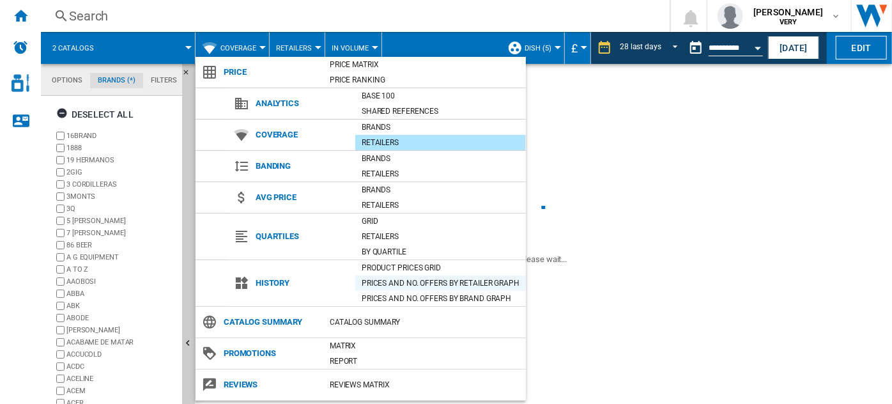
click at [409, 287] on div "Prices and No. offers by retailer graph" at bounding box center [440, 283] width 171 height 13
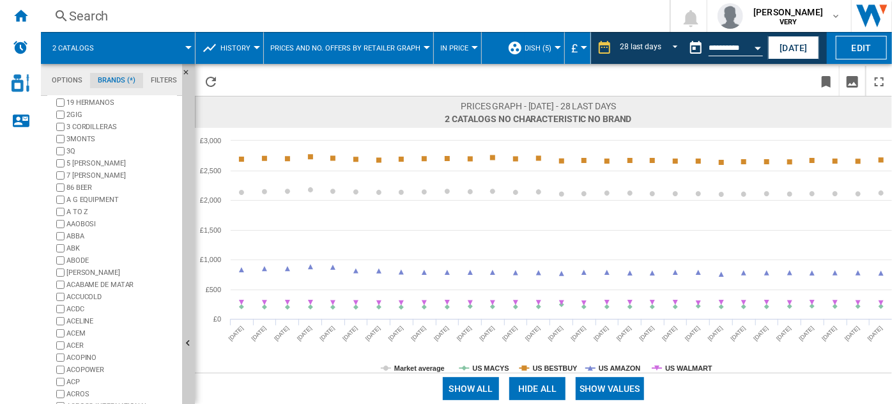
scroll to position [111, 0]
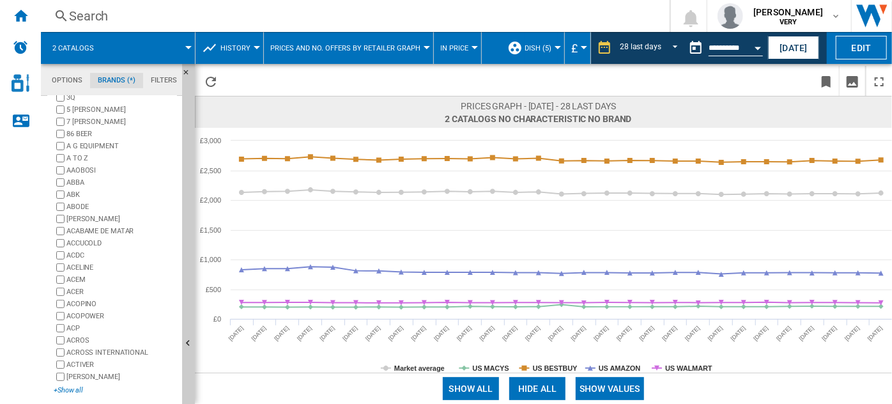
click at [73, 388] on div "+Show all" at bounding box center [115, 390] width 123 height 10
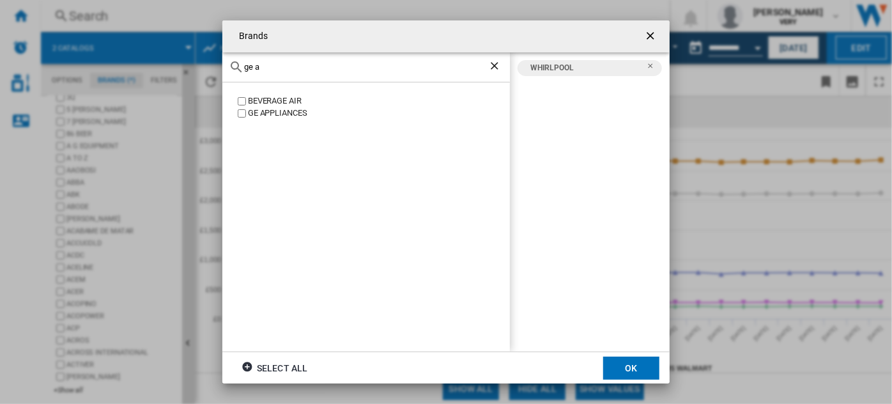
click at [261, 112] on div "GE APPLIANCES" at bounding box center [379, 113] width 262 height 12
drag, startPoint x: 223, startPoint y: 68, endPoint x: 139, endPoint y: 56, distance: 84.4
click at [139, 56] on div "Brands ge a BEVERAGE AIR GE APPLIANCES GE APPLIANCES WHIRLPOOL Select all OK" at bounding box center [446, 202] width 892 height 404
drag, startPoint x: 273, startPoint y: 68, endPoint x: 119, endPoint y: 52, distance: 154.7
click at [119, 52] on div "Brands ge a BEVERAGE AIR GE APPLIANCES GE APPLIANCES WHIRLPOOL Select all OK" at bounding box center [446, 202] width 892 height 404
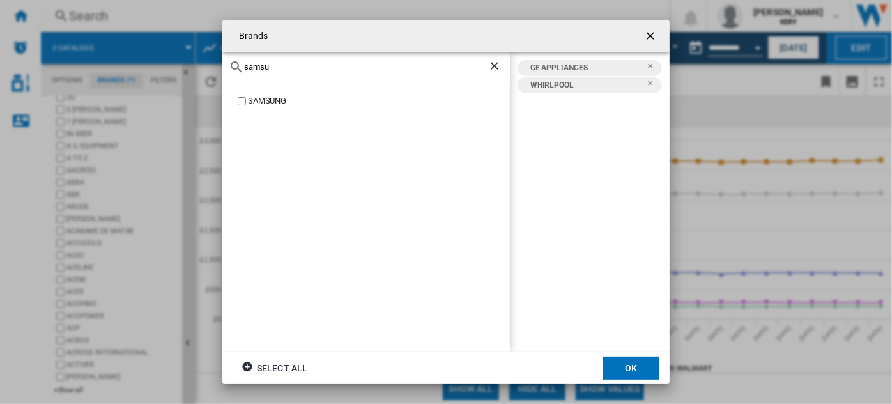
click at [252, 102] on div "SAMSUNG" at bounding box center [379, 101] width 262 height 12
drag, startPoint x: 284, startPoint y: 65, endPoint x: 230, endPoint y: 70, distance: 54.6
click at [230, 70] on div "samsu" at bounding box center [365, 67] width 287 height 30
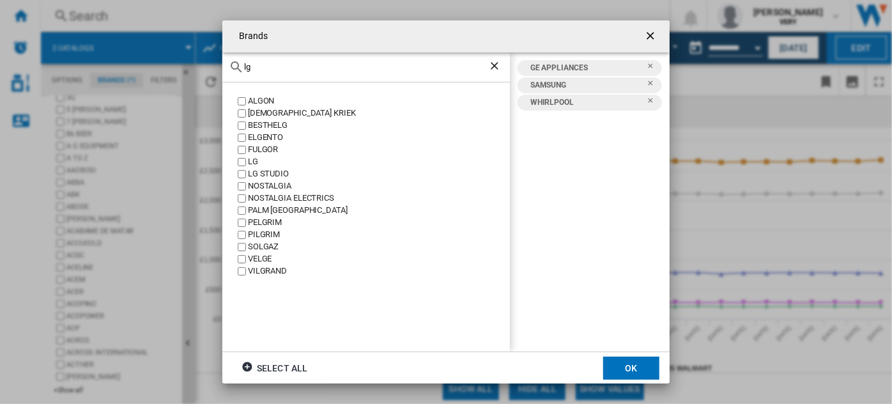
click at [250, 163] on div "LG" at bounding box center [379, 162] width 262 height 12
drag, startPoint x: 280, startPoint y: 71, endPoint x: 157, endPoint y: 57, distance: 123.4
click at [157, 57] on div "Brands lg ALGON [DEMOGRAPHIC_DATA] KRIEK BESTHELG ELGENTO [GEOGRAPHIC_DATA] LG …" at bounding box center [446, 202] width 892 height 404
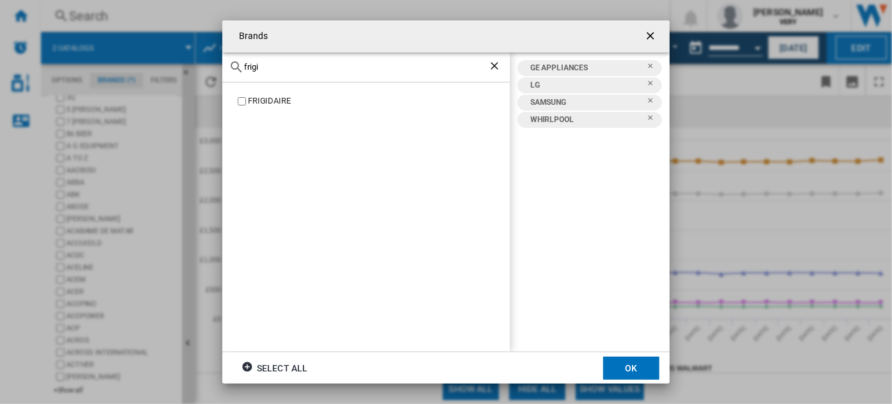
click at [254, 102] on div "FRIGIDAIRE" at bounding box center [379, 101] width 262 height 12
drag, startPoint x: 275, startPoint y: 74, endPoint x: 235, endPoint y: 71, distance: 39.7
click at [235, 71] on div "frigi" at bounding box center [365, 67] width 287 height 30
drag, startPoint x: 269, startPoint y: 63, endPoint x: 198, endPoint y: 61, distance: 70.9
click at [198, 61] on div "Brands frigi FRIGIDAIRE FRIGIDAIRE GE APPLIANCES LG SAMSUNG WHIRLPOOL Select al…" at bounding box center [446, 202] width 892 height 404
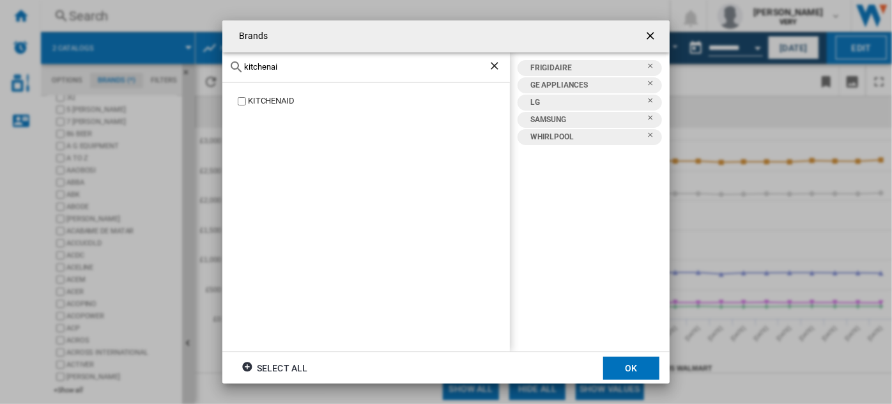
click at [284, 99] on div "KITCHENAID" at bounding box center [379, 101] width 262 height 12
drag, startPoint x: 292, startPoint y: 70, endPoint x: 170, endPoint y: 45, distance: 125.2
click at [170, 45] on div "Brands [GEOGRAPHIC_DATA] KITCHENAID FRIGIDAIRE GE APPLIANCES KITCHENAID LG SAMS…" at bounding box center [446, 202] width 892 height 404
click at [273, 102] on div "MAYTAG" at bounding box center [379, 101] width 262 height 12
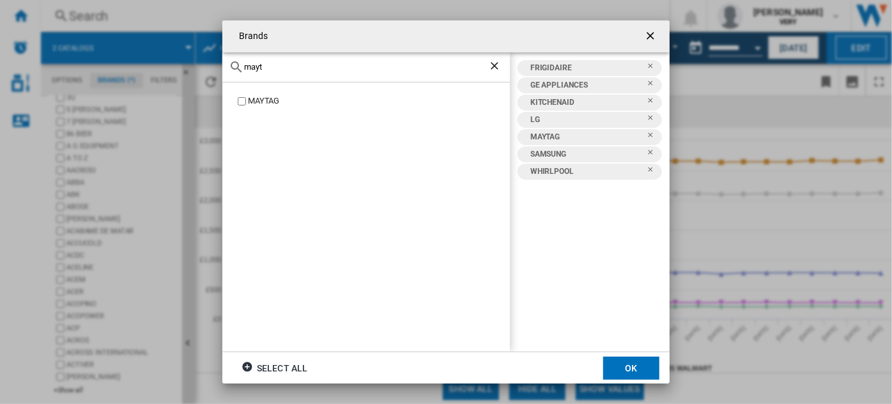
drag, startPoint x: 282, startPoint y: 68, endPoint x: 132, endPoint y: 47, distance: 151.5
click at [132, 47] on div "Brands mayt MAYTAG FRIGIDAIRE GE APPLIANCES KITCHENAID LG MAYTAG SAMSUNG WHIRLP…" at bounding box center [446, 202] width 892 height 404
click at [261, 104] on div "BOSCH" at bounding box center [379, 101] width 262 height 12
drag, startPoint x: 284, startPoint y: 67, endPoint x: 211, endPoint y: 54, distance: 74.7
click at [211, 54] on div "Brands bosc BOSCH [GEOGRAPHIC_DATA] BOSCH FRIGIDAIRE GE APPLIANCES KITCHENAID L…" at bounding box center [446, 202] width 892 height 404
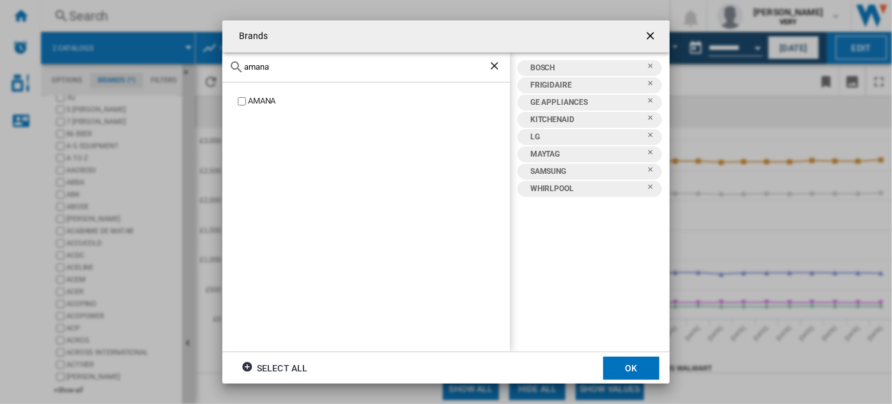
click at [267, 103] on div "AMANA" at bounding box center [379, 101] width 262 height 12
drag, startPoint x: 289, startPoint y: 68, endPoint x: 204, endPoint y: 54, distance: 86.7
click at [204, 54] on div "Brands amana AMANA AMANA BOSCH FRIGIDAIRE GE APPLIANCES KITCHENAID LG MAYTAG SA…" at bounding box center [446, 202] width 892 height 404
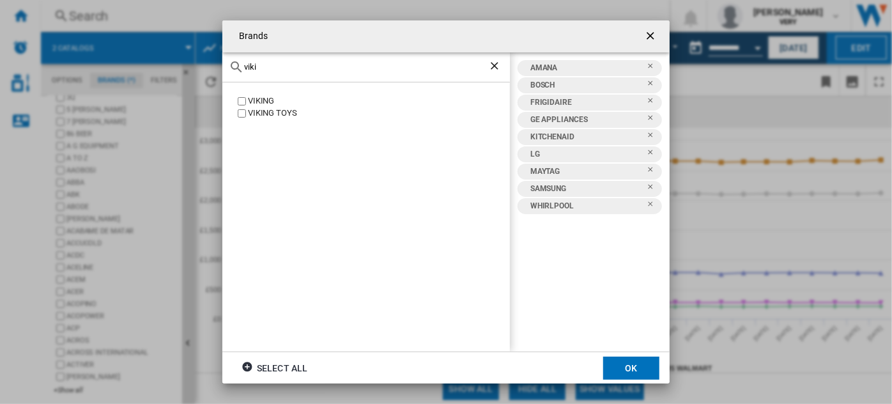
click at [253, 98] on div "VIKING" at bounding box center [379, 101] width 262 height 12
drag, startPoint x: 147, startPoint y: 45, endPoint x: 128, endPoint y: 42, distance: 19.4
click at [128, 42] on div "Brands [GEOGRAPHIC_DATA] VIKING VIKING TOYS AMANA BOSCH FRIGIDAIRE GE APPLIANCE…" at bounding box center [446, 202] width 892 height 404
type input "therma"
click at [630, 368] on button "OK" at bounding box center [631, 367] width 56 height 23
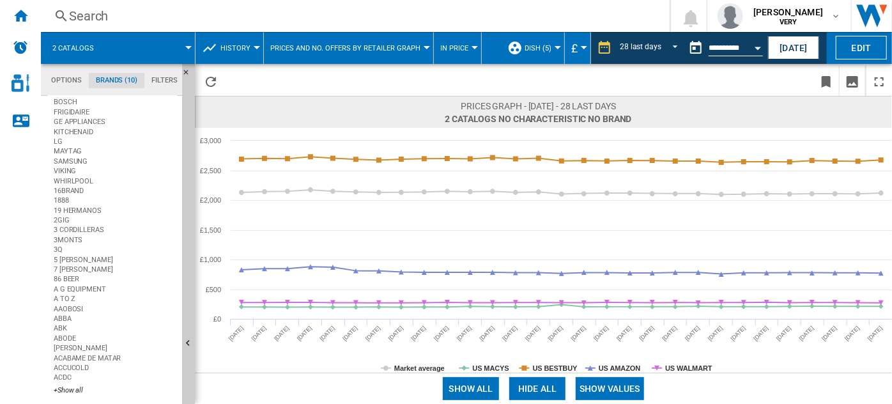
scroll to position [0, 0]
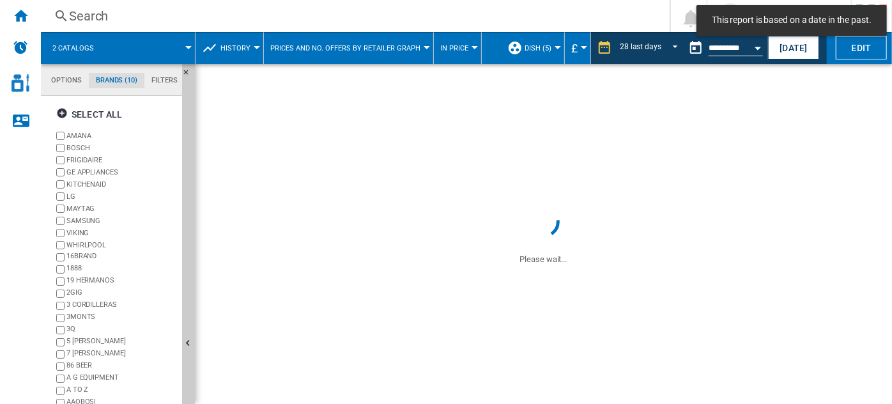
click at [384, 44] on span "Prices and No. offers by retailer graph" at bounding box center [345, 48] width 150 height 8
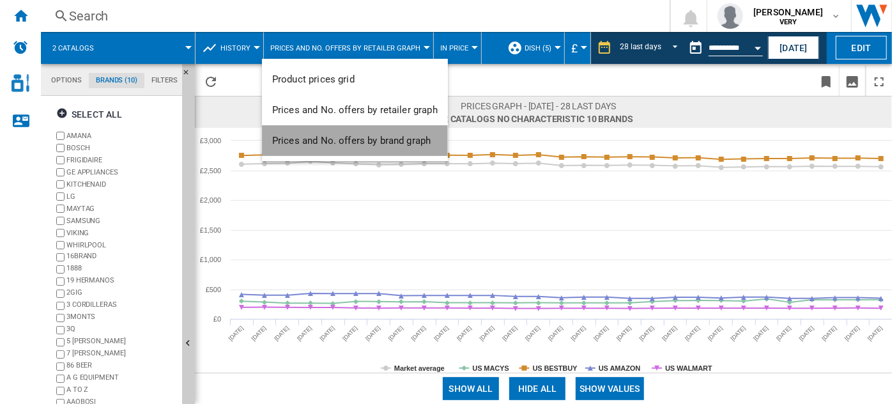
click at [370, 144] on span "Prices and No. offers by brand graph" at bounding box center [351, 140] width 158 height 11
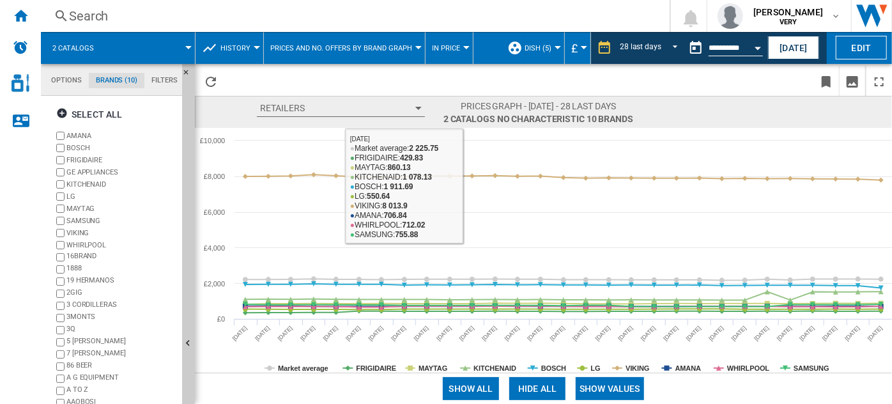
click at [459, 50] on button "In price" at bounding box center [449, 48] width 34 height 32
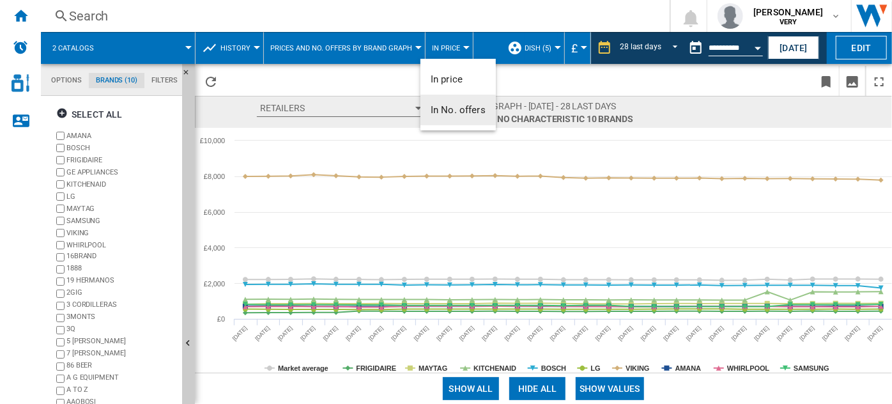
click at [612, 390] on md-backdrop at bounding box center [446, 202] width 892 height 404
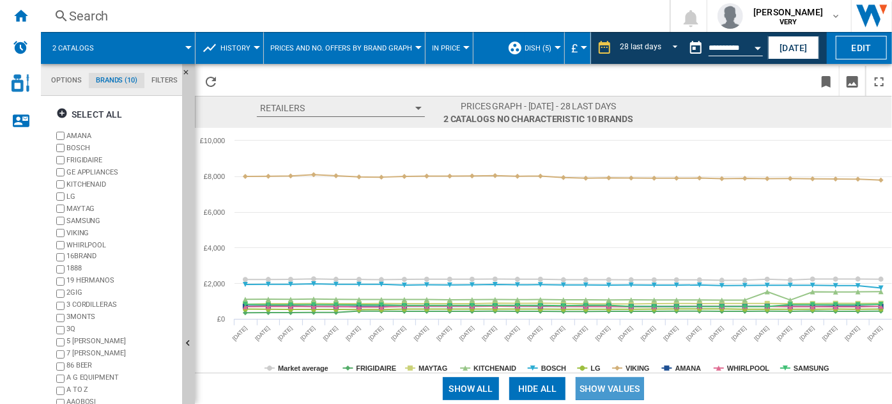
click at [606, 390] on button "Show values" at bounding box center [609, 388] width 68 height 23
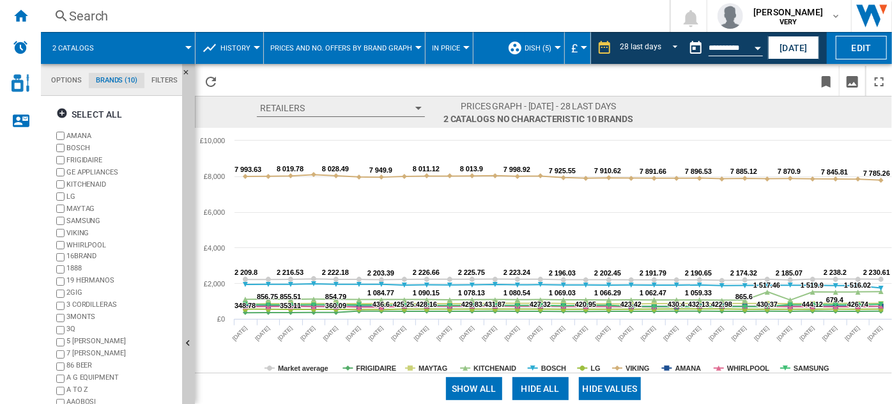
click at [545, 386] on button "Hide all" at bounding box center [540, 388] width 56 height 23
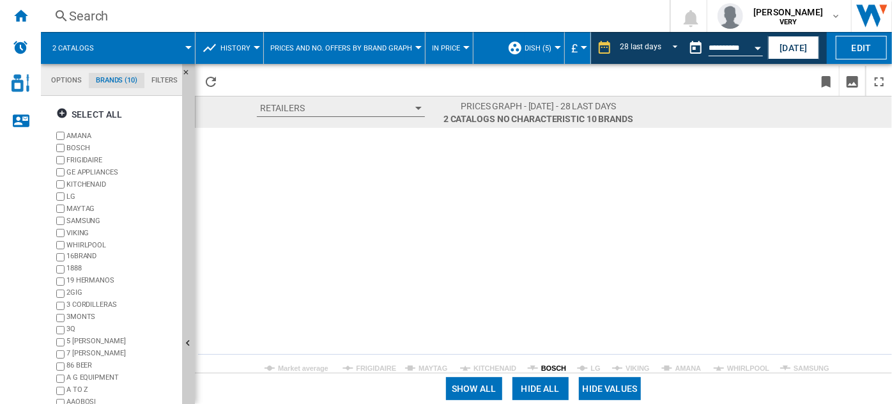
click at [554, 367] on tspan "BOSCH" at bounding box center [553, 368] width 25 height 8
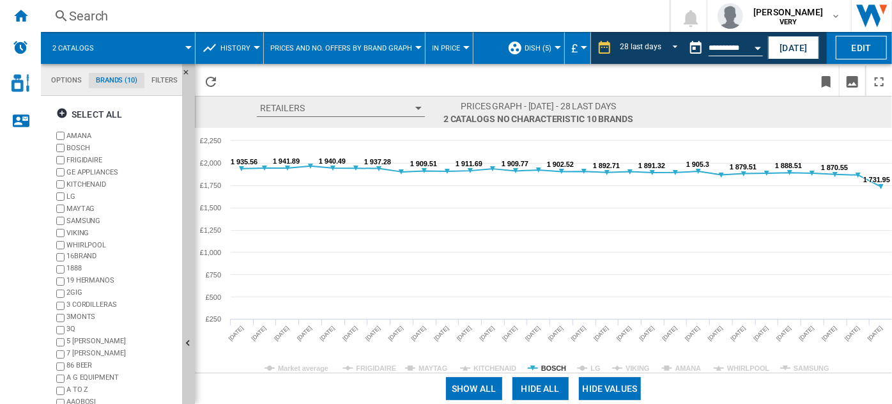
click at [554, 367] on tspan "BOSCH" at bounding box center [553, 368] width 25 height 8
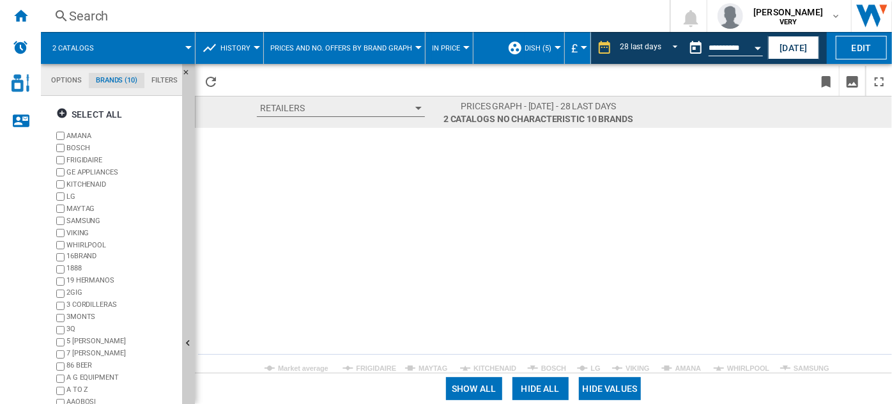
click at [454, 49] on button "In price" at bounding box center [449, 48] width 34 height 32
click at [467, 110] on span "In No. offers" at bounding box center [457, 109] width 55 height 11
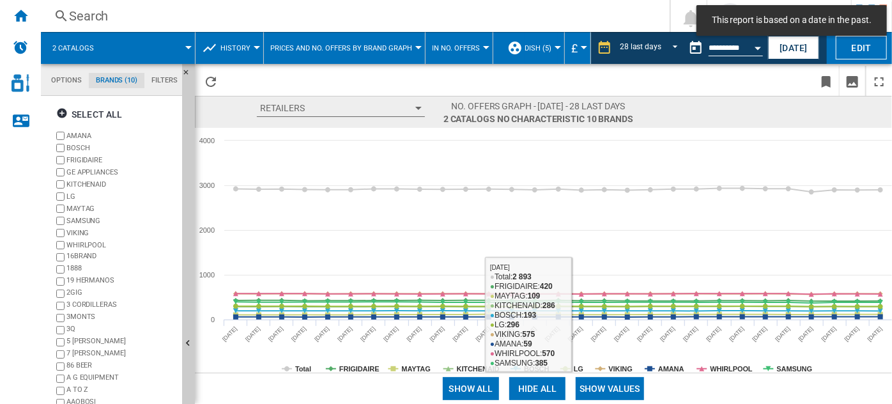
click at [613, 383] on button "Show values" at bounding box center [609, 388] width 68 height 23
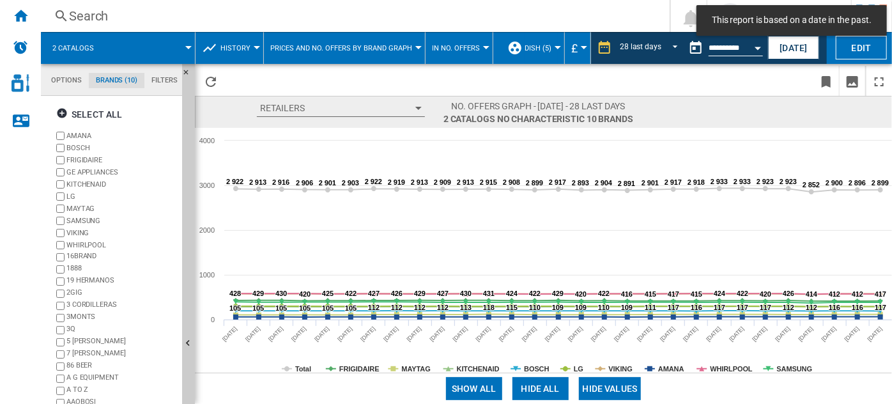
click at [540, 390] on button "Hide all" at bounding box center [540, 388] width 56 height 23
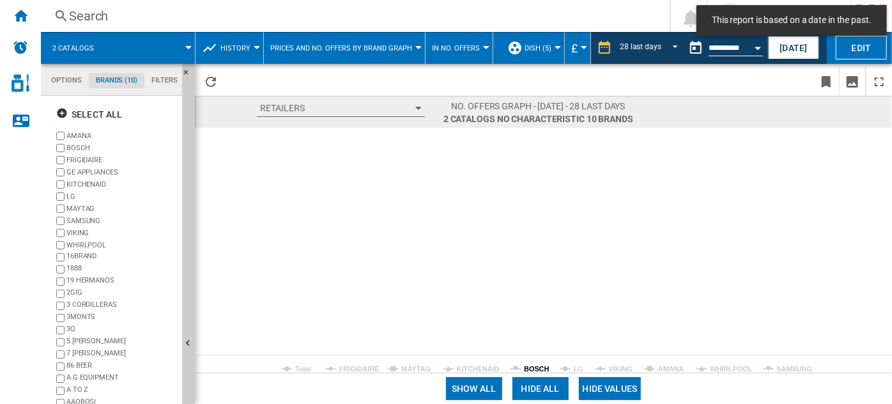
click at [531, 368] on tspan "BOSCH" at bounding box center [536, 369] width 25 height 8
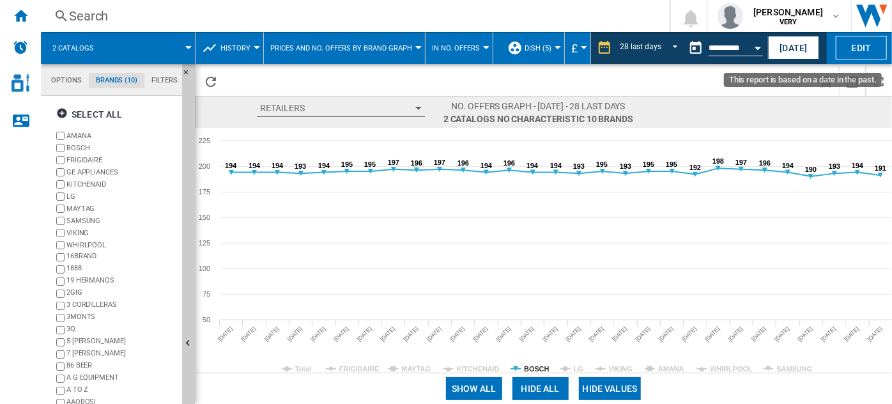
click at [754, 47] on div "Open calendar" at bounding box center [757, 48] width 6 height 3
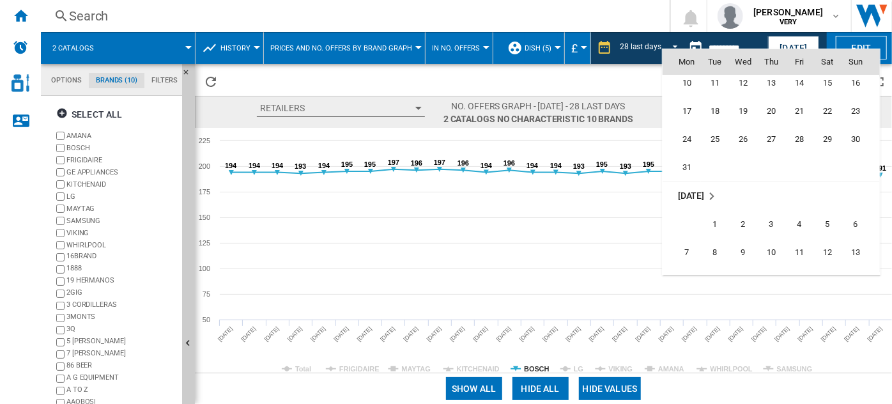
scroll to position [5256, 0]
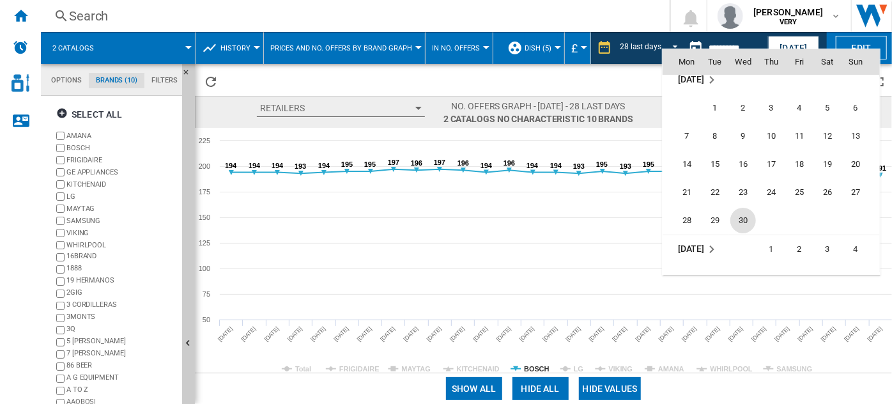
click at [746, 212] on span "30" at bounding box center [743, 221] width 26 height 26
type input "**********"
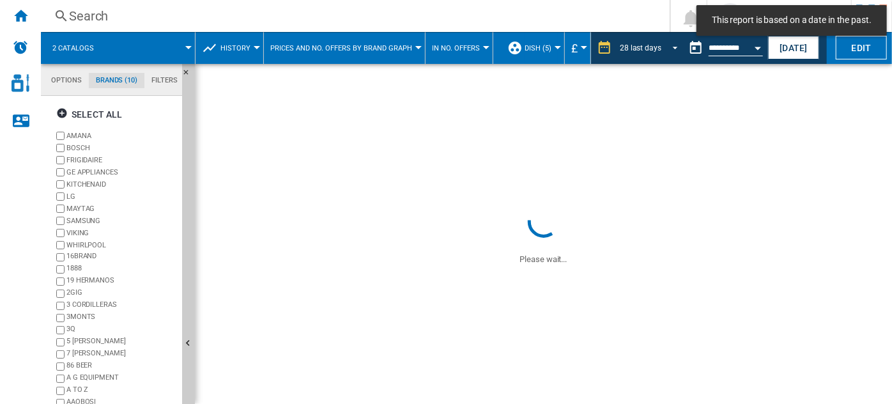
click at [663, 52] on md-select-value "28 last days" at bounding box center [650, 47] width 65 height 19
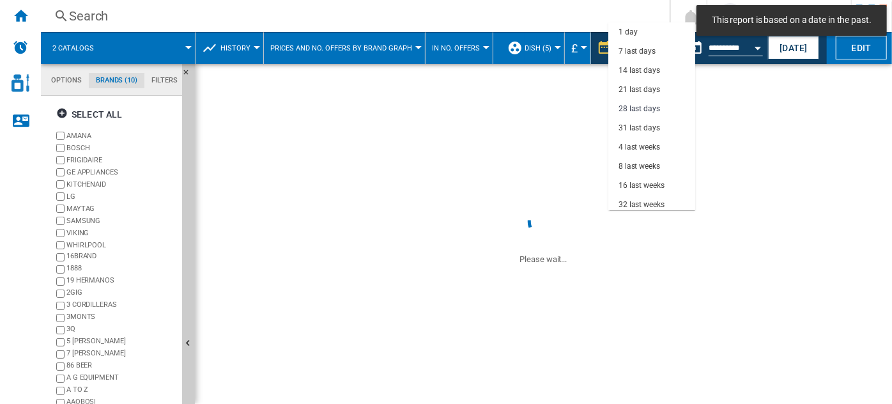
scroll to position [61, 0]
click at [658, 105] on div "8 last weeks" at bounding box center [639, 105] width 42 height 11
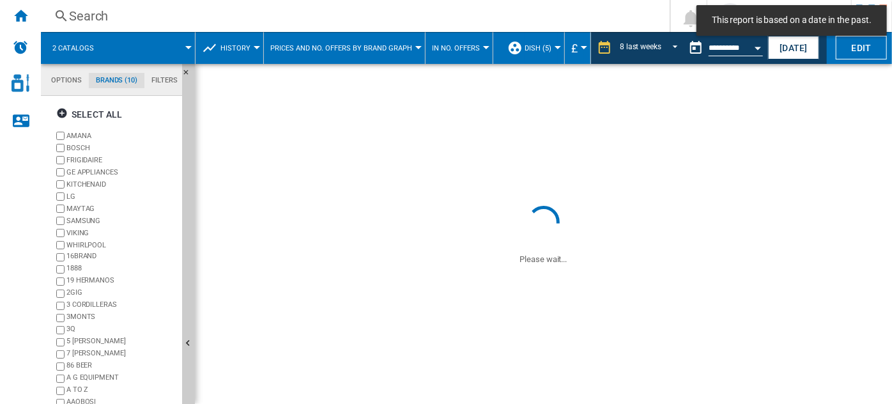
click at [574, 57] on button "£" at bounding box center [577, 48] width 13 height 32
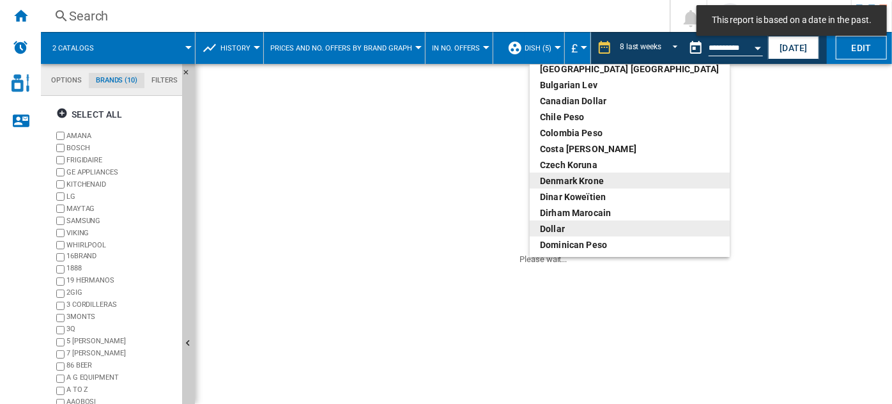
scroll to position [116, 0]
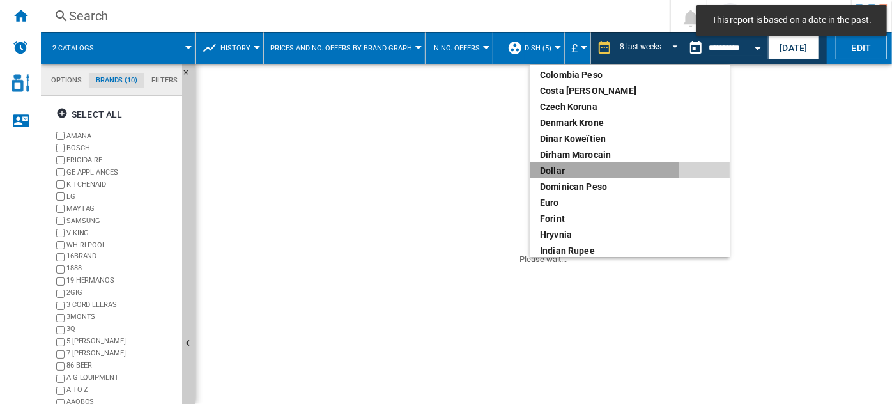
click at [577, 173] on div "dollar" at bounding box center [629, 170] width 179 height 13
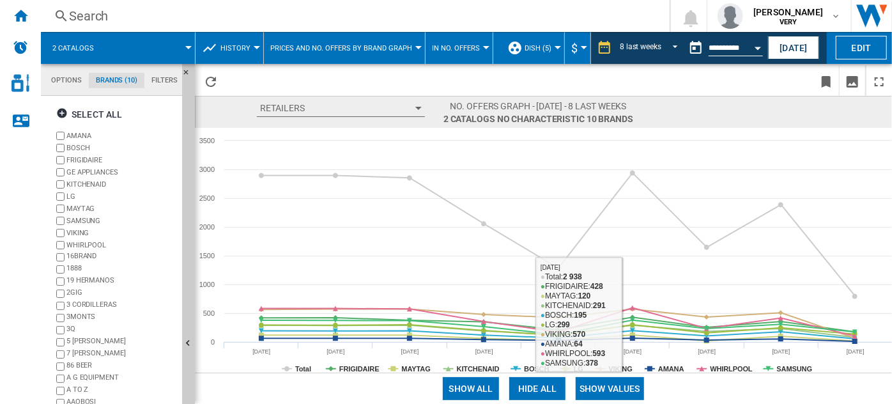
click at [626, 390] on button "Show values" at bounding box center [609, 388] width 68 height 23
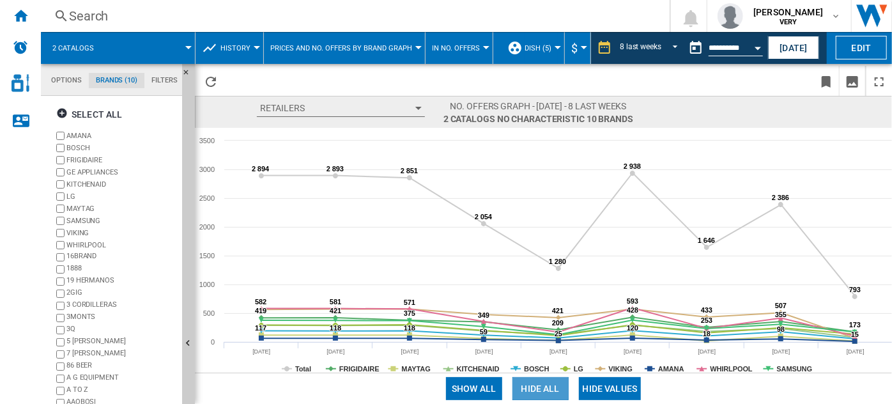
click at [538, 388] on button "Hide all" at bounding box center [540, 388] width 56 height 23
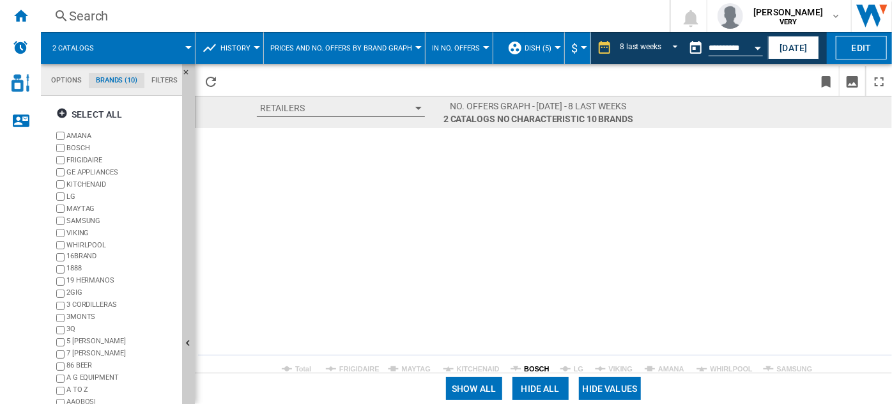
click at [533, 365] on tspan "BOSCH" at bounding box center [536, 369] width 25 height 8
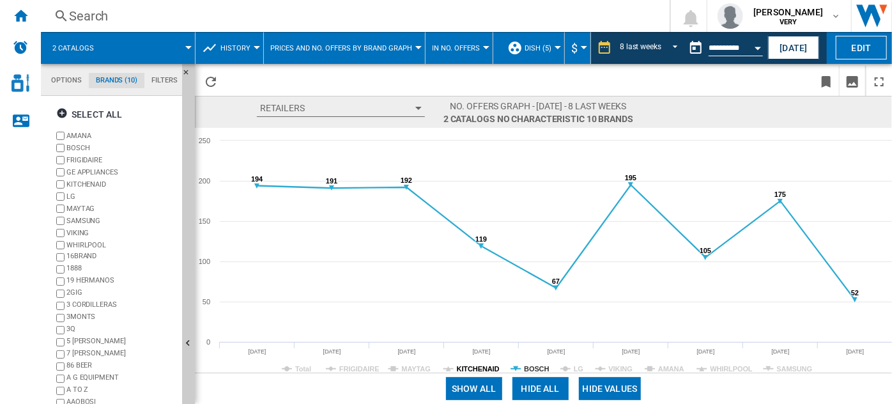
click at [476, 367] on tspan "KITCHENAID" at bounding box center [478, 369] width 43 height 8
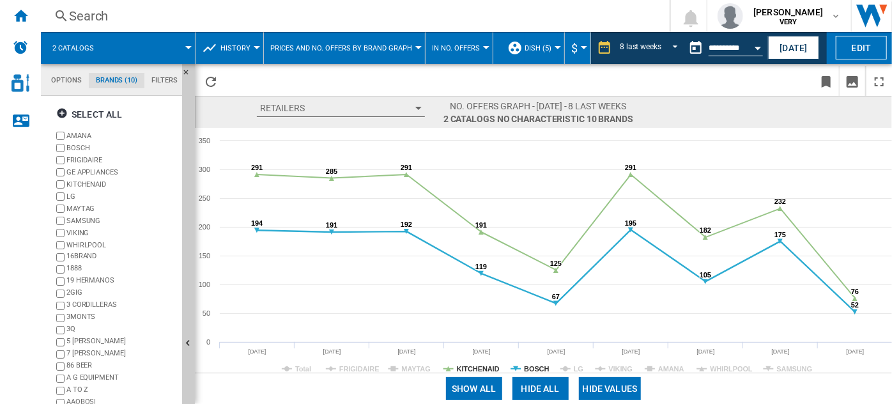
click at [569, 365] on rect at bounding box center [543, 250] width 697 height 245
click at [573, 365] on tspan "LG" at bounding box center [578, 369] width 10 height 8
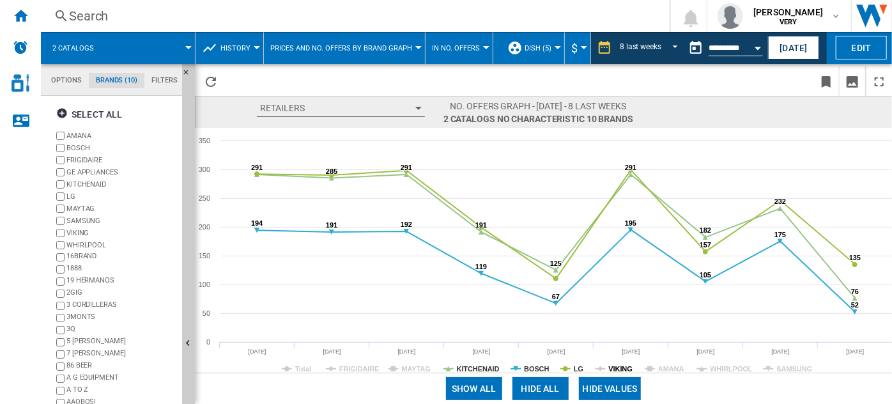
click at [623, 371] on tspan "VIKING" at bounding box center [621, 369] width 24 height 8
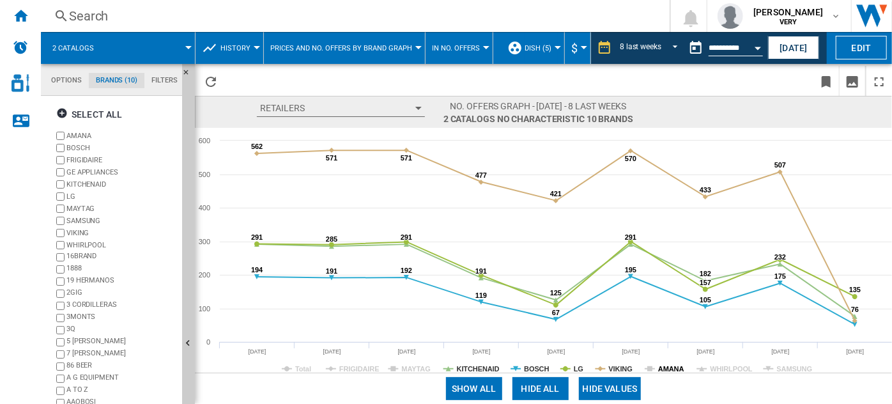
click at [669, 371] on tspan "AMANA" at bounding box center [671, 369] width 26 height 8
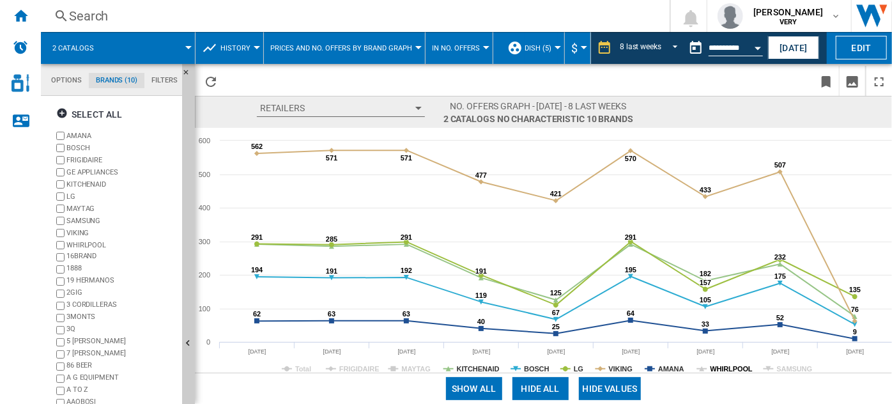
click at [727, 370] on tspan "WHIRLPOOL" at bounding box center [731, 369] width 43 height 8
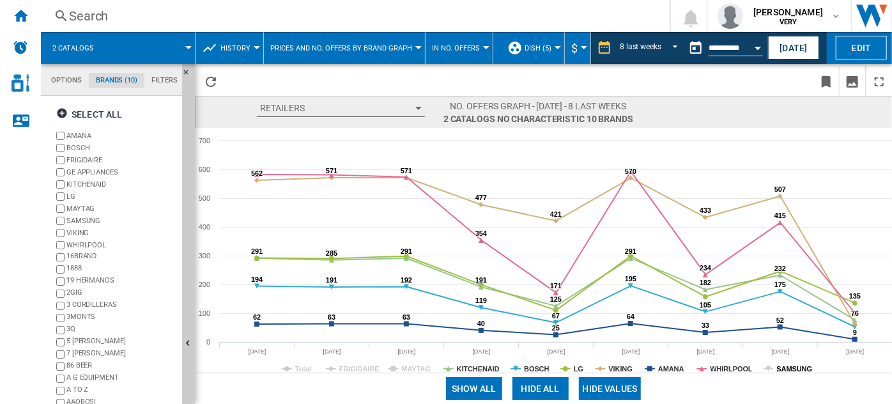
click at [792, 372] on tspan "SAMSUNG" at bounding box center [795, 369] width 36 height 8
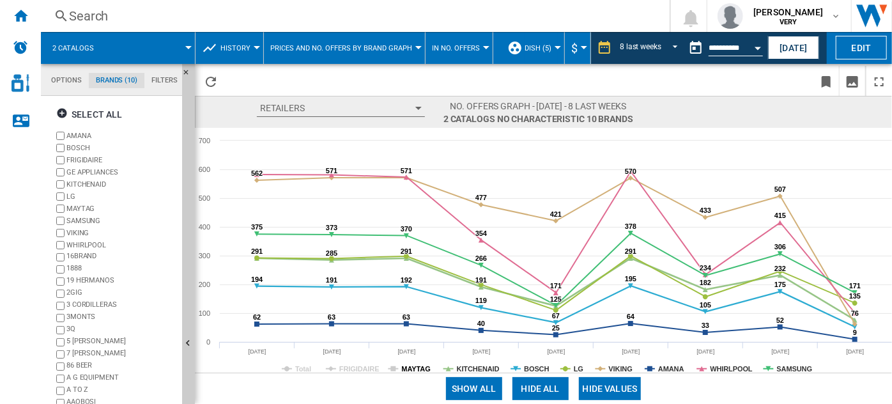
click at [424, 366] on tspan "MAYTAG" at bounding box center [416, 369] width 29 height 8
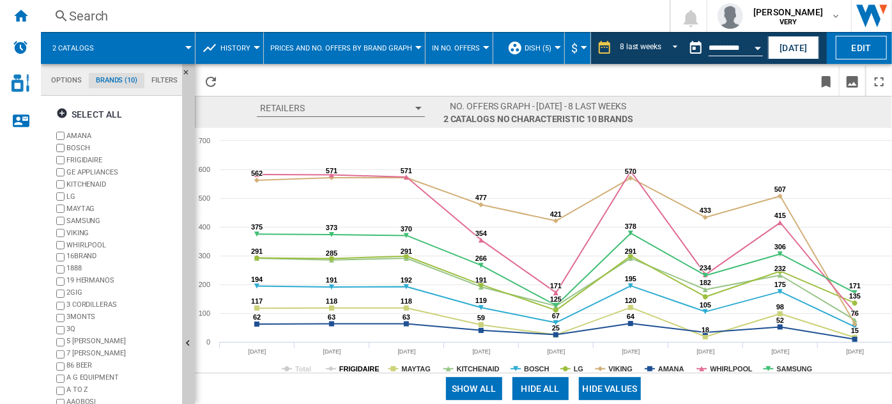
click at [357, 367] on tspan "FRIGIDAIRE" at bounding box center [359, 369] width 40 height 8
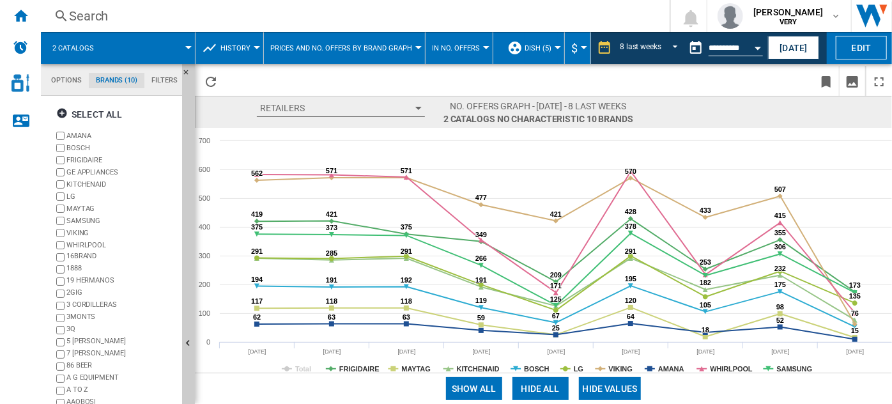
drag, startPoint x: 452, startPoint y: 396, endPoint x: 454, endPoint y: 82, distance: 314.2
click at [458, 79] on span at bounding box center [371, 81] width 295 height 30
click at [674, 49] on span "REPORTS.WIZARD.STEPS.REPORT.STEPS.REPORT_OPTIONS.PERIOD: 8 last weeks" at bounding box center [671, 46] width 15 height 11
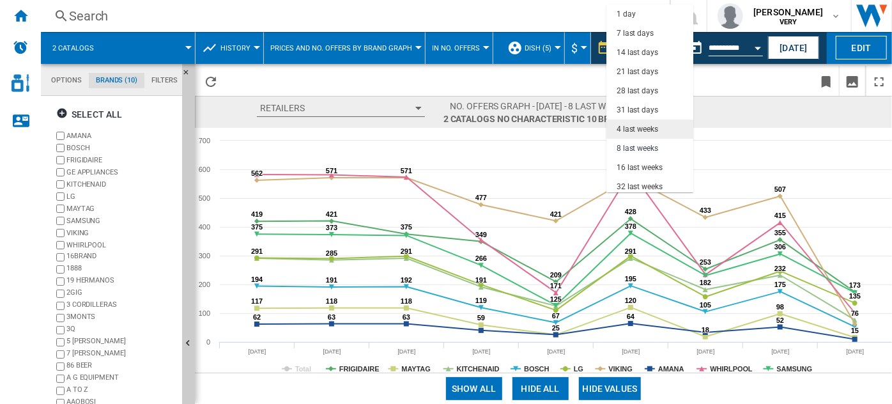
scroll to position [80, 0]
click at [726, 79] on md-backdrop at bounding box center [446, 202] width 892 height 404
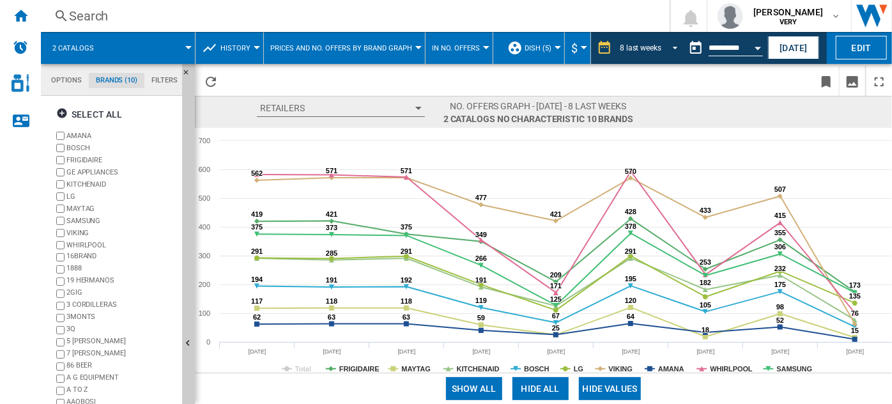
click at [667, 47] on span "REPORTS.WIZARD.STEPS.REPORT.STEPS.REPORT_OPTIONS.PERIOD: 8 last weeks" at bounding box center [671, 46] width 15 height 11
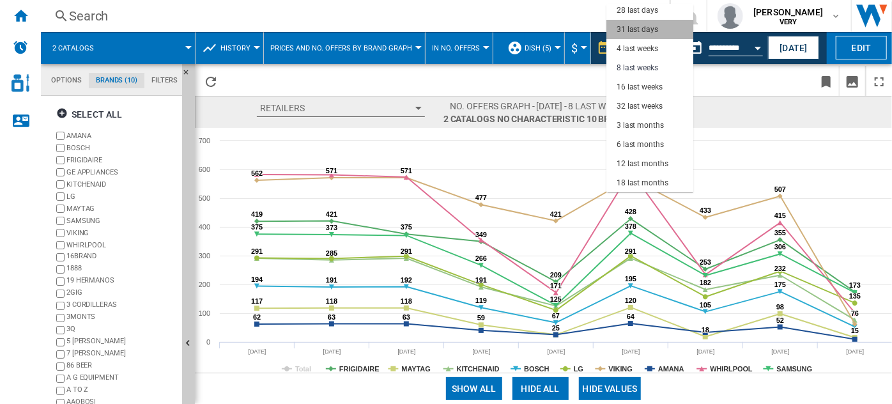
click at [659, 31] on md-option "31 last days" at bounding box center [649, 29] width 87 height 19
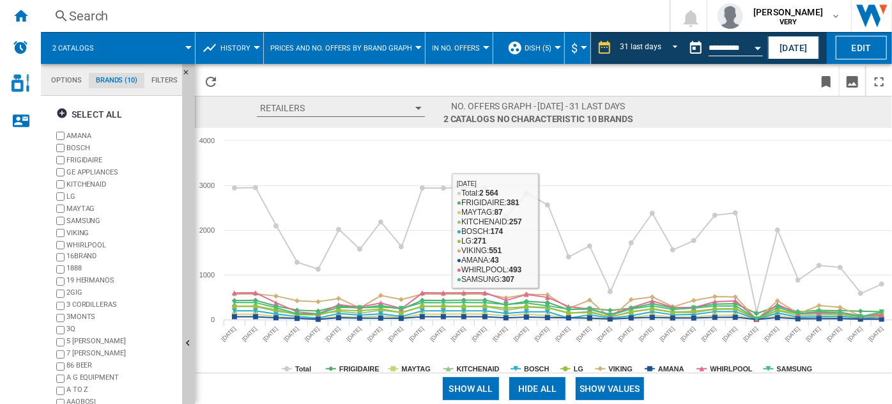
click at [469, 48] on span "In No. offers" at bounding box center [456, 48] width 48 height 8
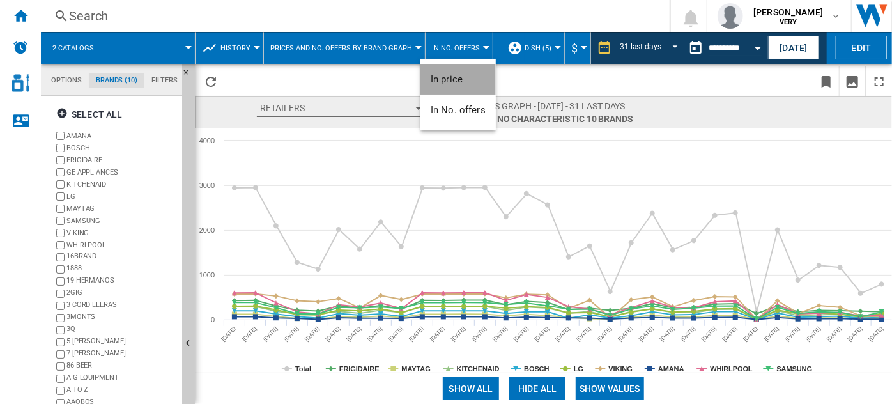
click at [455, 80] on span "In price" at bounding box center [446, 78] width 32 height 11
